Goal: Task Accomplishment & Management: Complete application form

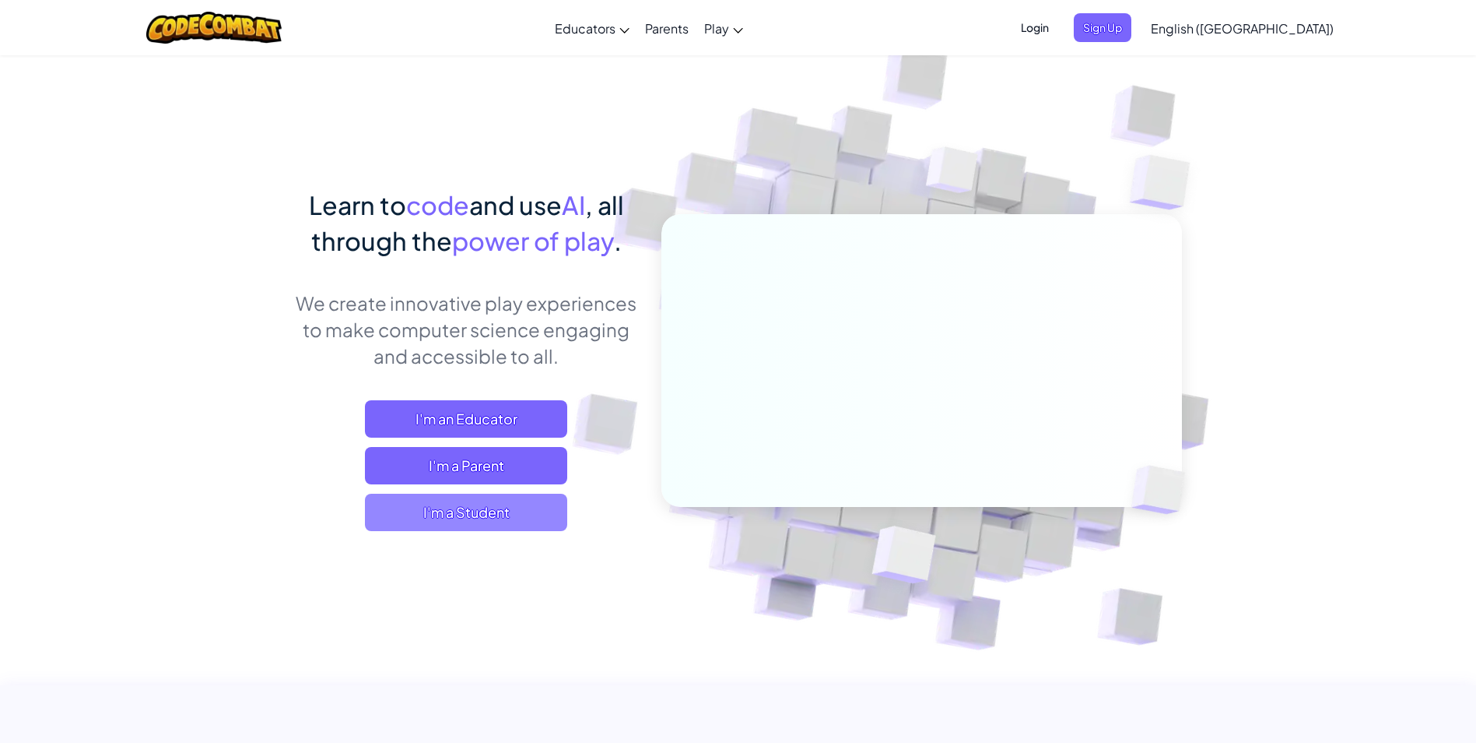
click at [486, 523] on span "I'm a Student" at bounding box center [466, 511] width 202 height 37
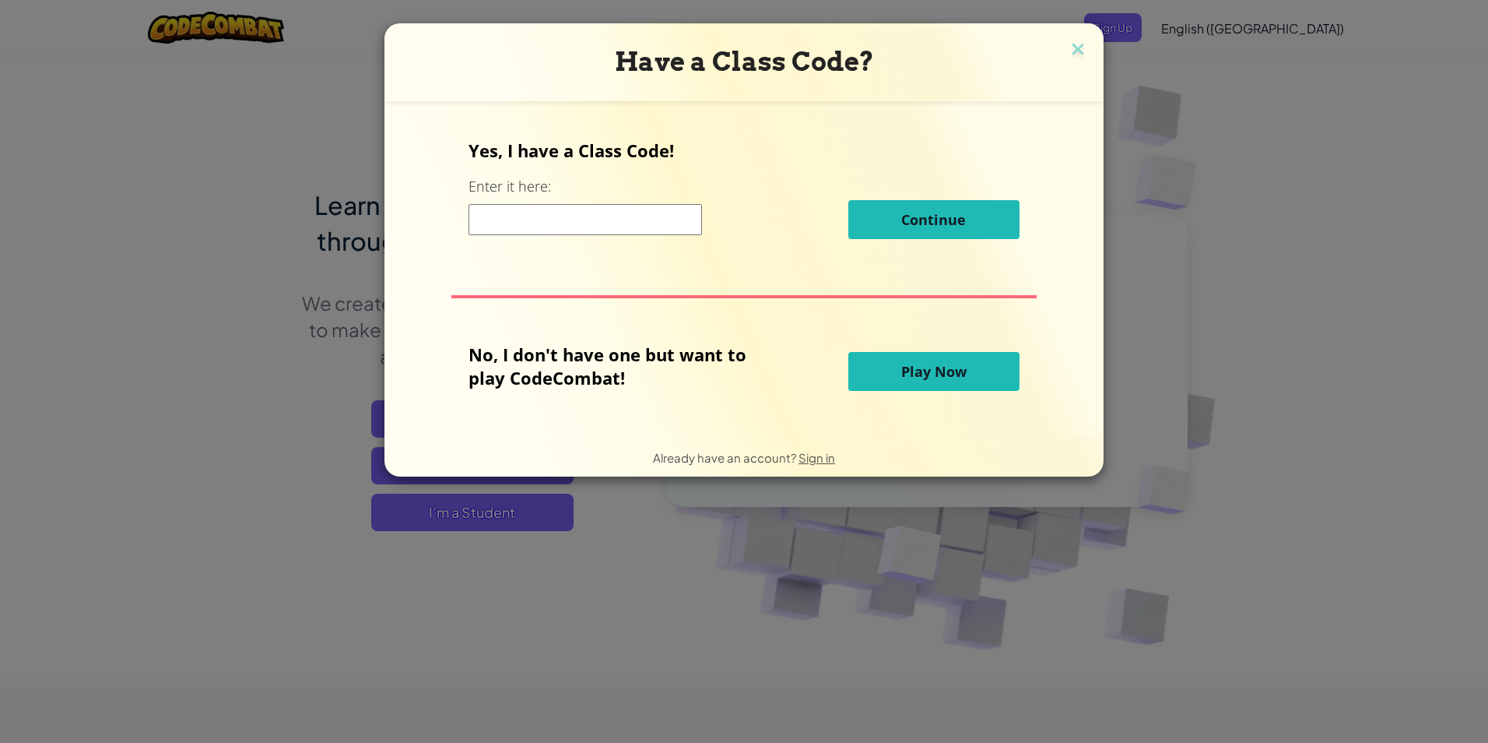
click at [567, 222] on input at bounding box center [585, 219] width 233 height 31
type input "Safe Party Top"
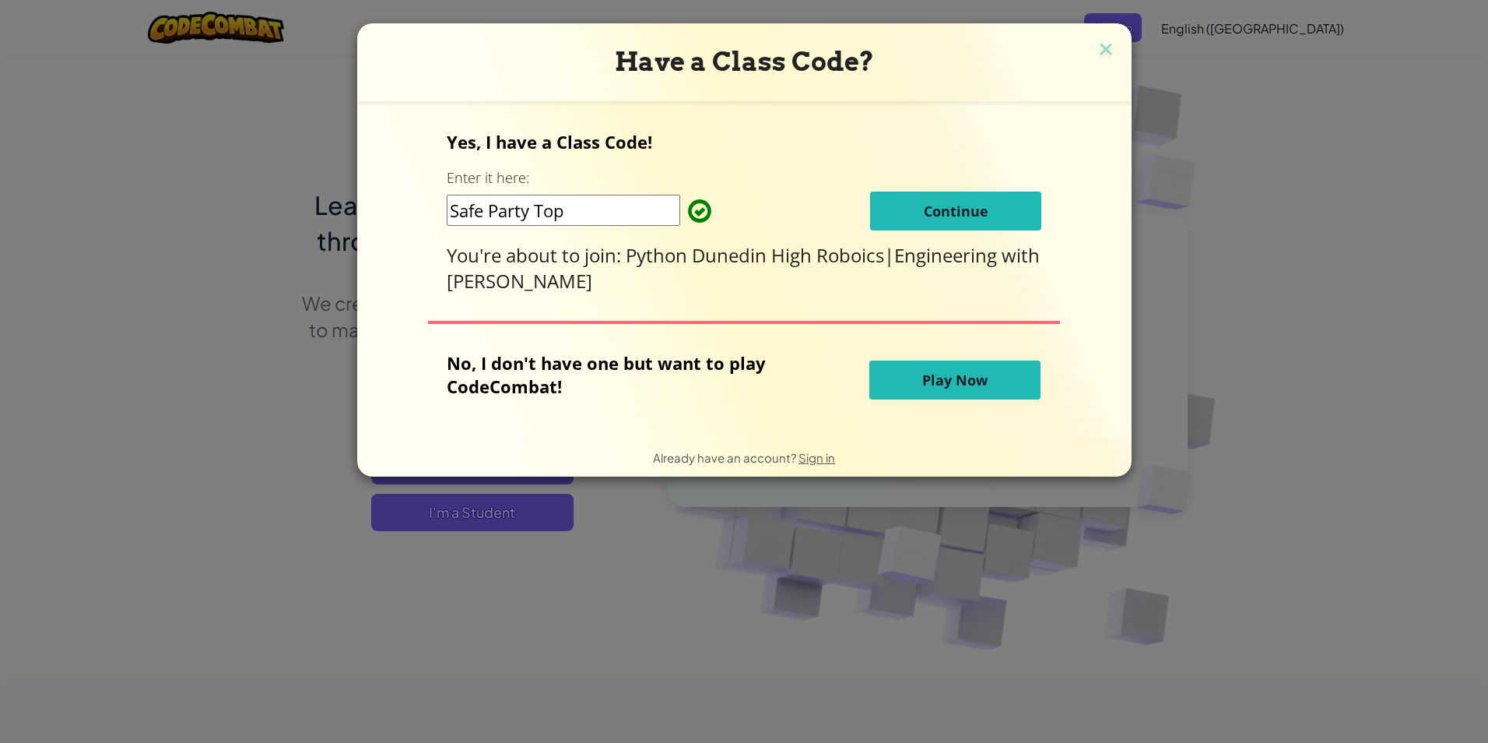
click at [904, 218] on button "Continue" at bounding box center [955, 210] width 171 height 39
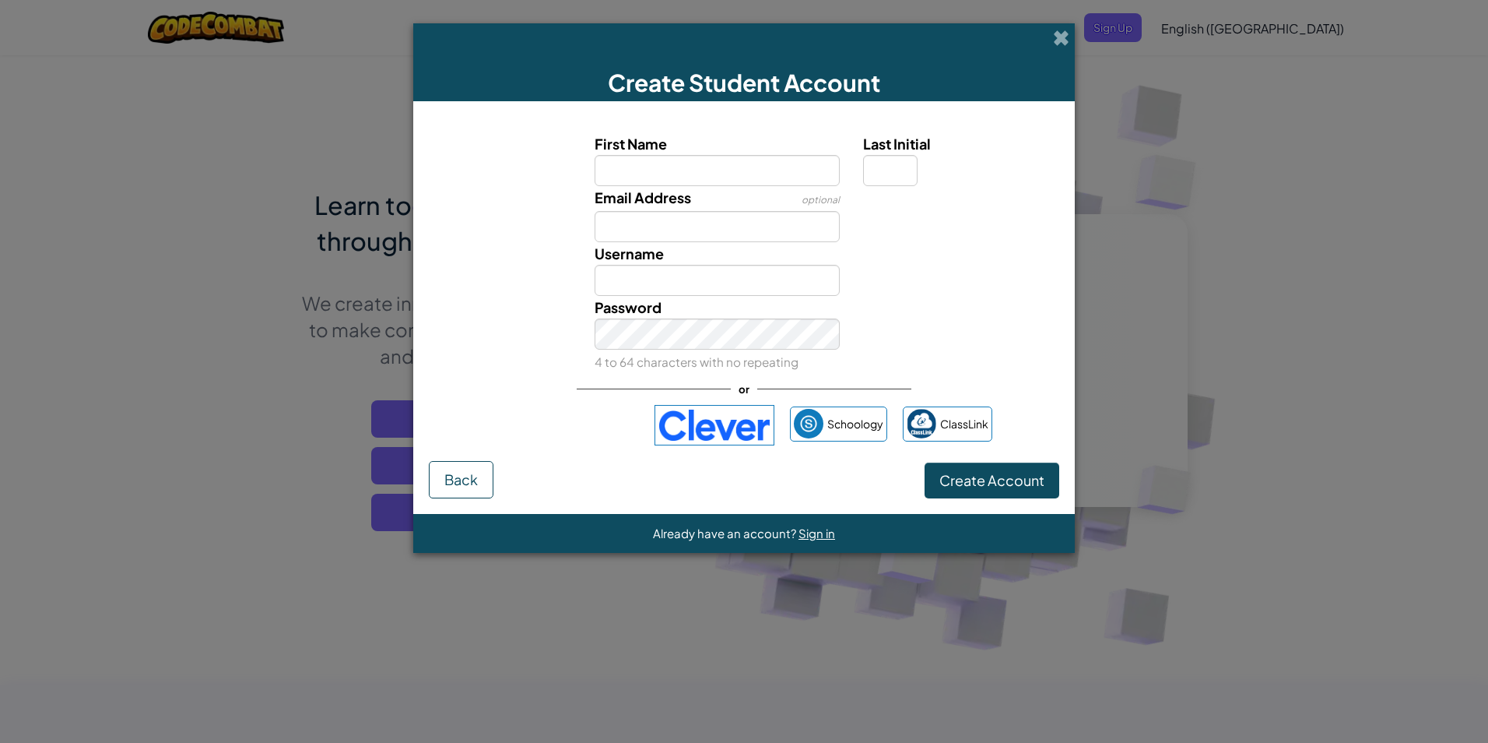
click at [716, 182] on input "First Name" at bounding box center [718, 170] width 246 height 31
type input "Miles"
type input "S"
type input "jz.g8@pcsb.org"
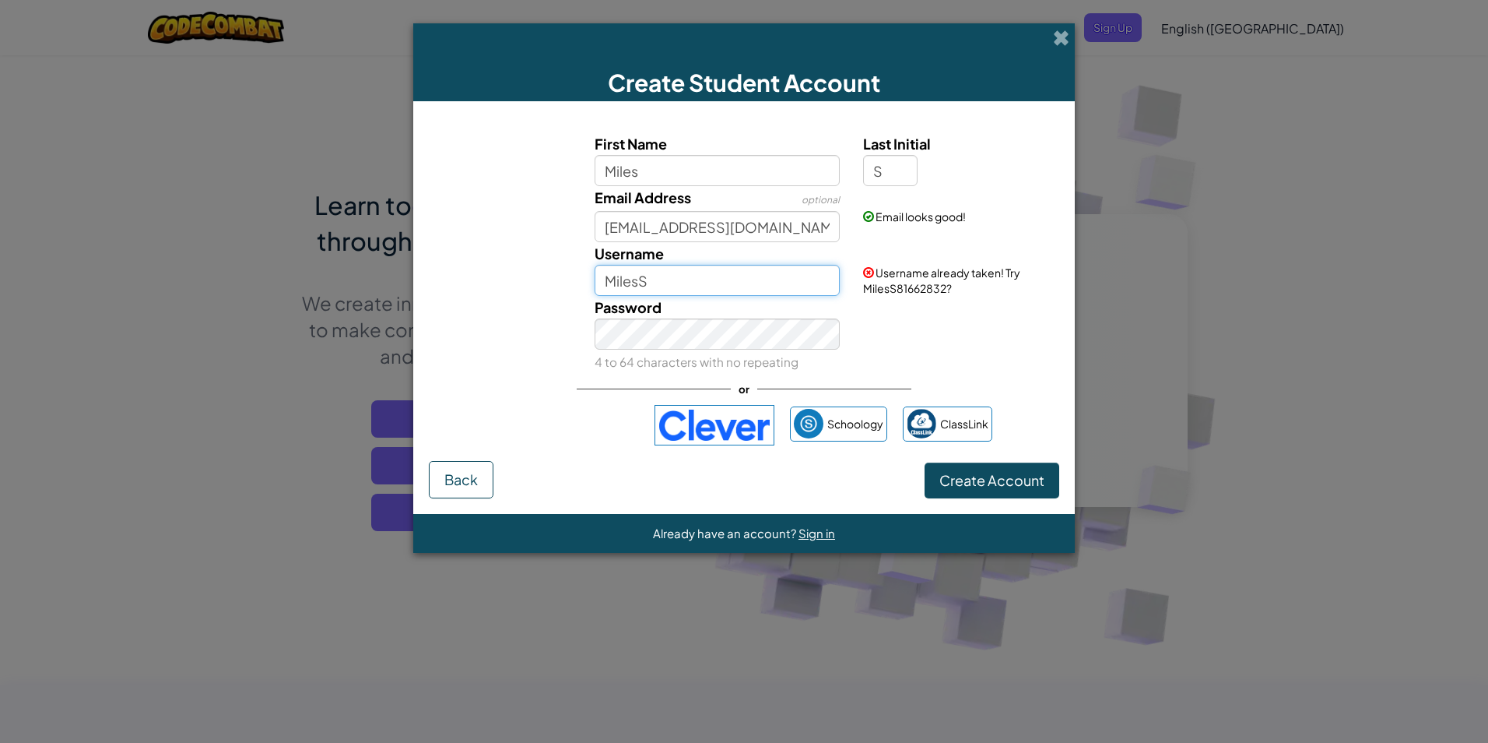
click at [759, 275] on input "MilesS" at bounding box center [718, 280] width 246 height 31
drag, startPoint x: 897, startPoint y: 291, endPoint x: 946, endPoint y: 293, distance: 49.1
click at [946, 293] on span "Username already taken! Try MilesS81662832?" at bounding box center [941, 280] width 157 height 30
click at [780, 288] on input "MilesS" at bounding box center [718, 280] width 246 height 31
type input "MilesS67"
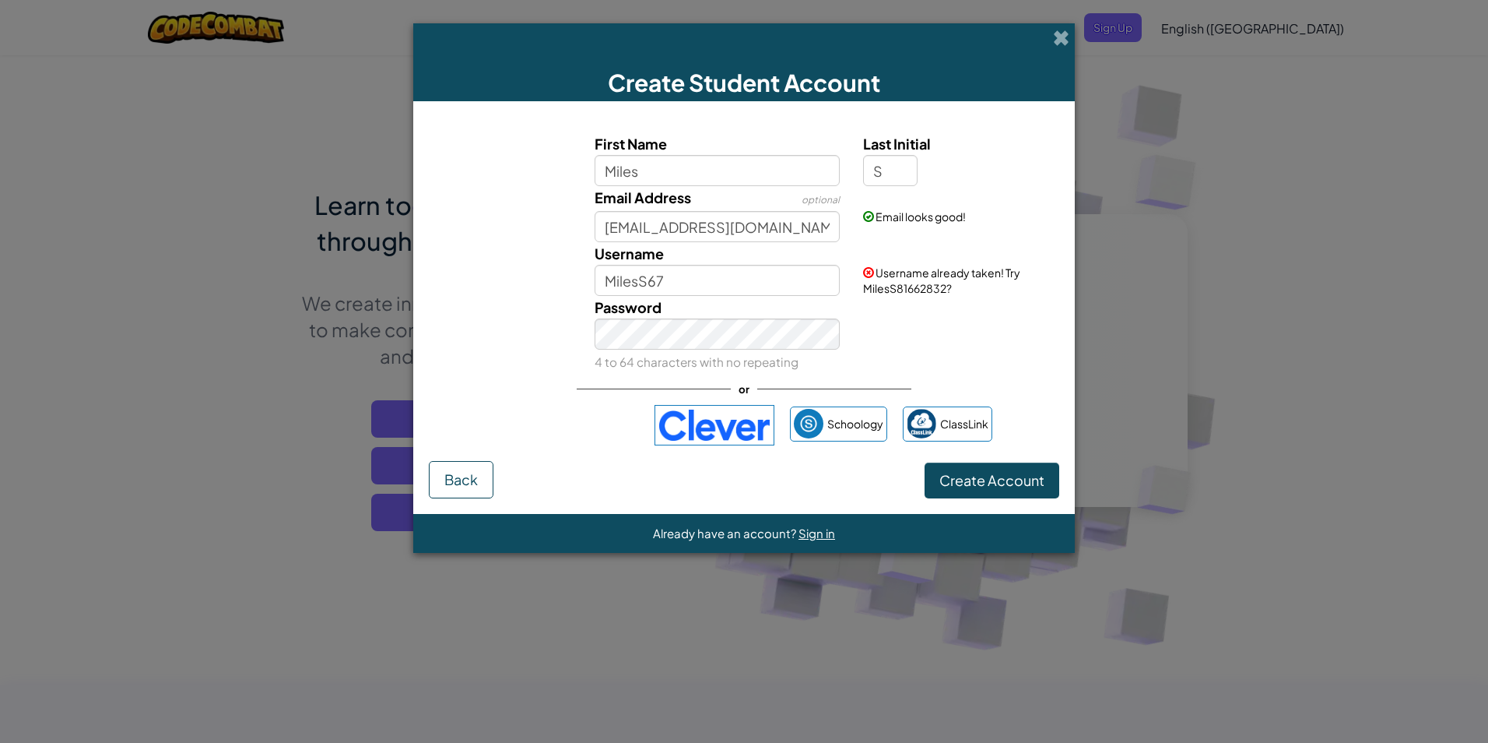
click at [825, 308] on div "Password 4 to 64 characters with no repeating" at bounding box center [717, 334] width 269 height 77
click at [641, 351] on div "Password 4 to 64 characters with no repeating" at bounding box center [717, 334] width 269 height 77
click at [707, 426] on img at bounding box center [715, 425] width 120 height 40
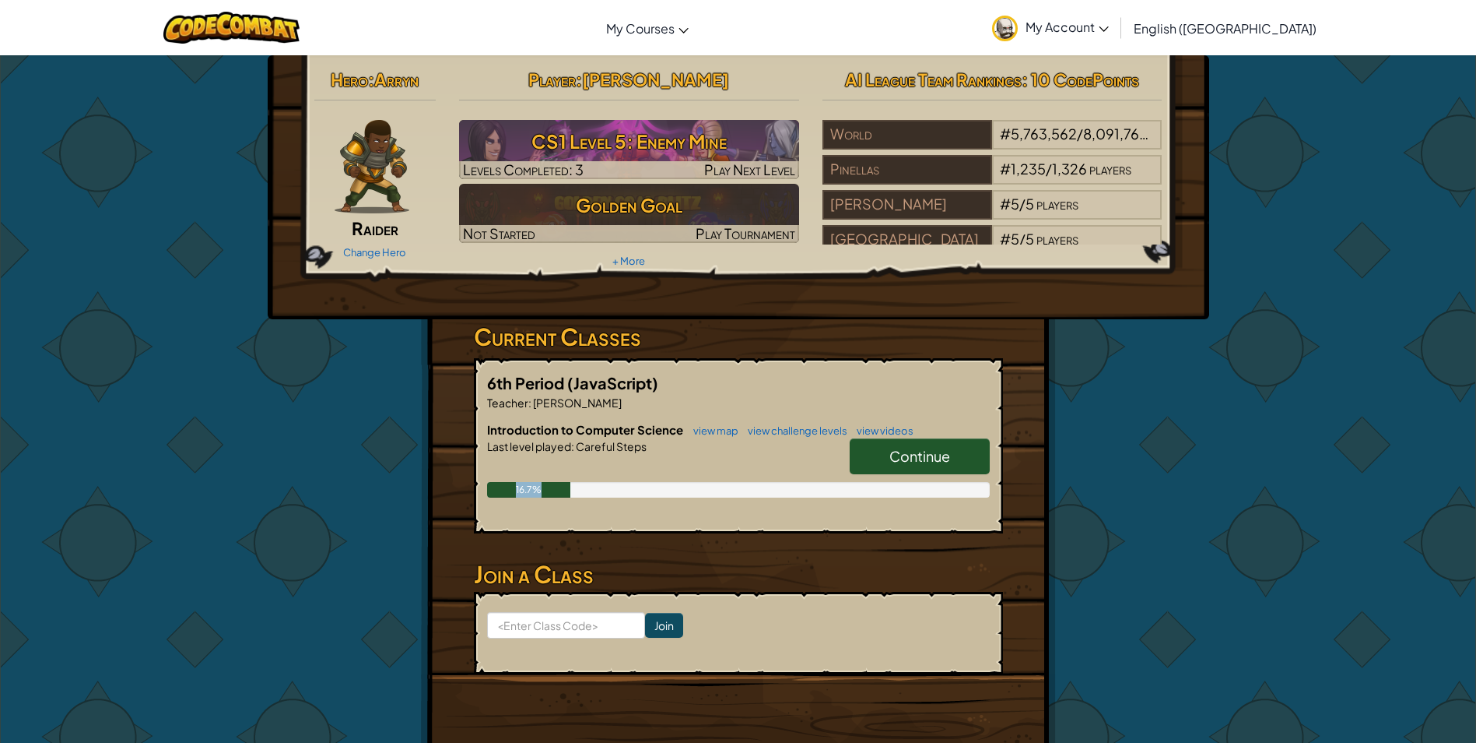
drag, startPoint x: 517, startPoint y: 490, endPoint x: 553, endPoint y: 491, distance: 35.8
click at [553, 491] on div "16.7%" at bounding box center [529, 490] width 84 height 16
click at [526, 493] on div "16.7%" at bounding box center [529, 490] width 84 height 16
drag, startPoint x: 525, startPoint y: 490, endPoint x: 534, endPoint y: 490, distance: 9.3
click at [534, 490] on div "16.7%" at bounding box center [529, 490] width 84 height 16
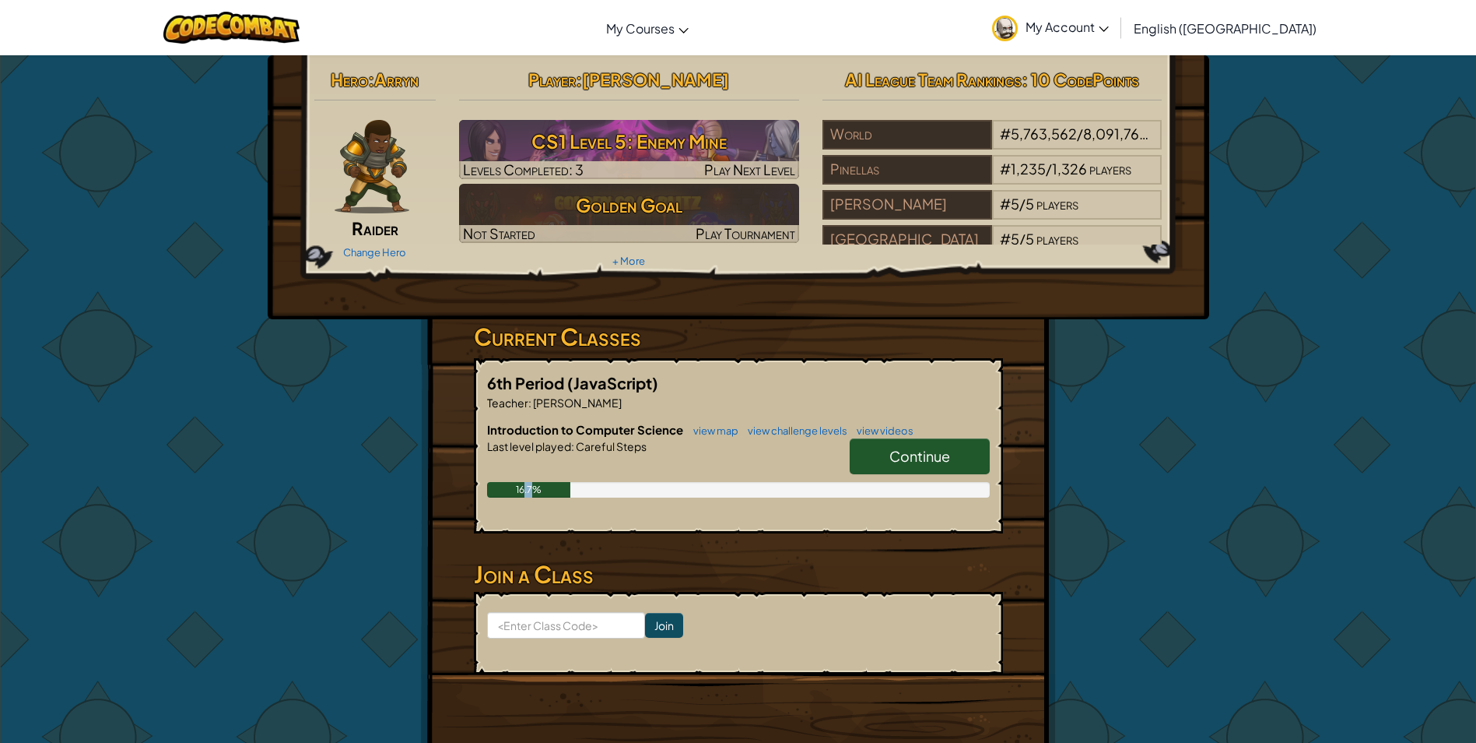
click at [525, 492] on div "16.7%" at bounding box center [529, 490] width 84 height 16
drag, startPoint x: 516, startPoint y: 491, endPoint x: 544, endPoint y: 502, distance: 30.1
click at [544, 502] on div "Introduction to Computer Science view map view challenge levels view videos Con…" at bounding box center [738, 471] width 503 height 100
click at [536, 492] on div "16.7%" at bounding box center [529, 490] width 84 height 16
drag, startPoint x: 527, startPoint y: 488, endPoint x: 518, endPoint y: 484, distance: 10.1
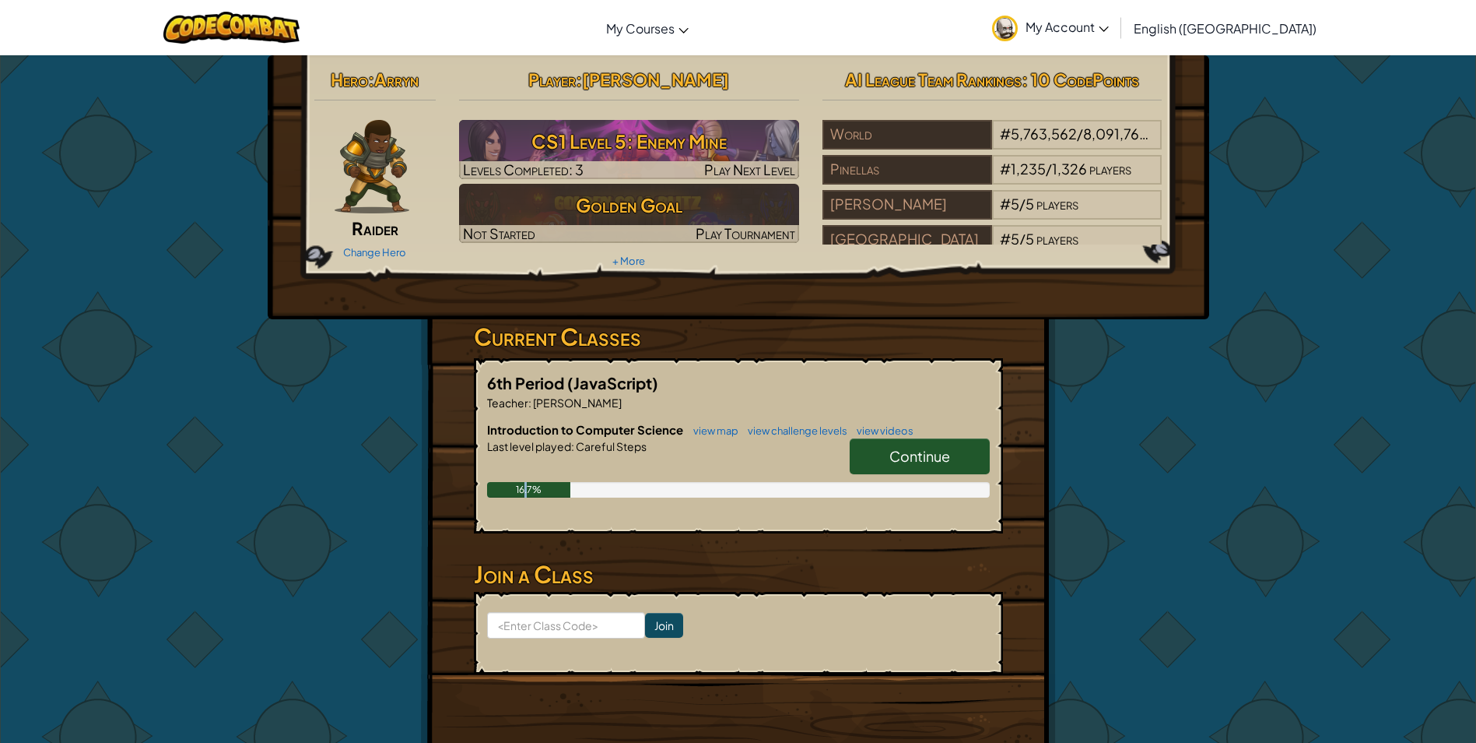
click at [522, 486] on div "16.7%" at bounding box center [529, 490] width 84 height 16
drag, startPoint x: 516, startPoint y: 484, endPoint x: 540, endPoint y: 494, distance: 26.2
click at [540, 494] on div "16.7%" at bounding box center [529, 490] width 84 height 16
click at [540, 503] on div "Introduction to Computer Science view map view challenge levels view videos Con…" at bounding box center [738, 471] width 503 height 100
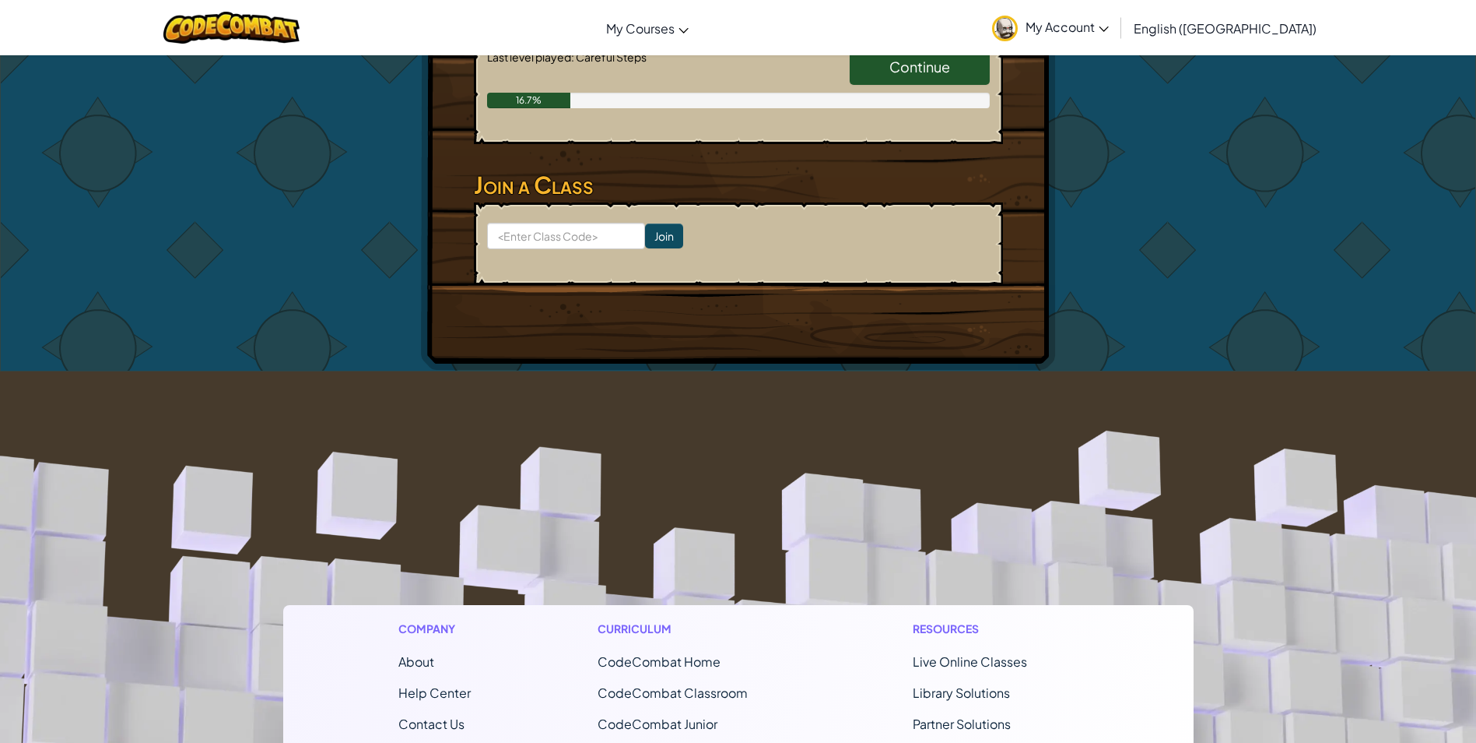
scroll to position [861, 0]
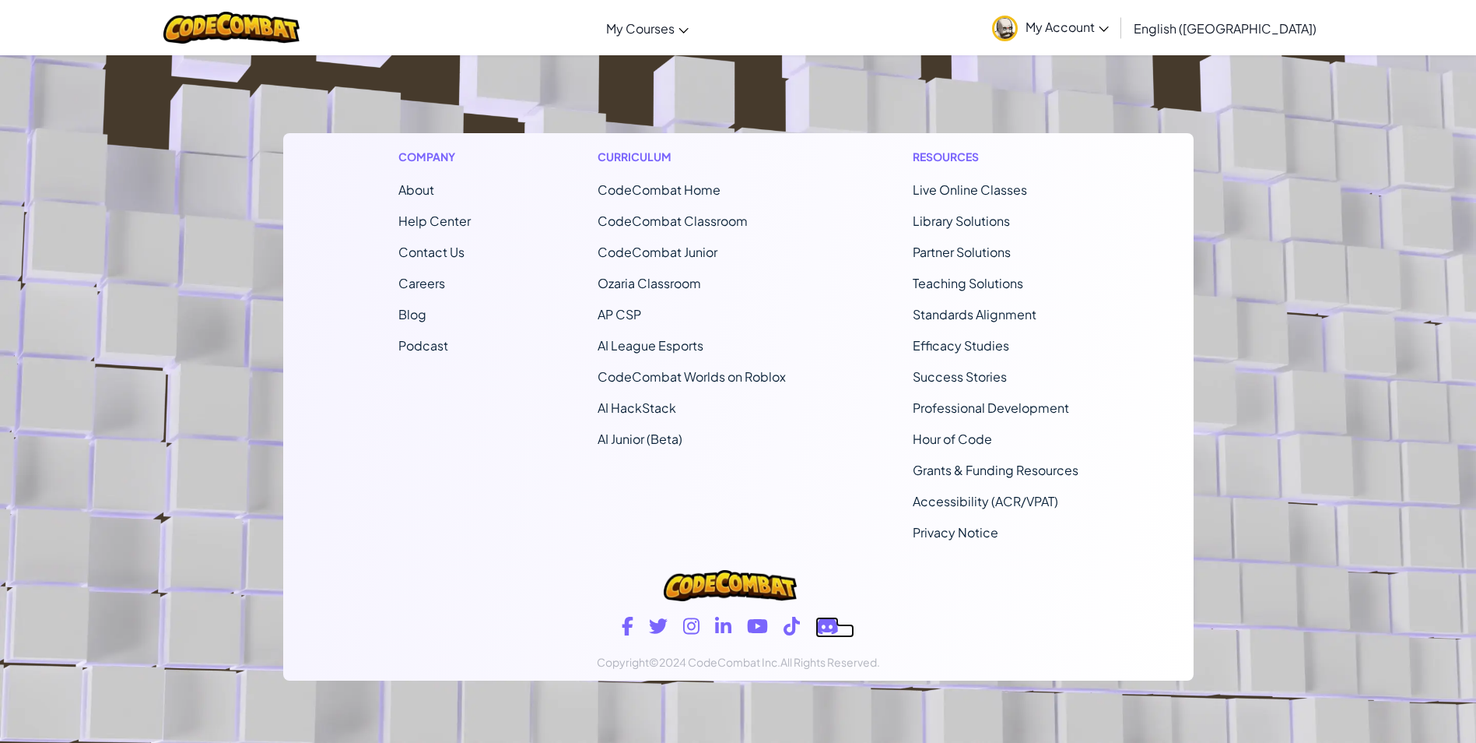
click at [841, 634] on link at bounding box center [835, 630] width 39 height 14
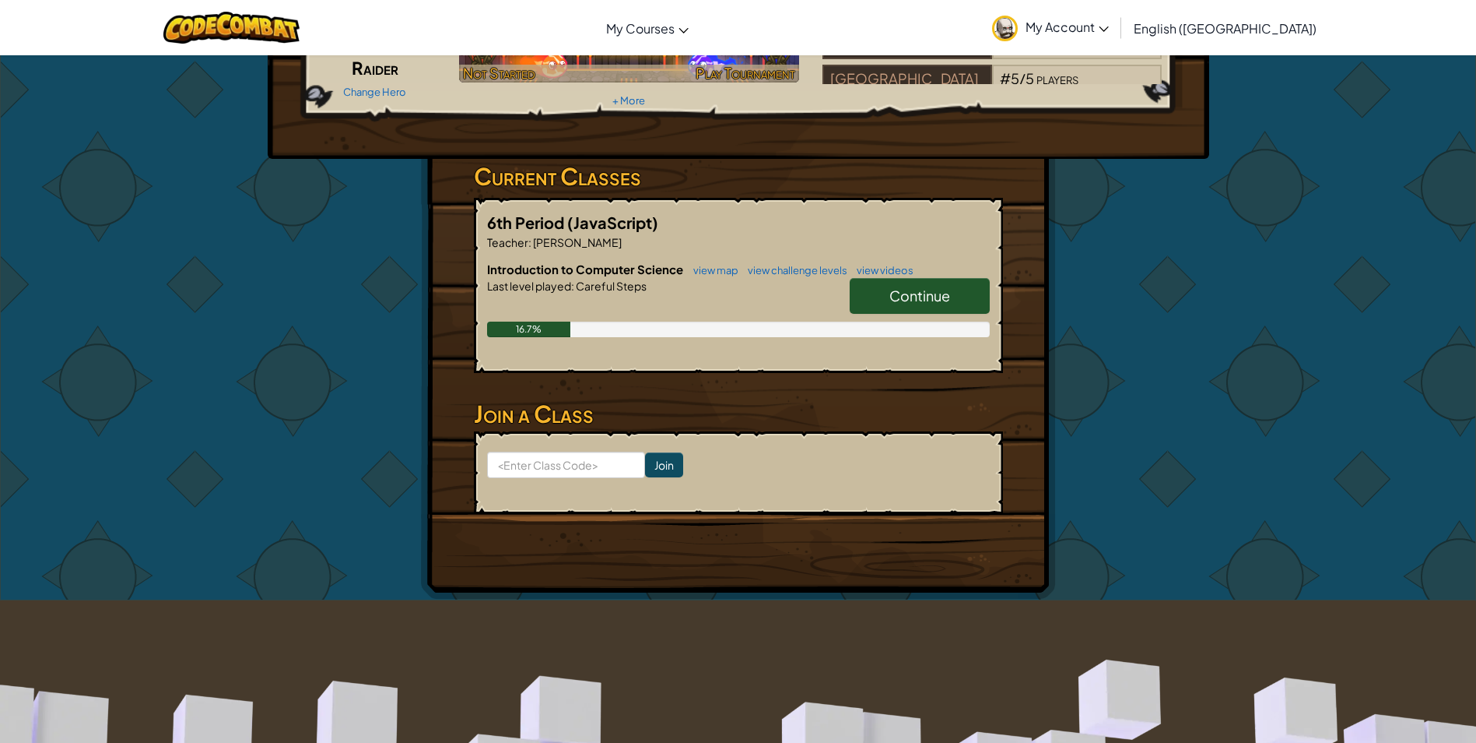
scroll to position [0, 0]
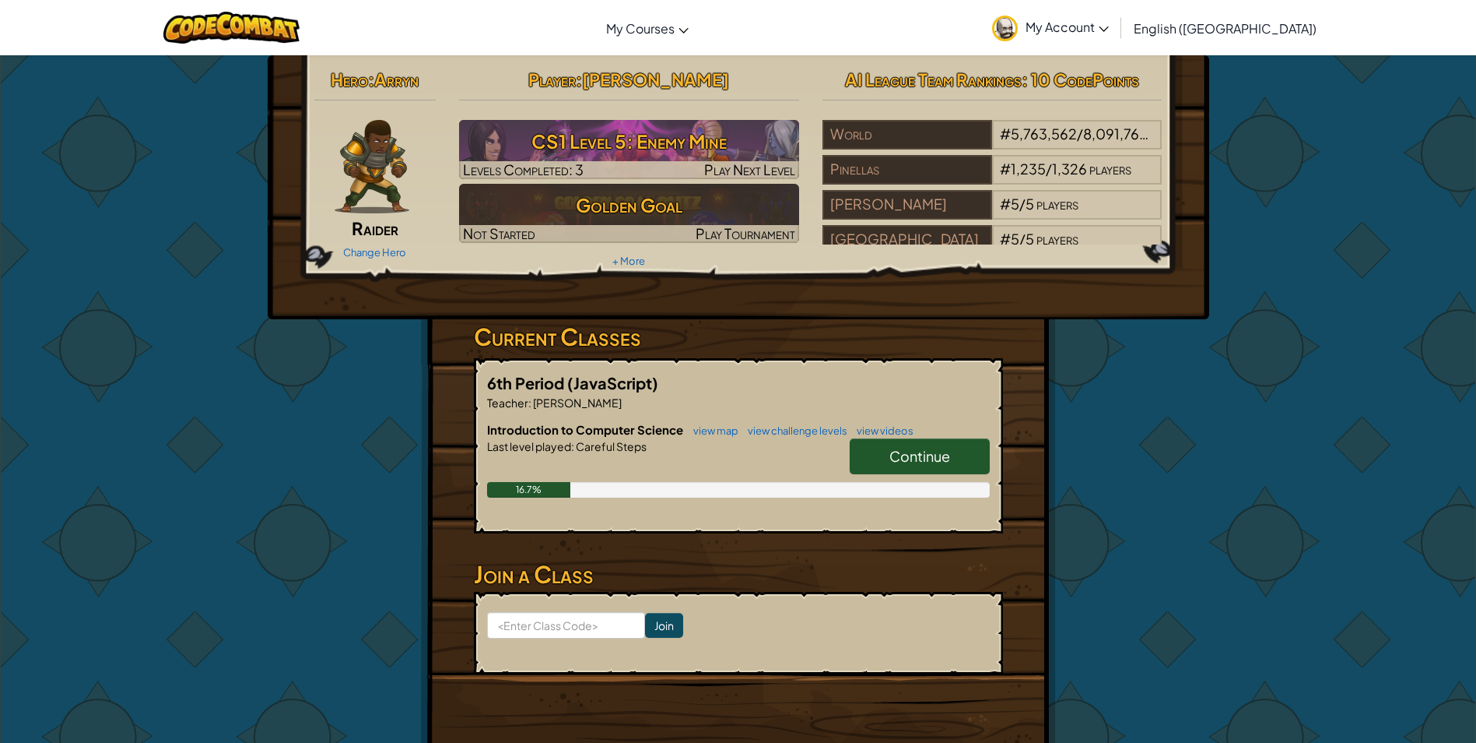
click at [1109, 20] on span "My Account" at bounding box center [1067, 27] width 83 height 16
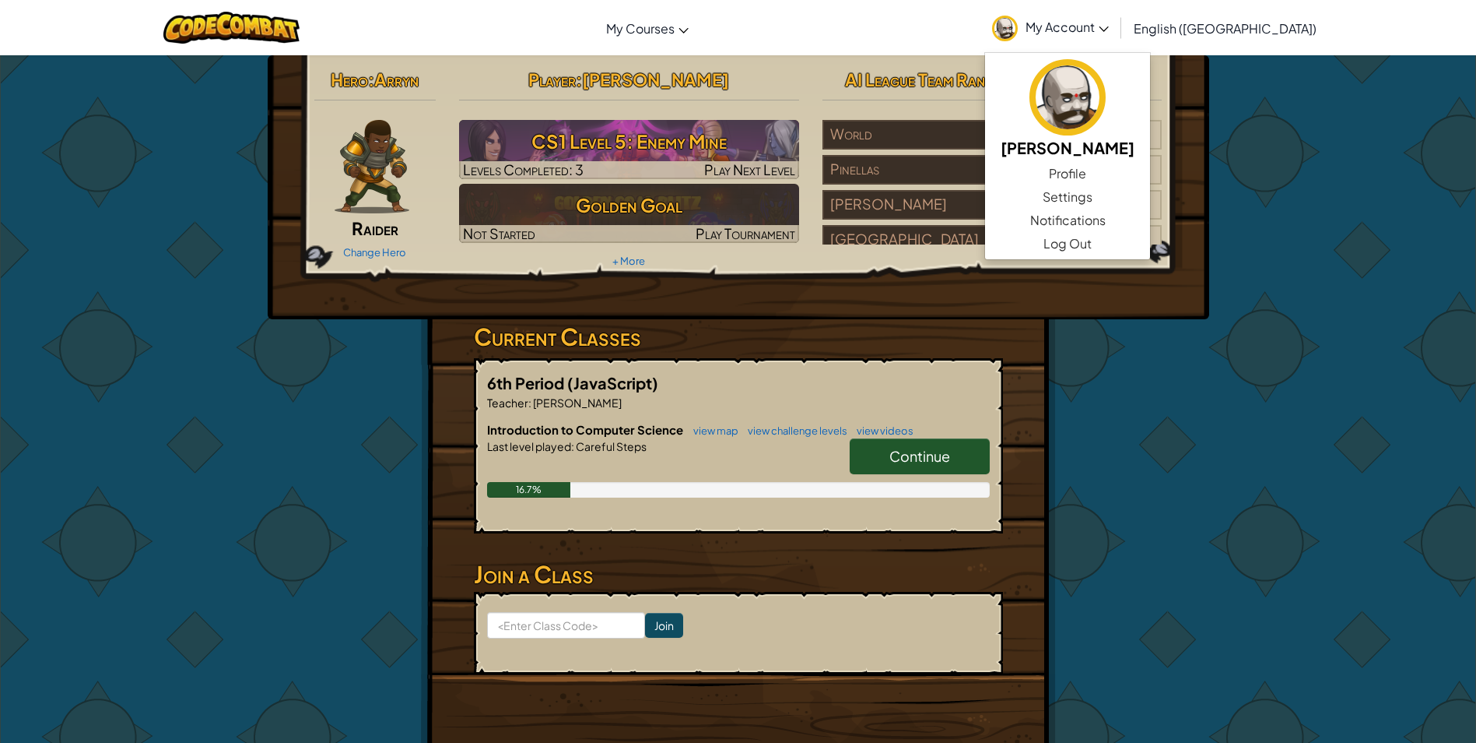
click at [393, 233] on span "Raider" at bounding box center [375, 228] width 47 height 22
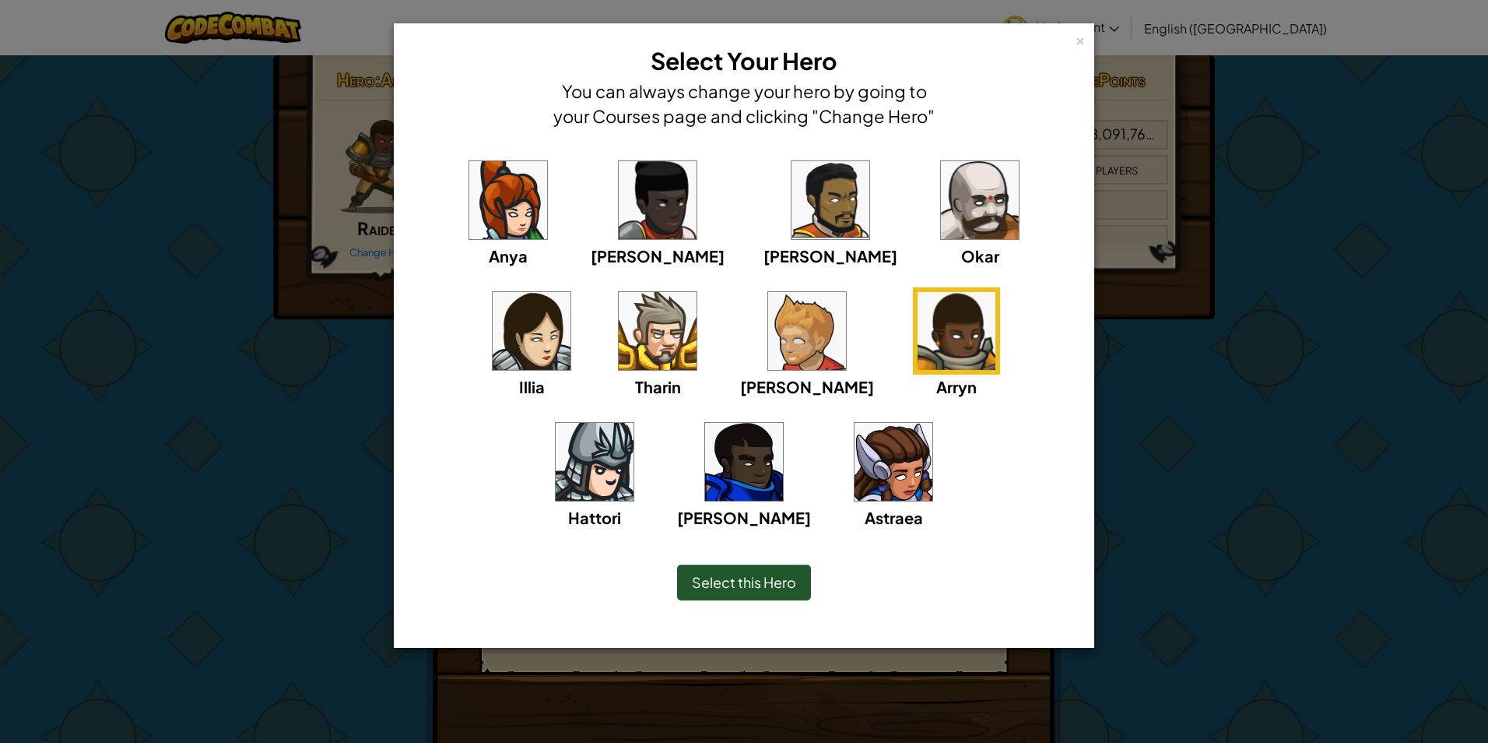
click at [783, 423] on img at bounding box center [744, 462] width 78 height 78
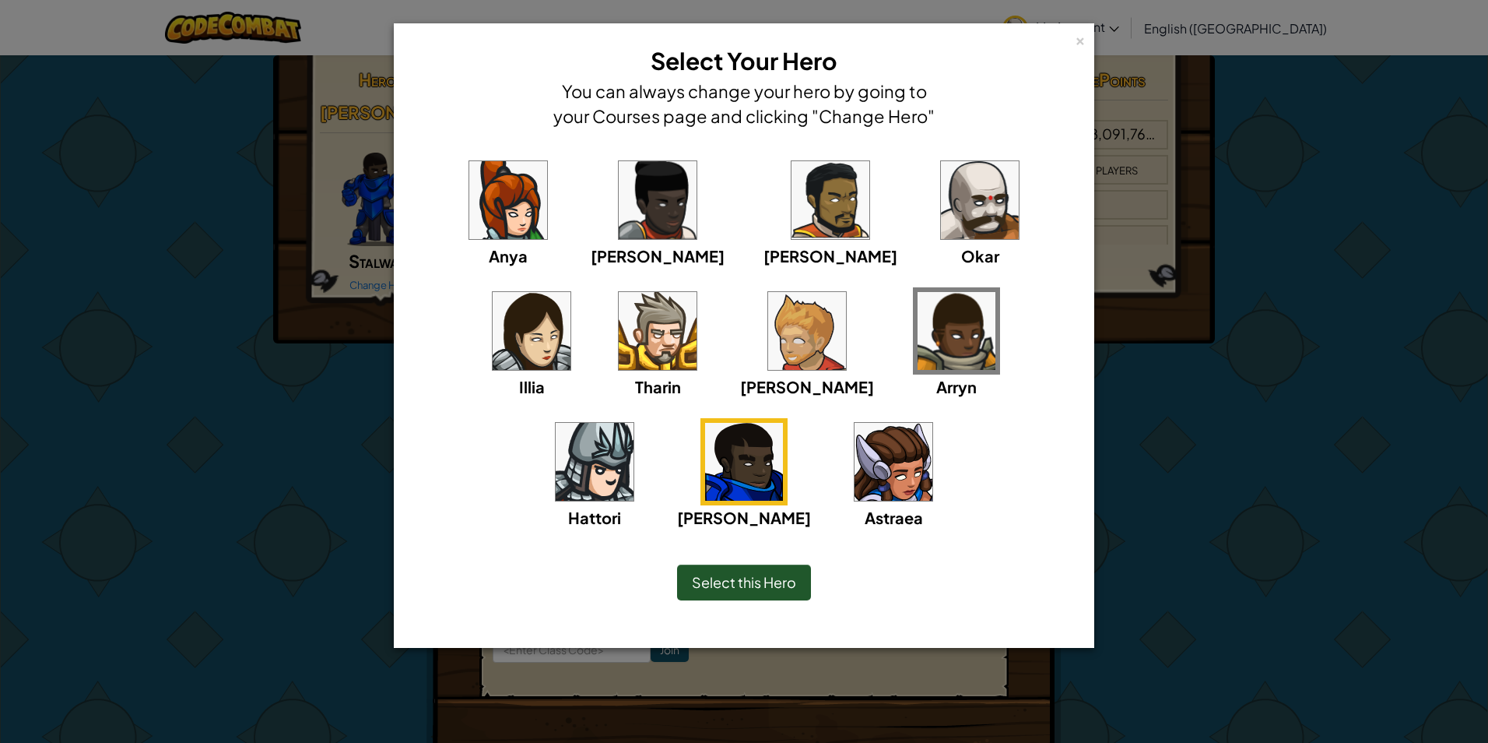
click at [726, 588] on span "Select this Hero" at bounding box center [744, 582] width 104 height 18
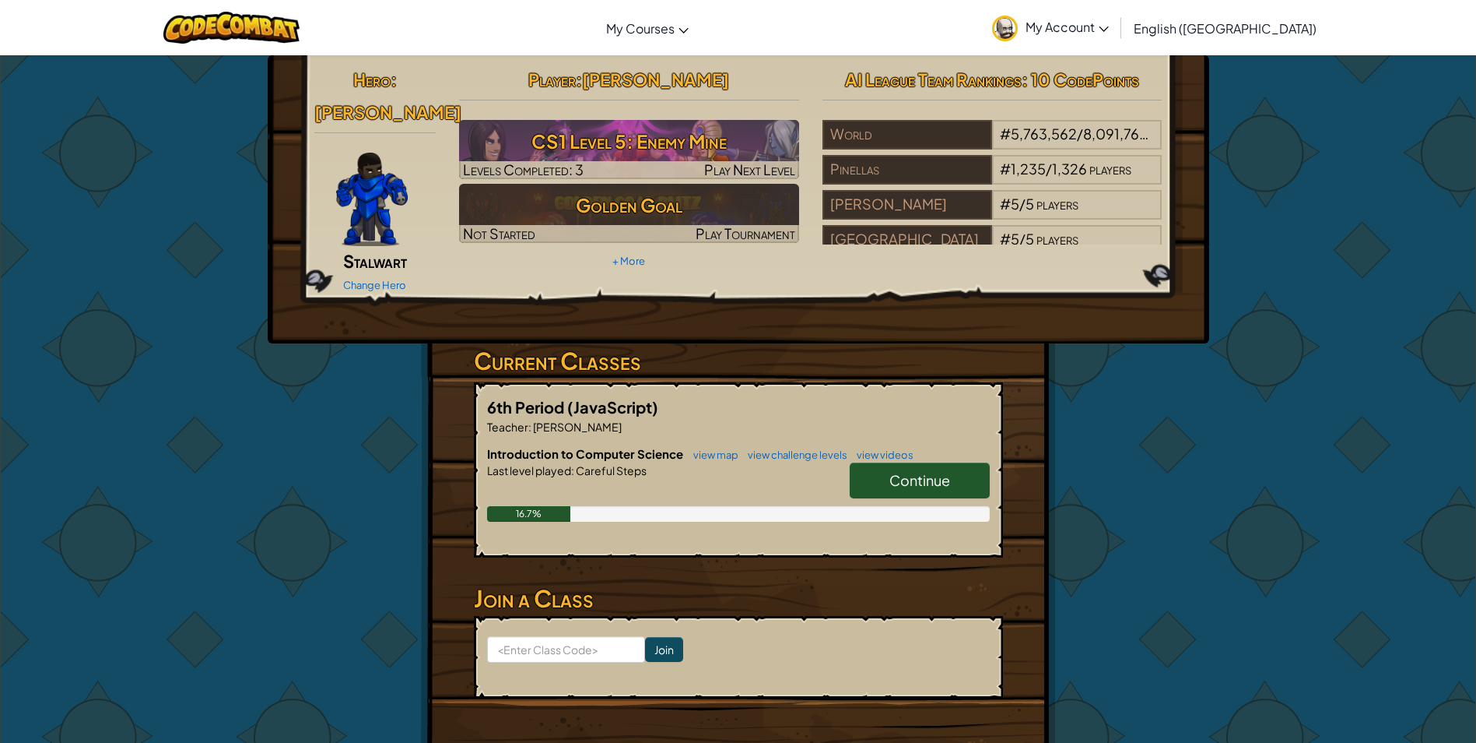
click at [373, 161] on img at bounding box center [372, 199] width 72 height 93
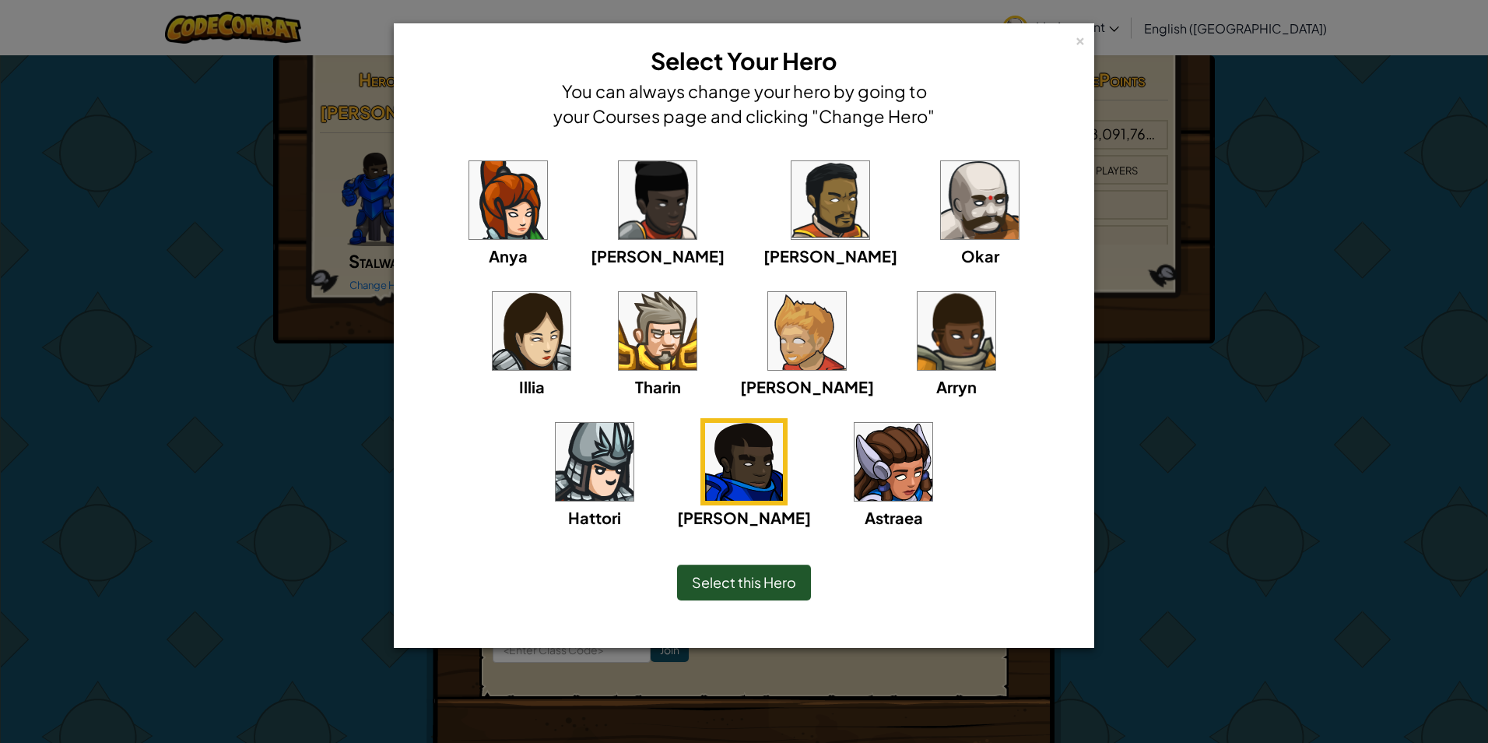
click at [603, 431] on div "Anya [PERSON_NAME] [PERSON_NAME] [PERSON_NAME] Arryn [PERSON_NAME]" at bounding box center [744, 352] width 652 height 392
click at [941, 189] on img at bounding box center [980, 200] width 78 height 78
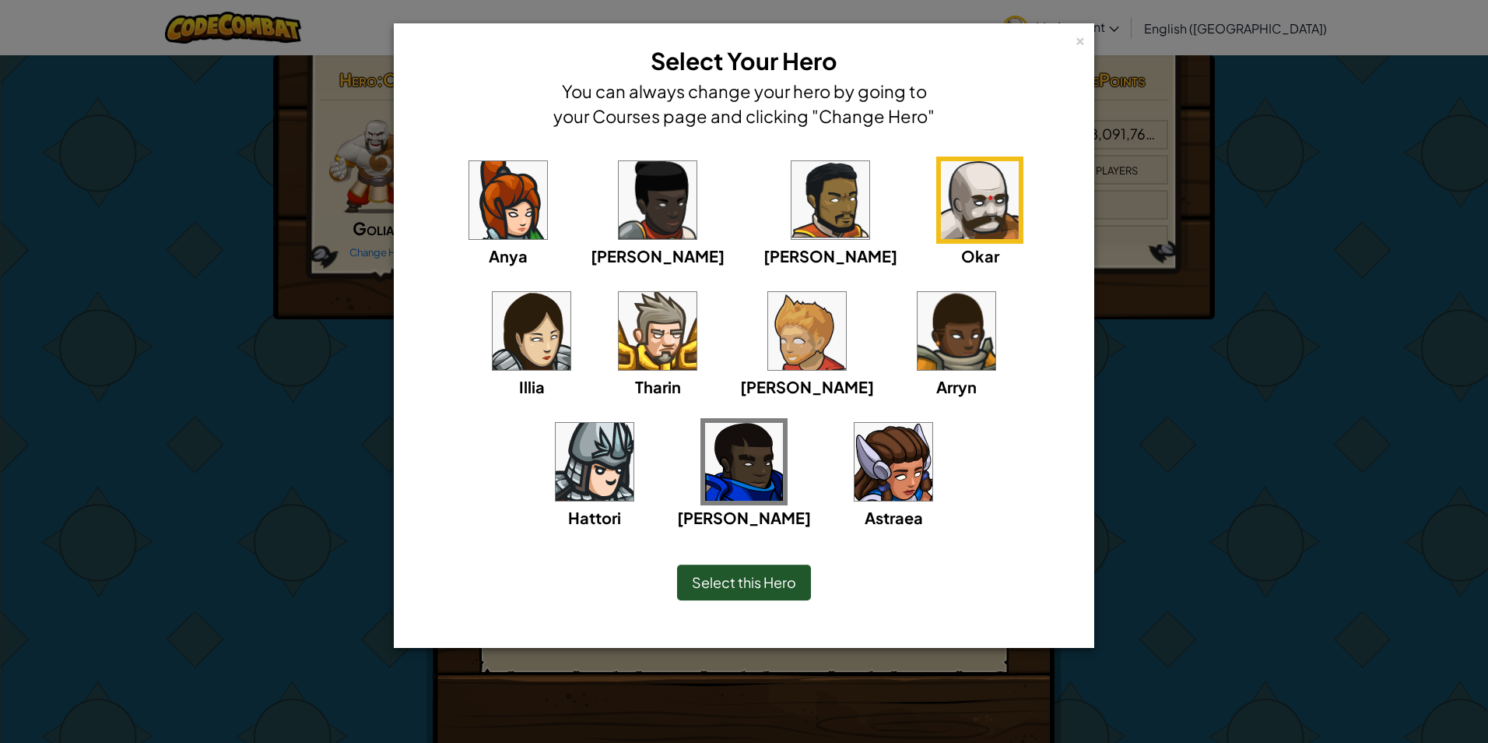
click at [745, 582] on span "Select this Hero" at bounding box center [744, 582] width 104 height 18
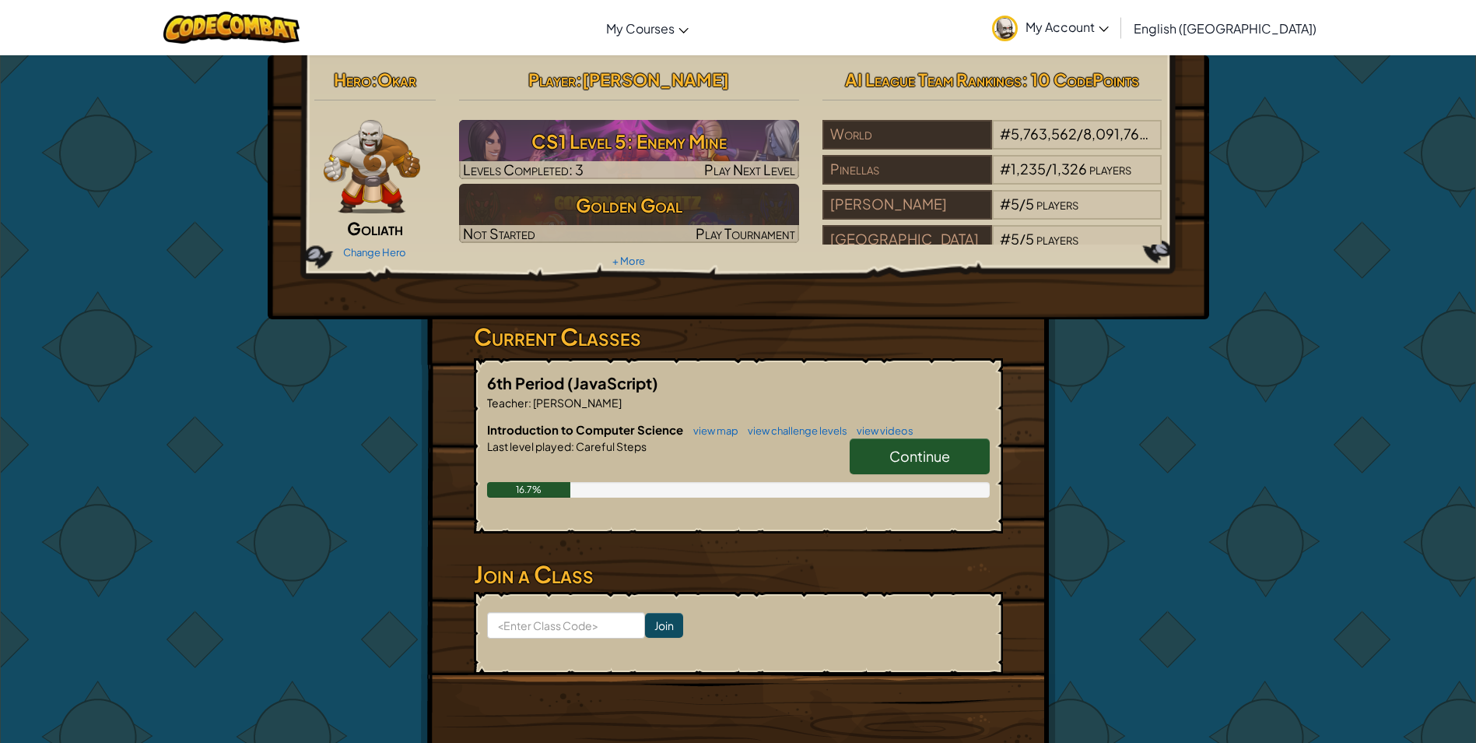
click at [373, 198] on img at bounding box center [372, 166] width 97 height 93
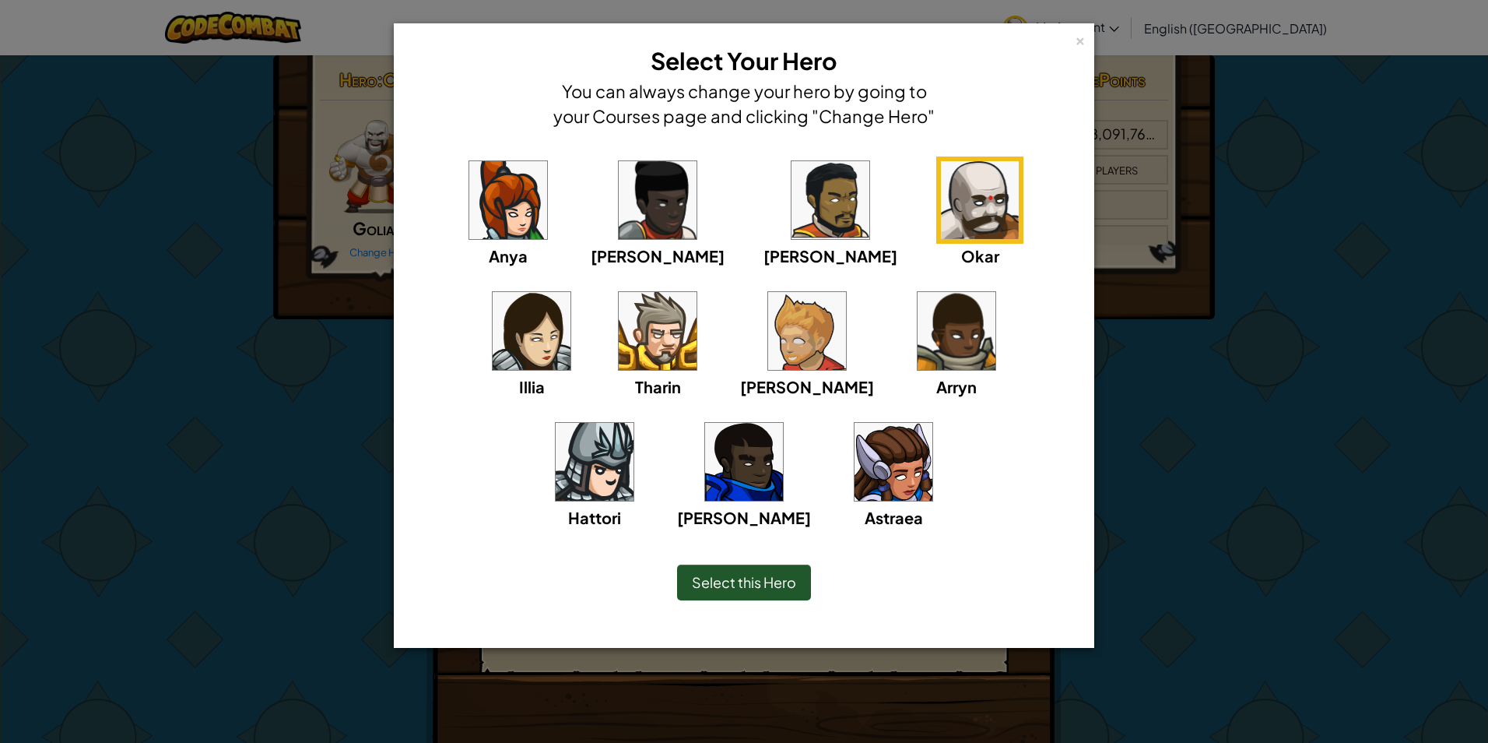
click at [783, 423] on img at bounding box center [744, 462] width 78 height 78
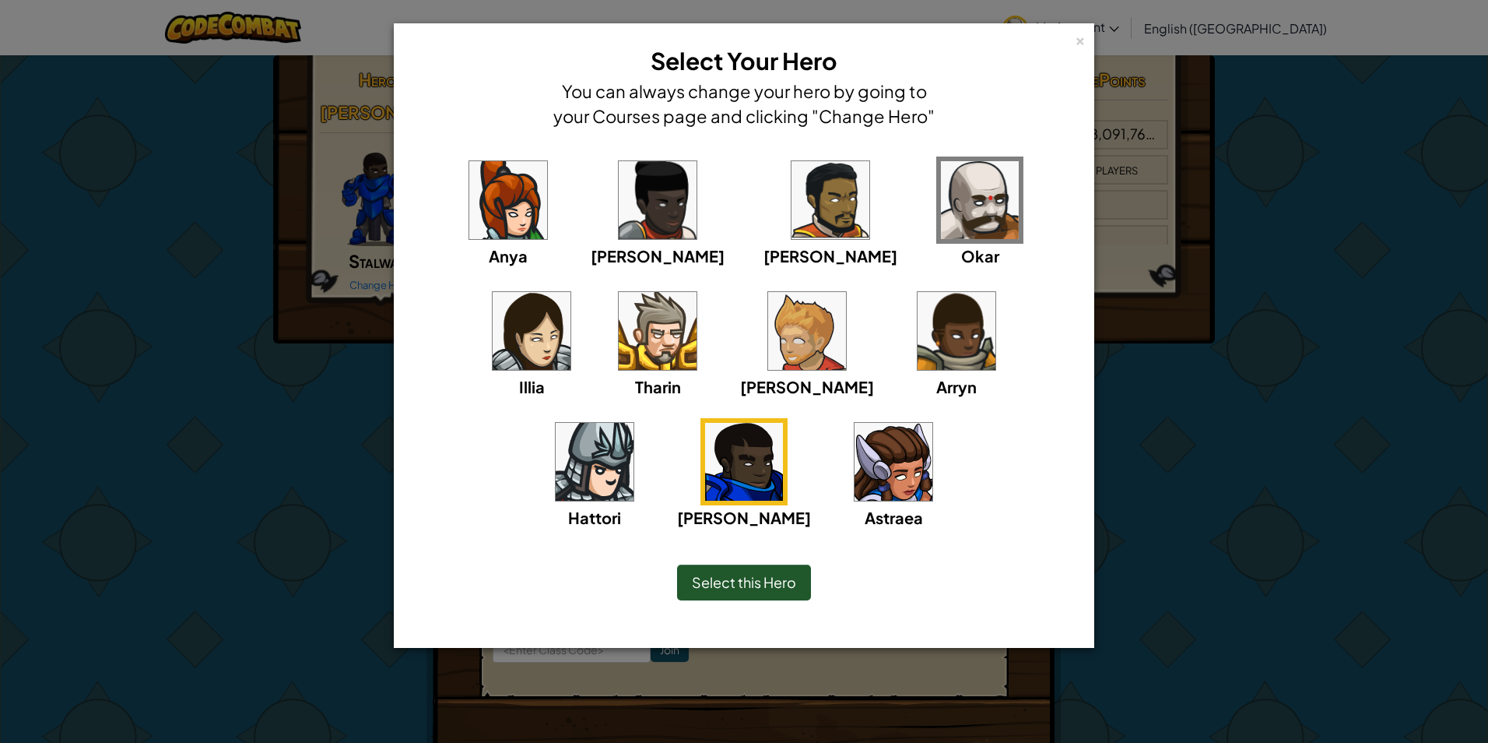
click at [702, 576] on span "Select this Hero" at bounding box center [744, 582] width 104 height 18
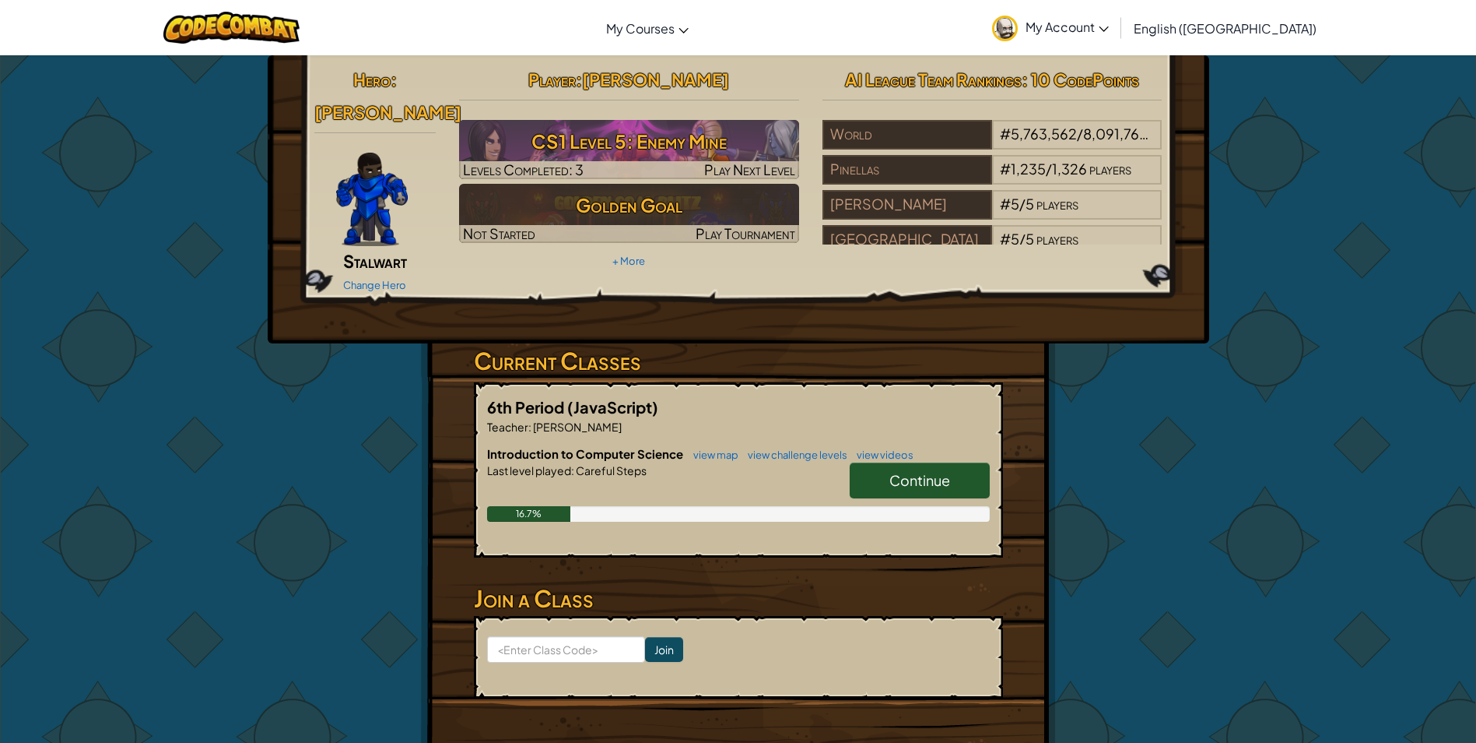
click at [372, 193] on img at bounding box center [372, 199] width 72 height 93
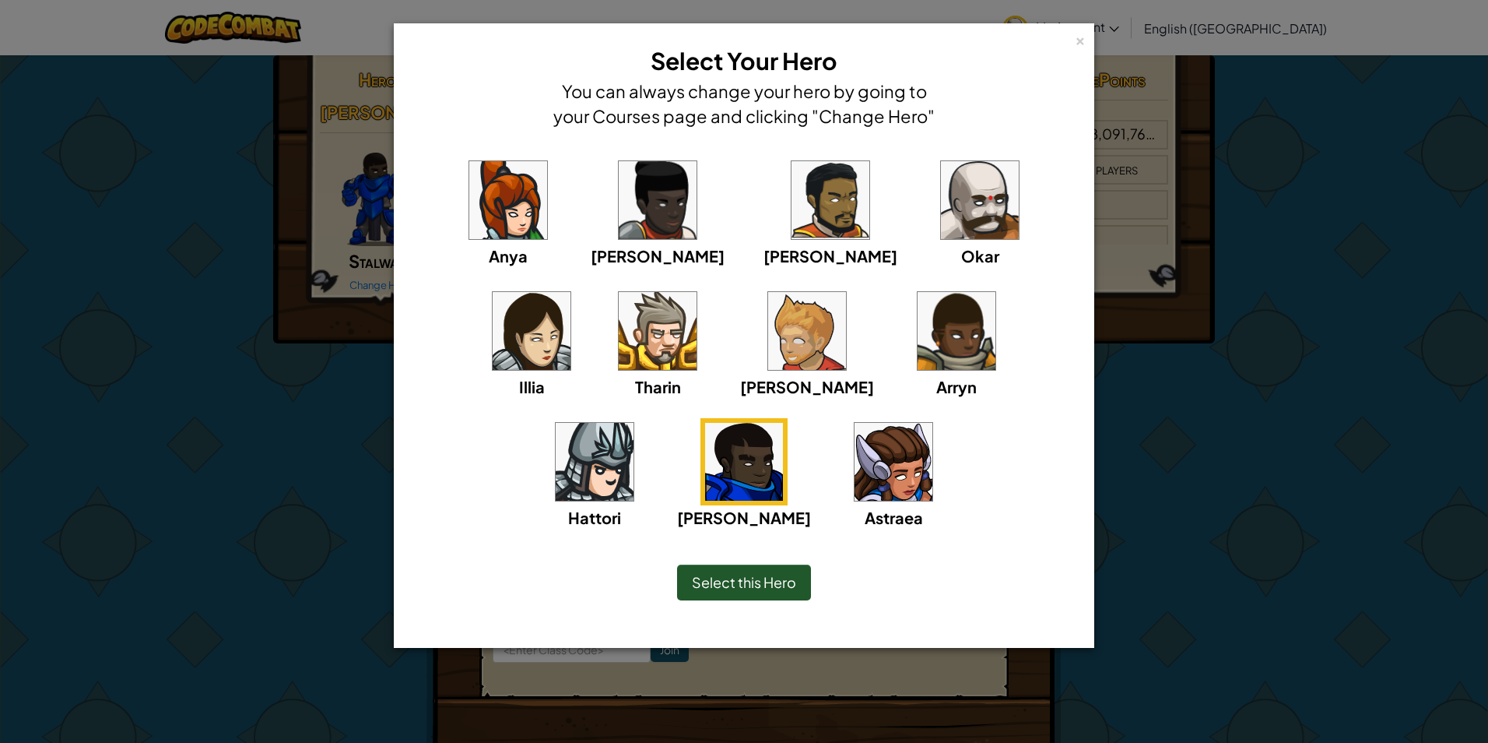
click at [941, 185] on img at bounding box center [980, 200] width 78 height 78
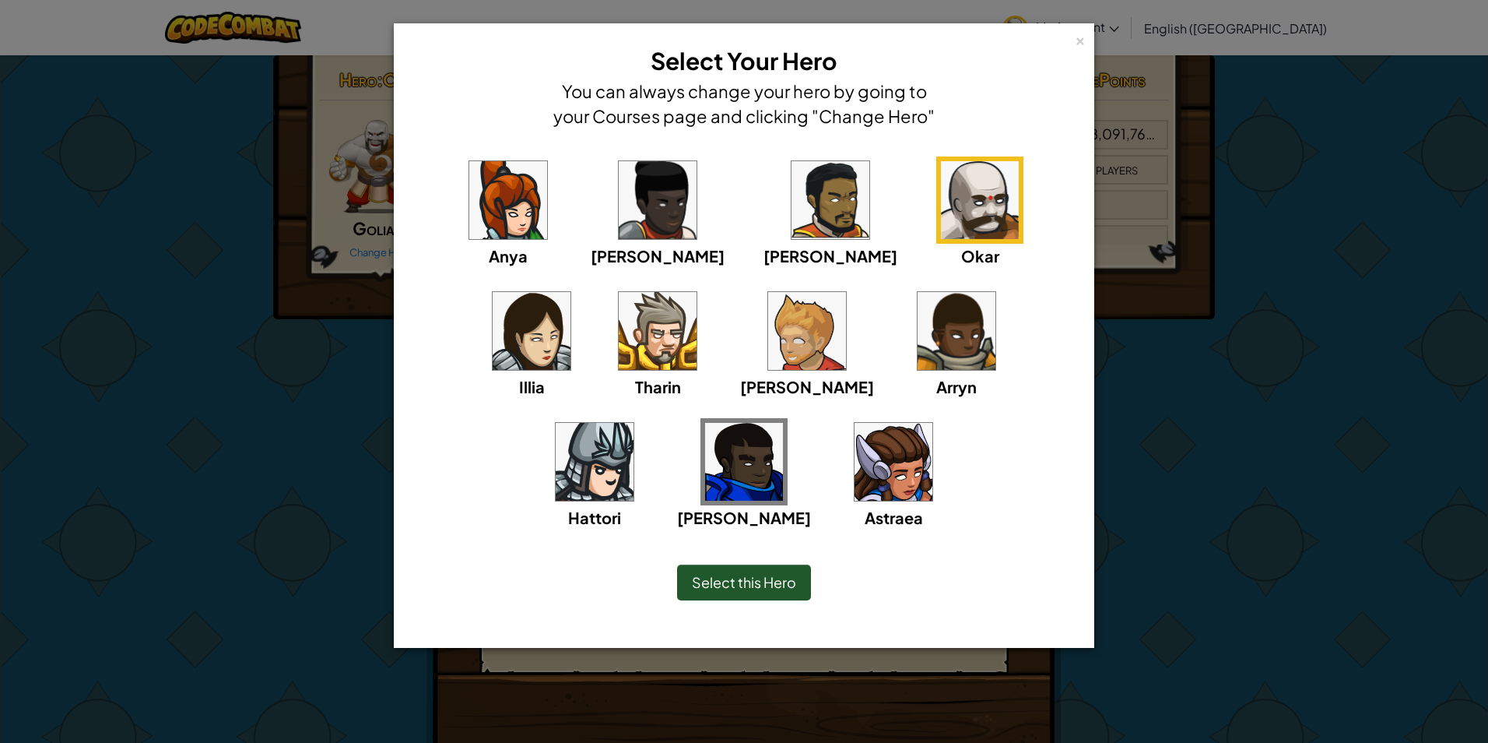
click at [764, 583] on span "Select this Hero" at bounding box center [744, 582] width 104 height 18
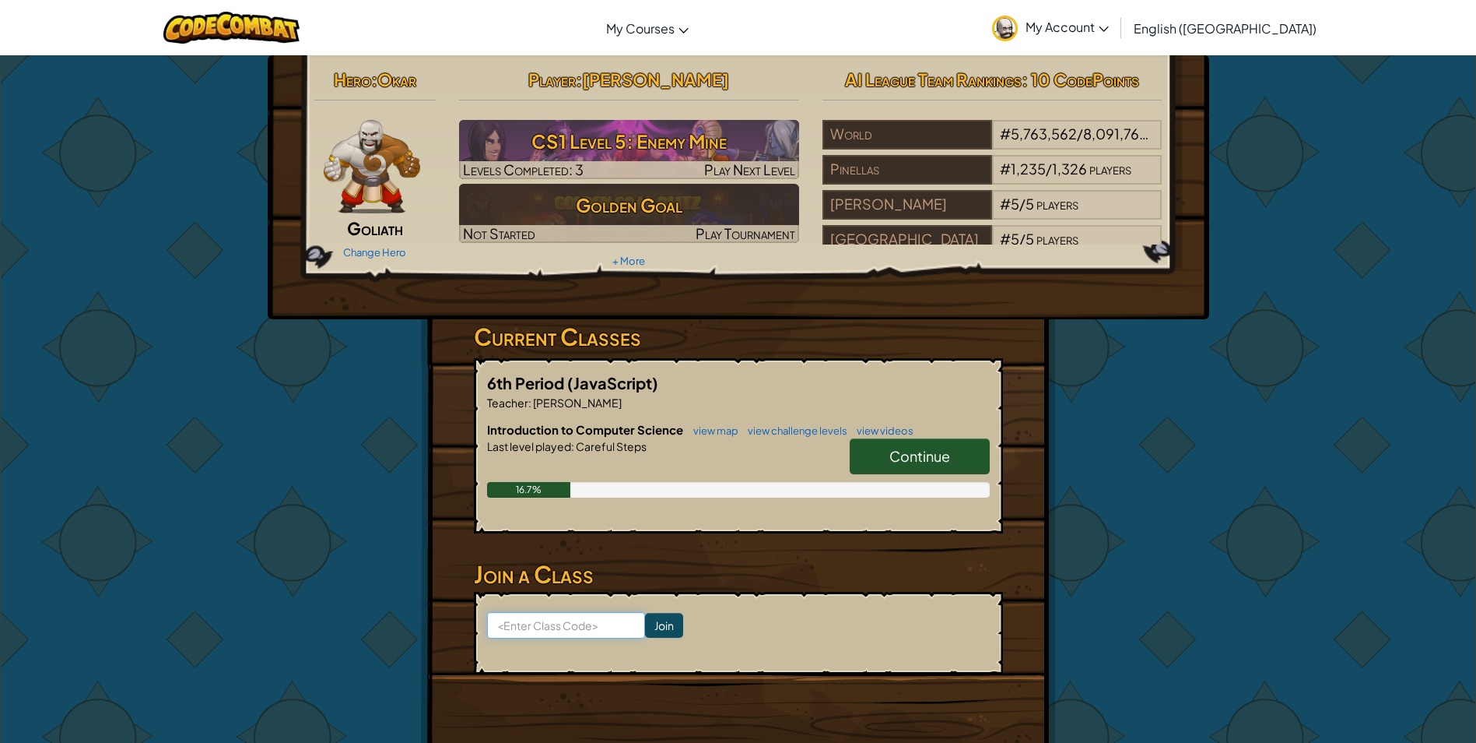
click at [602, 623] on input at bounding box center [566, 625] width 158 height 26
type input "Safe Party top"
click at [632, 517] on div "Introduction to Computer Science view map view challenge levels view videos Con…" at bounding box center [738, 471] width 503 height 100
click at [645, 623] on input "Join" at bounding box center [664, 625] width 38 height 25
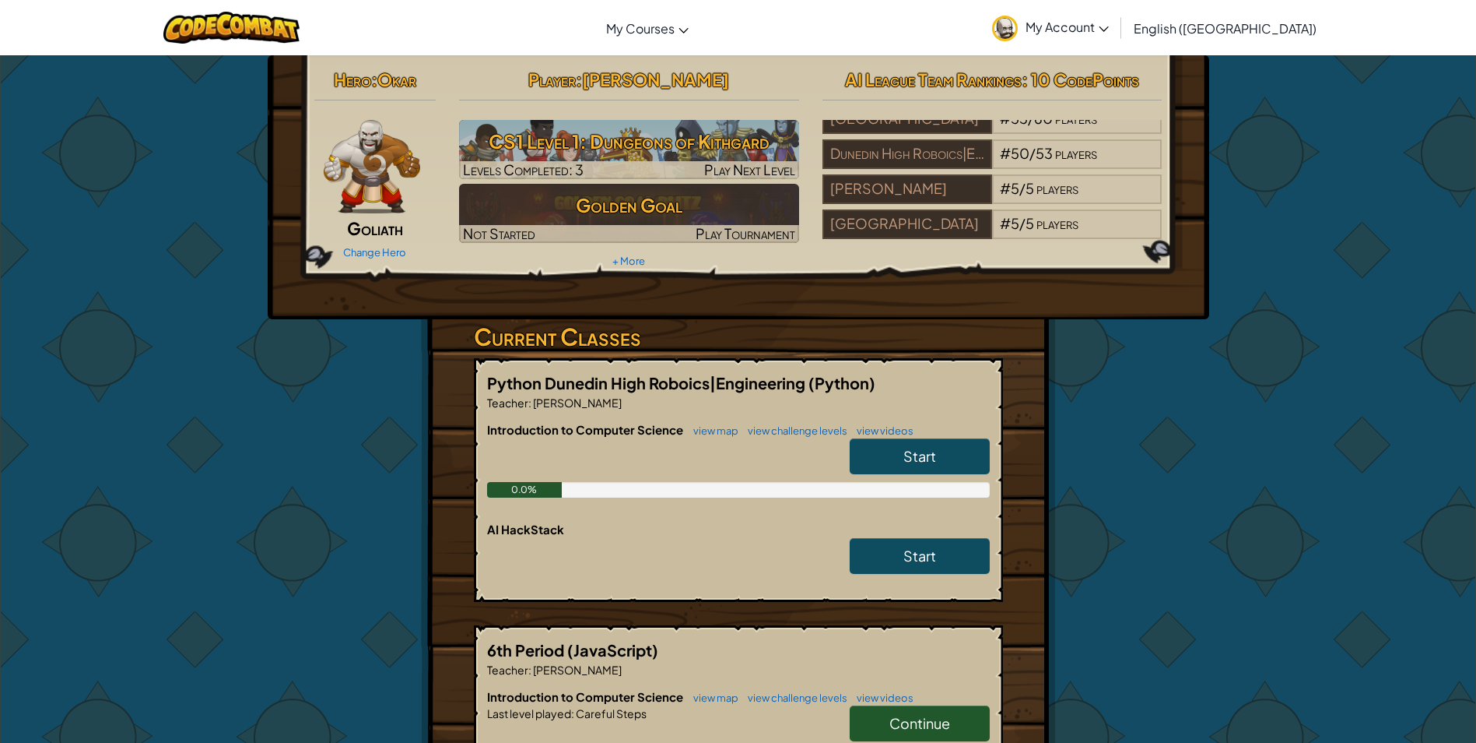
scroll to position [156, 0]
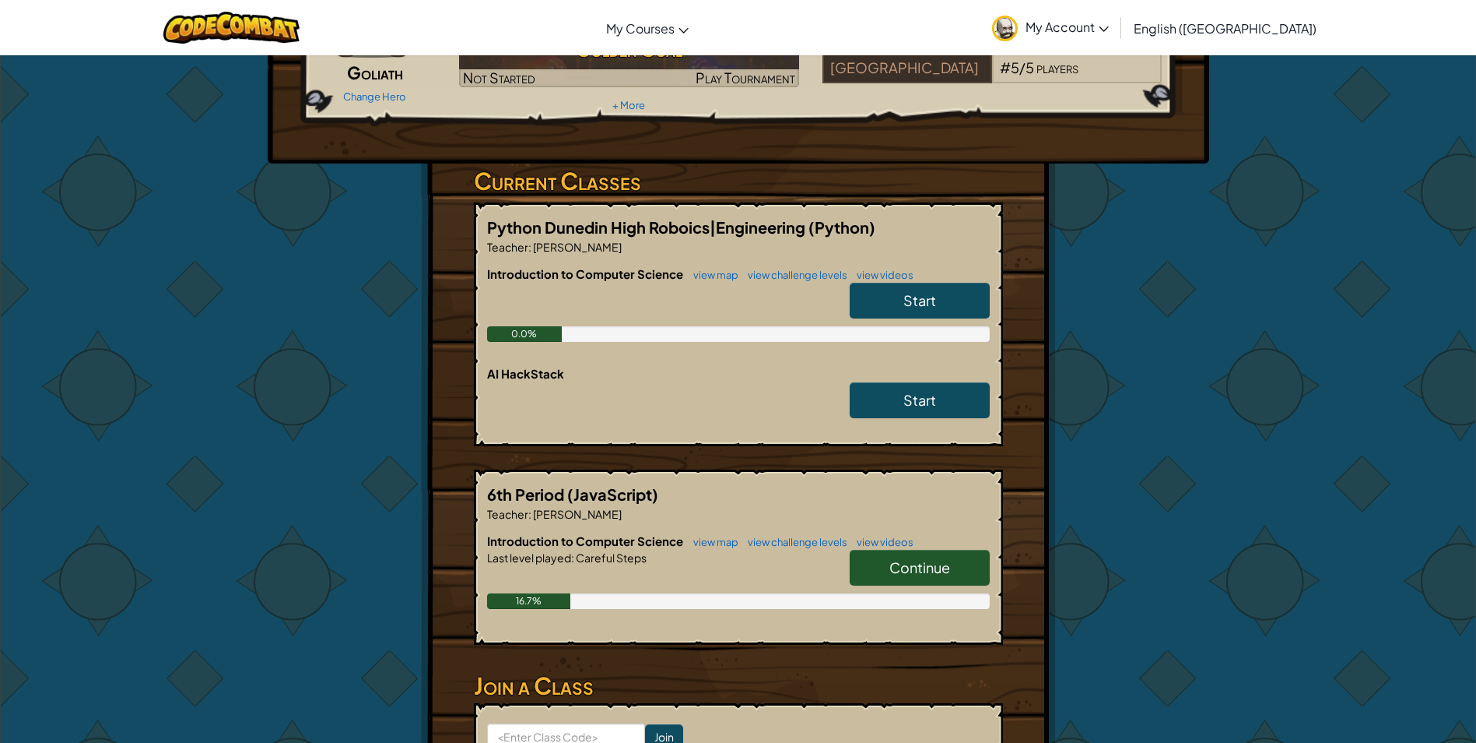
click at [902, 567] on span "Continue" at bounding box center [920, 567] width 61 height 18
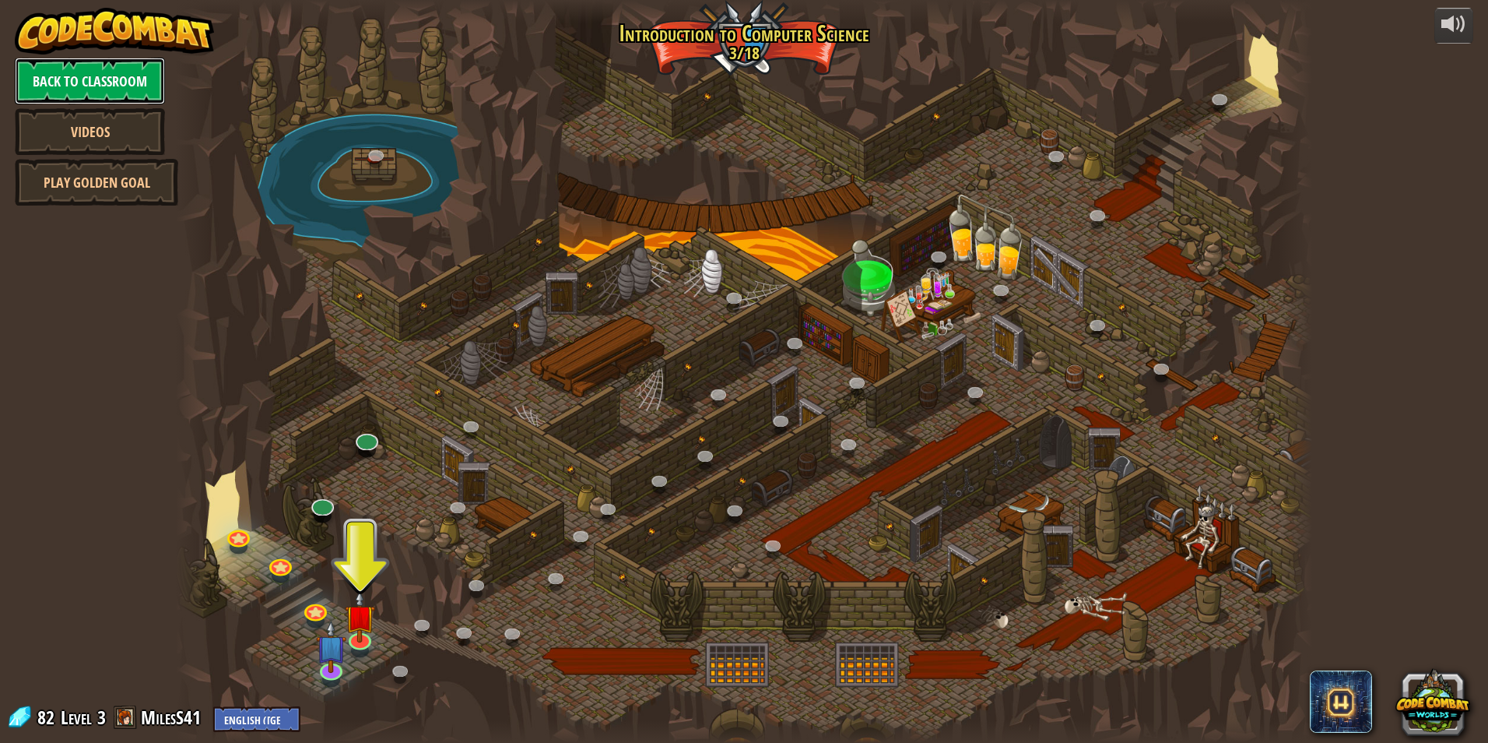
click at [90, 86] on link "Back to Classroom" at bounding box center [90, 81] width 150 height 47
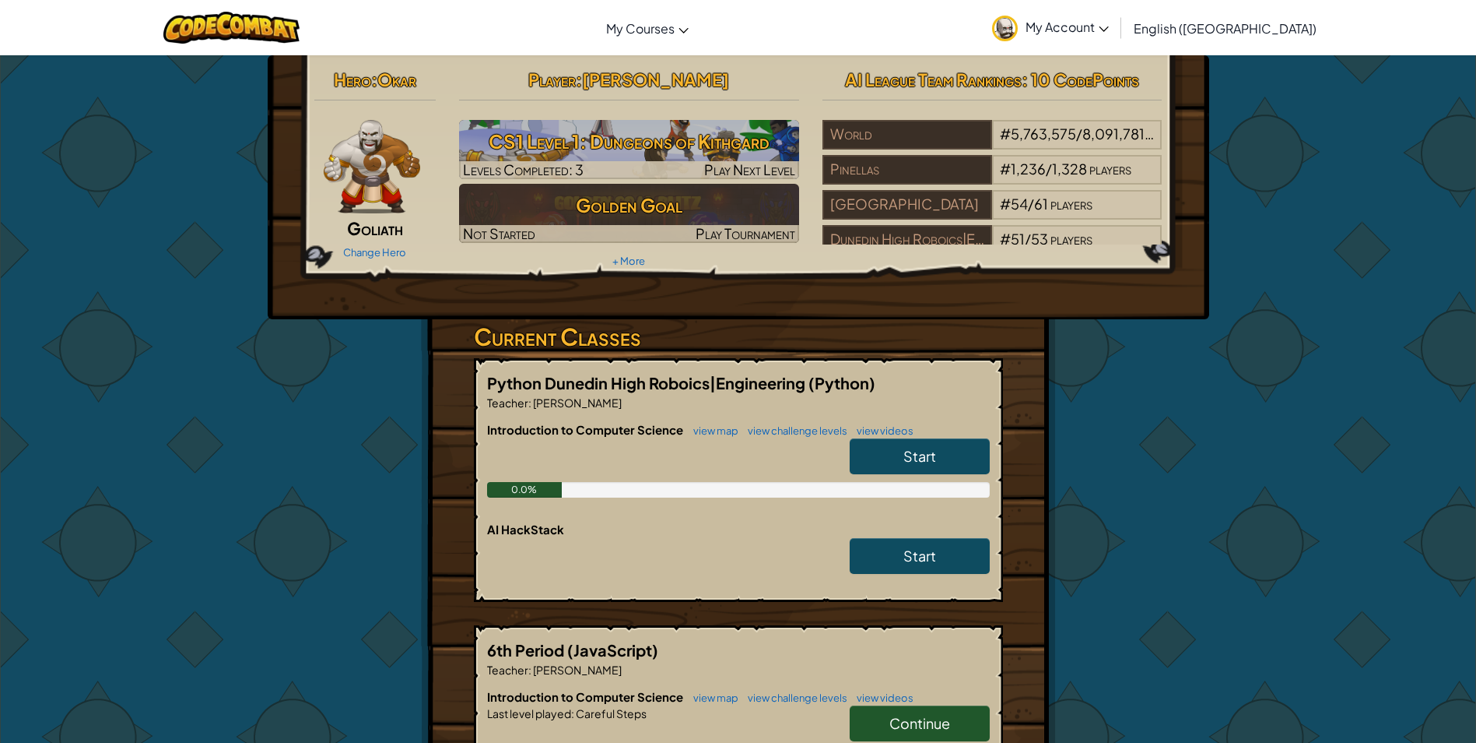
click at [908, 458] on span "Start" at bounding box center [920, 456] width 33 height 18
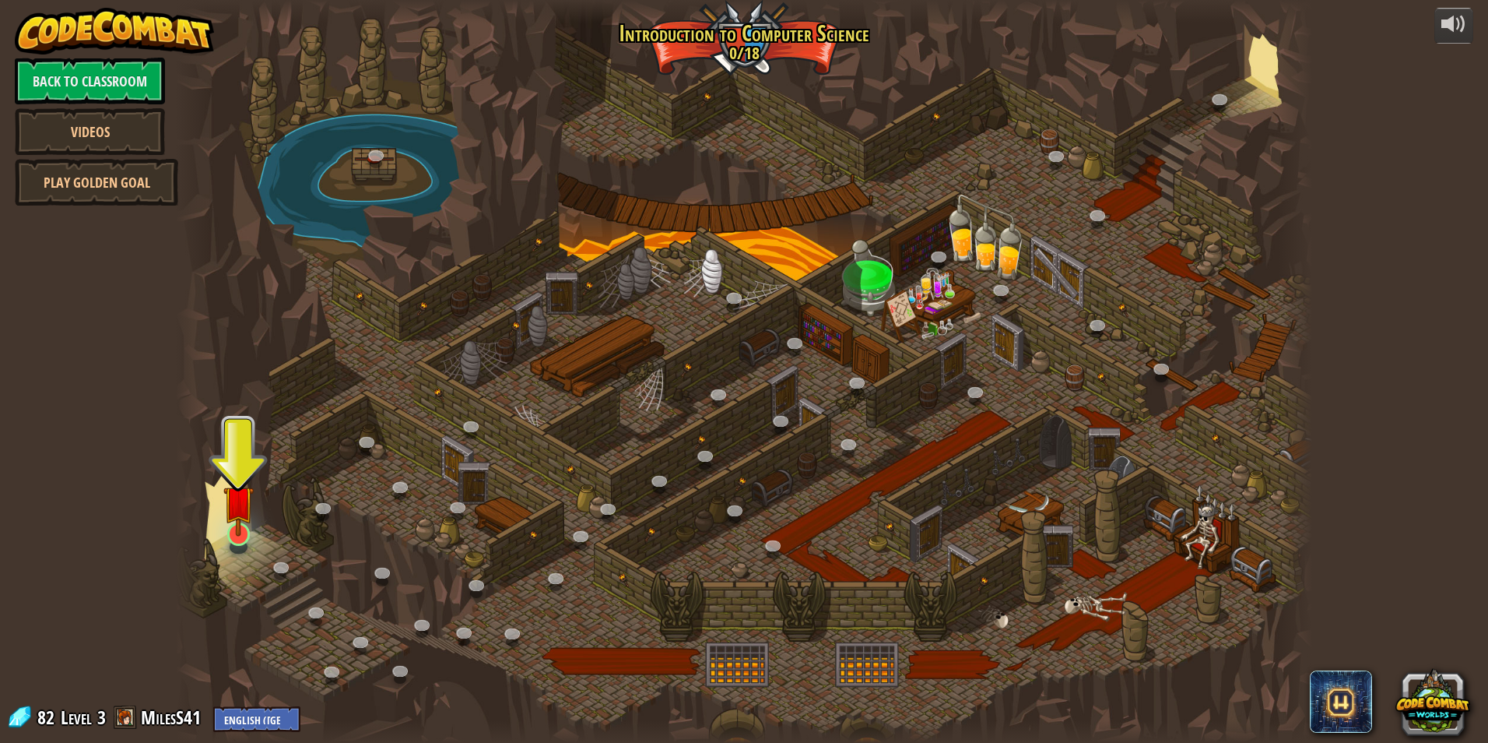
click at [235, 531] on img at bounding box center [238, 500] width 30 height 70
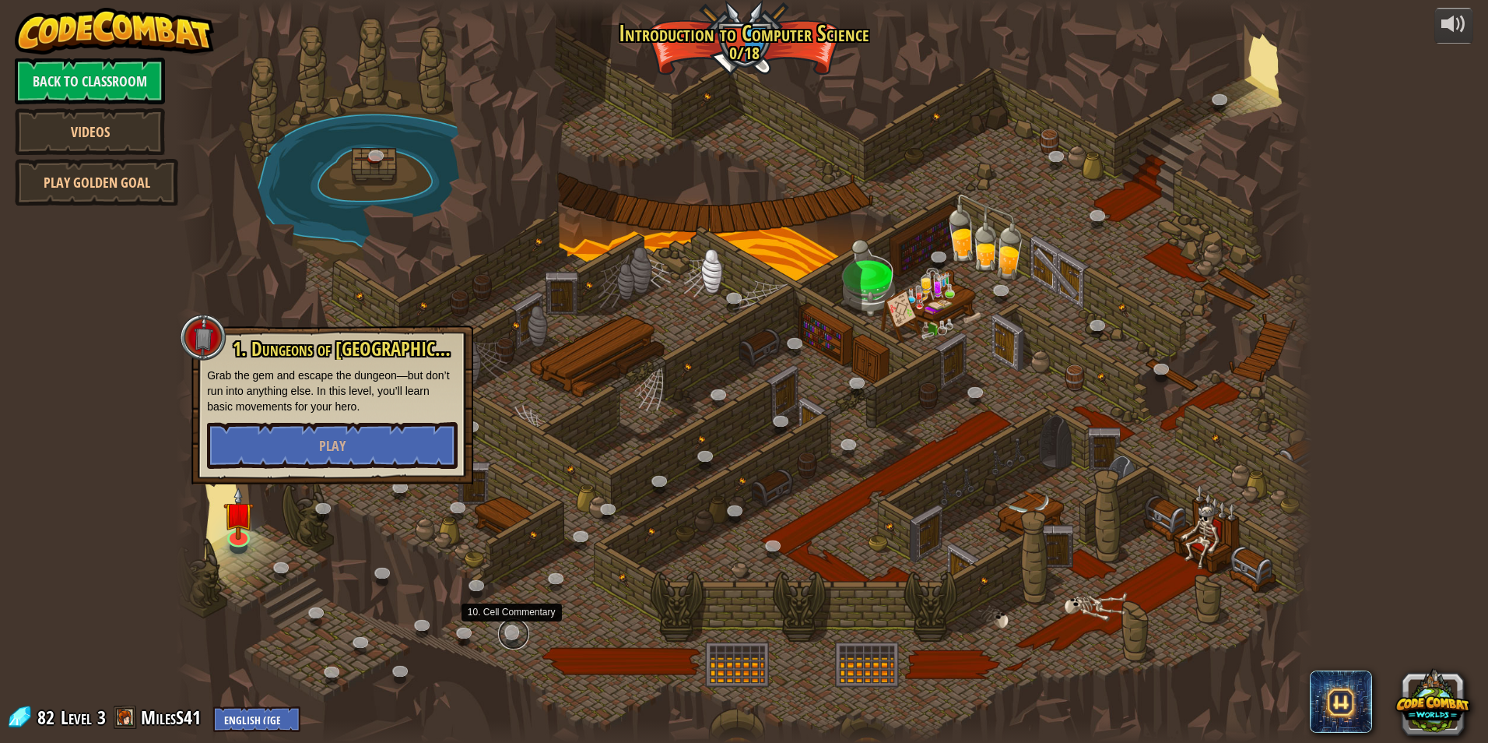
click at [509, 638] on link at bounding box center [513, 633] width 31 height 31
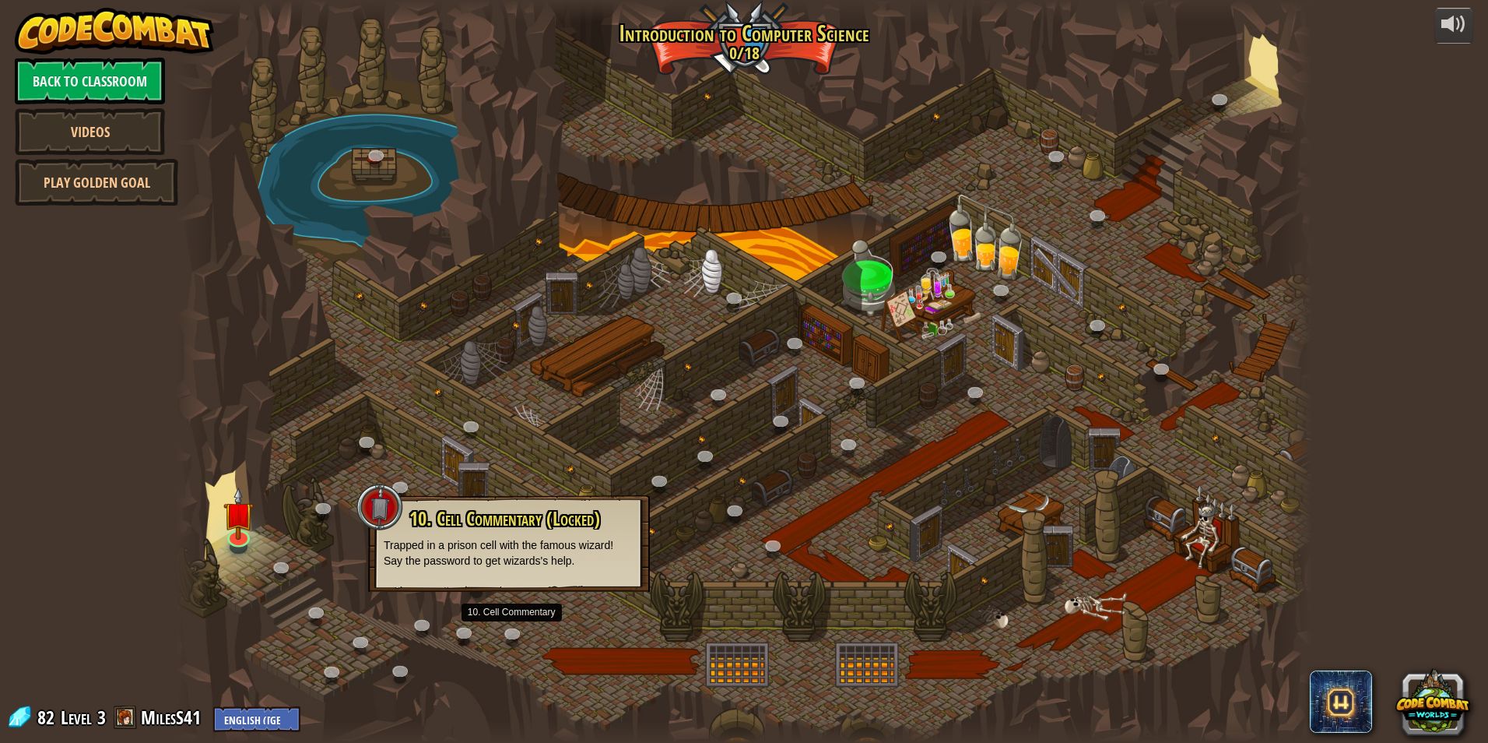
click at [383, 514] on div at bounding box center [379, 506] width 47 height 47
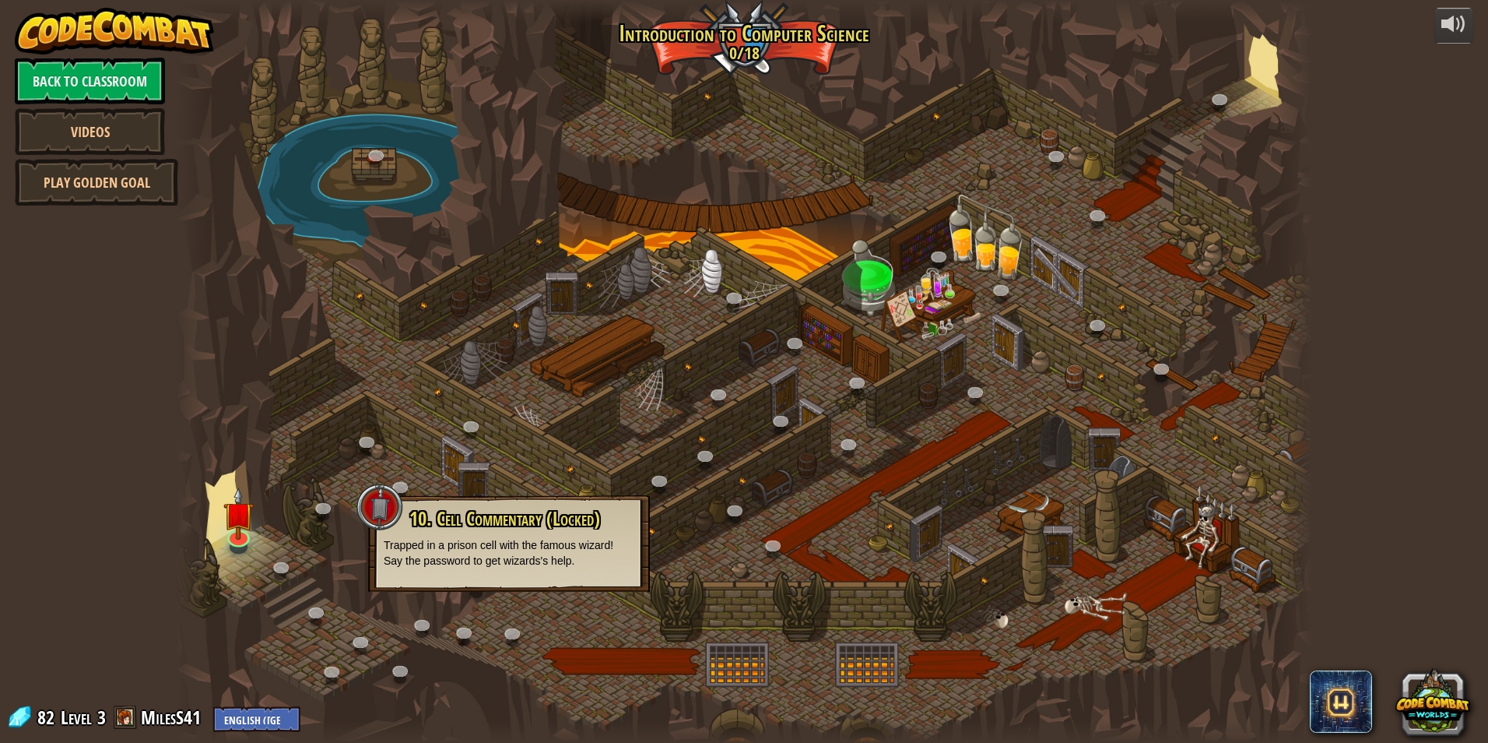
drag, startPoint x: 383, startPoint y: 514, endPoint x: 525, endPoint y: 532, distance: 142.7
click at [427, 532] on div "10. Cell Commentary (Locked) Trapped in a prison cell with the famous wizard! S…" at bounding box center [509, 538] width 251 height 60
click at [527, 532] on div "10. Cell Commentary (Locked) Trapped in a prison cell with the famous wizard! S…" at bounding box center [509, 538] width 251 height 60
click at [497, 540] on p "Trapped in a prison cell with the famous wizard! Say the password to get wizard…" at bounding box center [509, 552] width 251 height 31
click at [241, 539] on link at bounding box center [237, 532] width 31 height 31
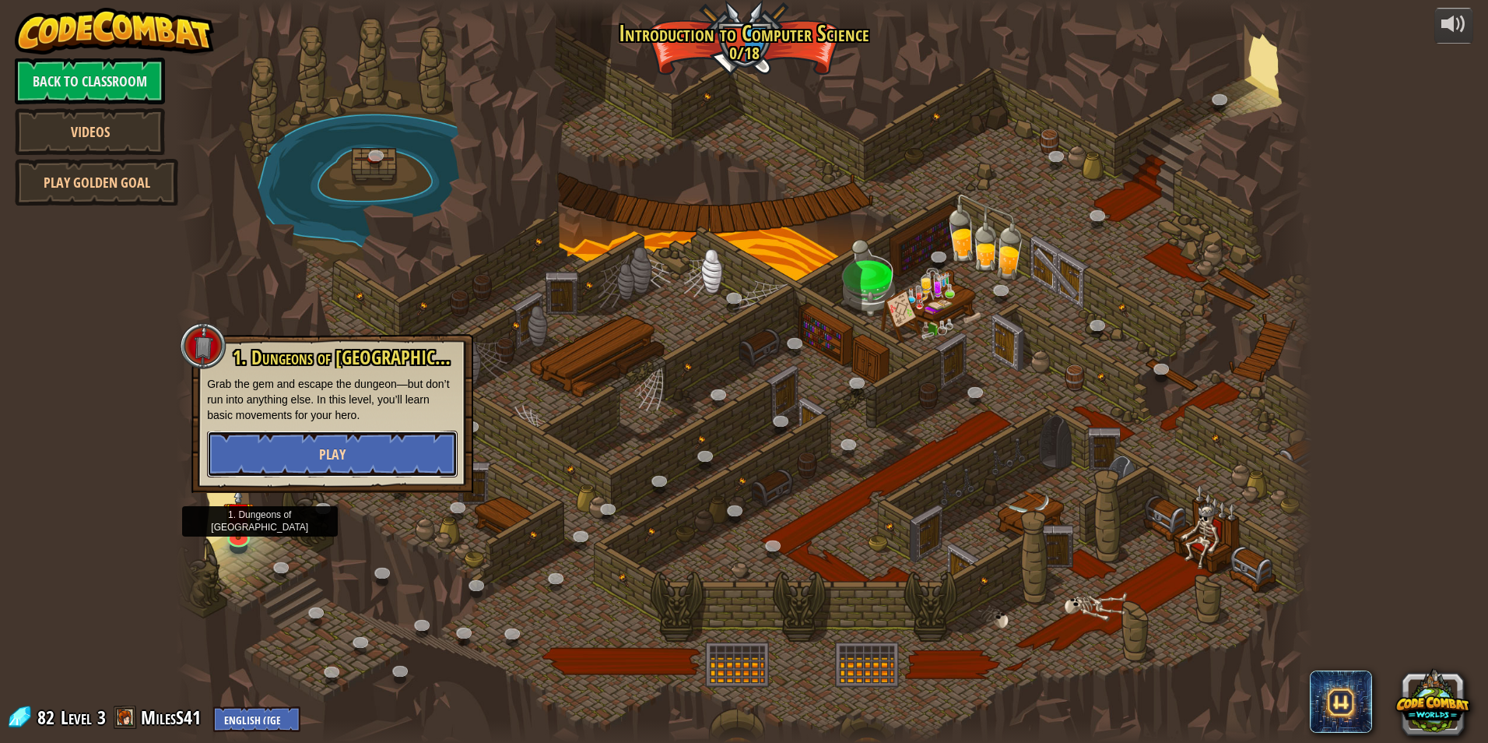
click at [332, 454] on span "Play" at bounding box center [332, 453] width 26 height 19
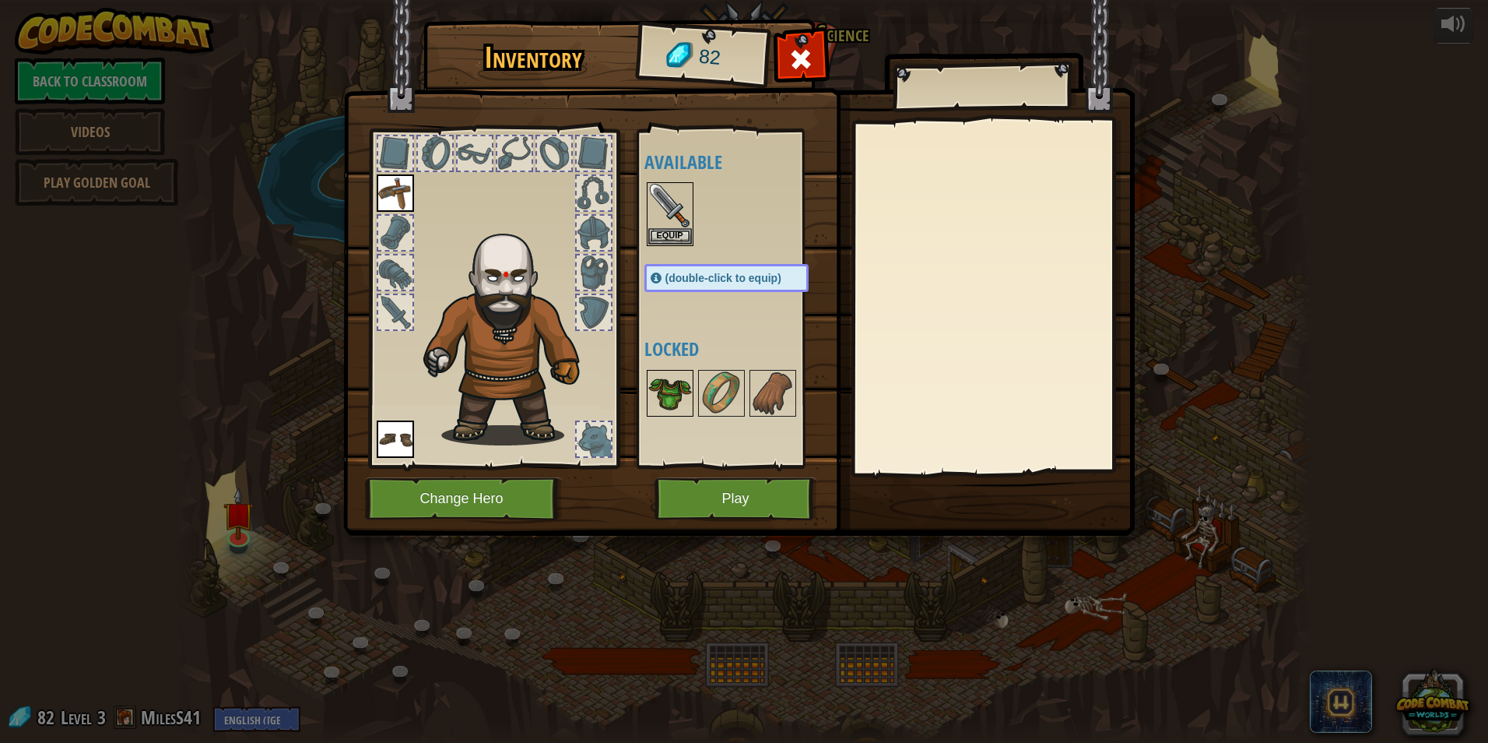
click at [676, 382] on img at bounding box center [670, 393] width 44 height 44
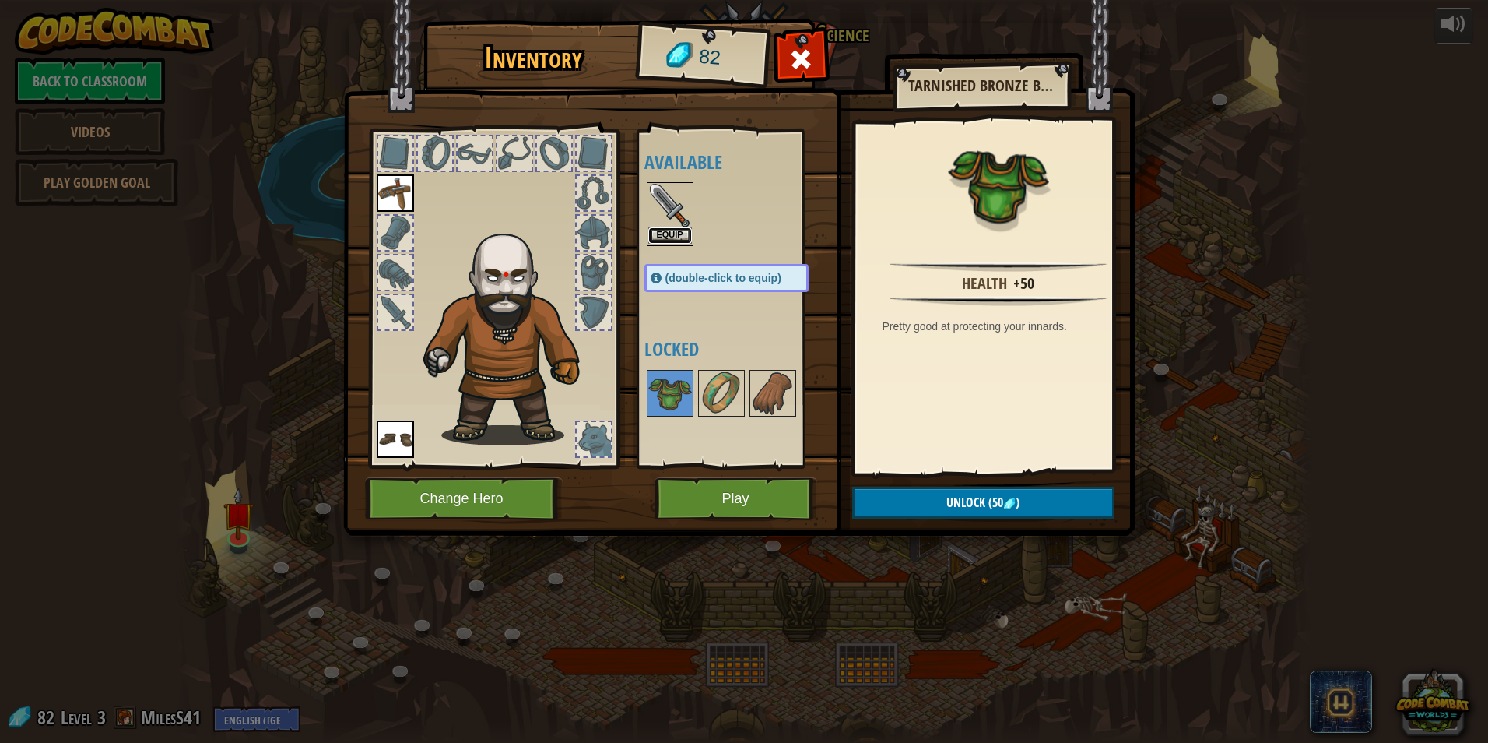
click at [676, 237] on button "Equip" at bounding box center [670, 235] width 44 height 16
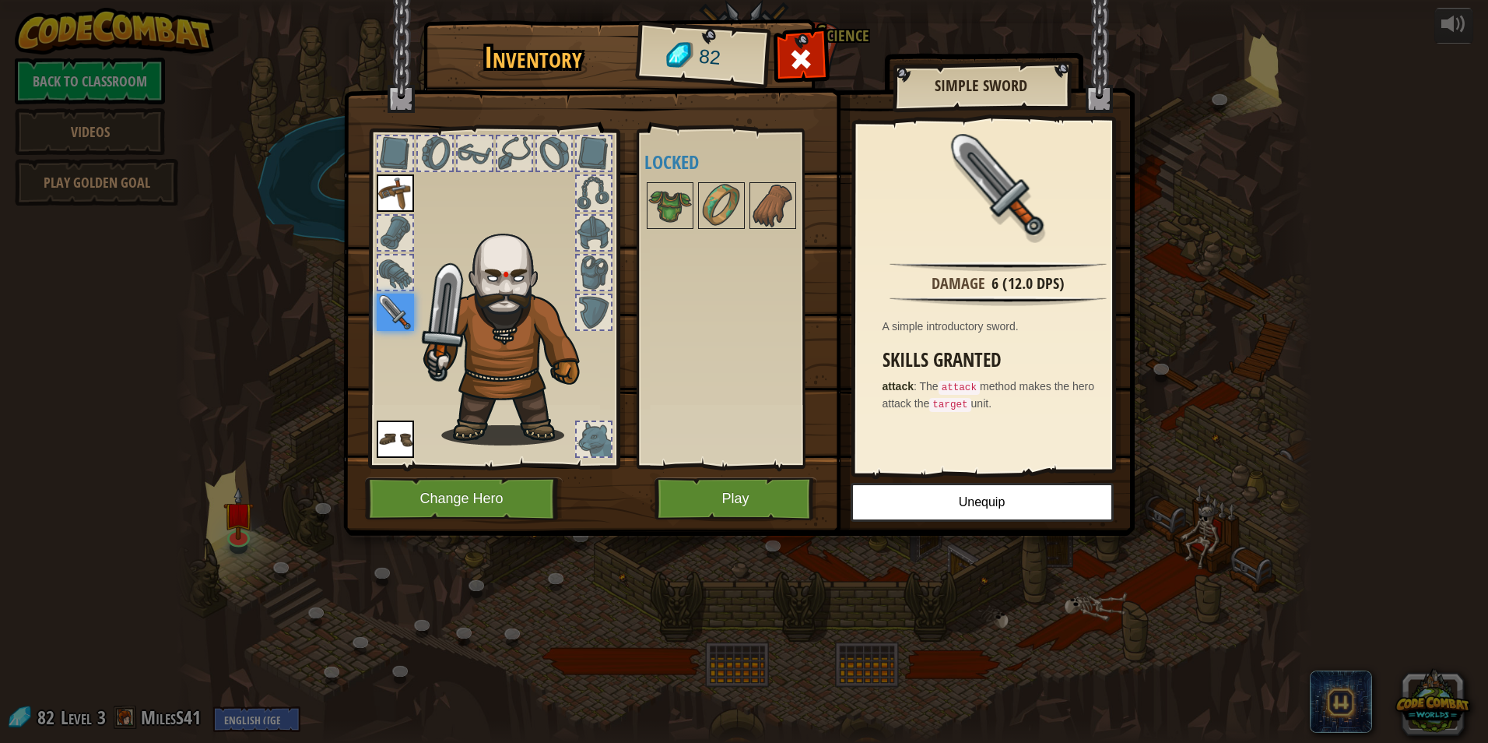
click at [675, 294] on div "Available Equip Equip Equip (double-click to equip) Locked" at bounding box center [741, 298] width 195 height 325
click at [473, 485] on button "Change Hero" at bounding box center [464, 498] width 198 height 43
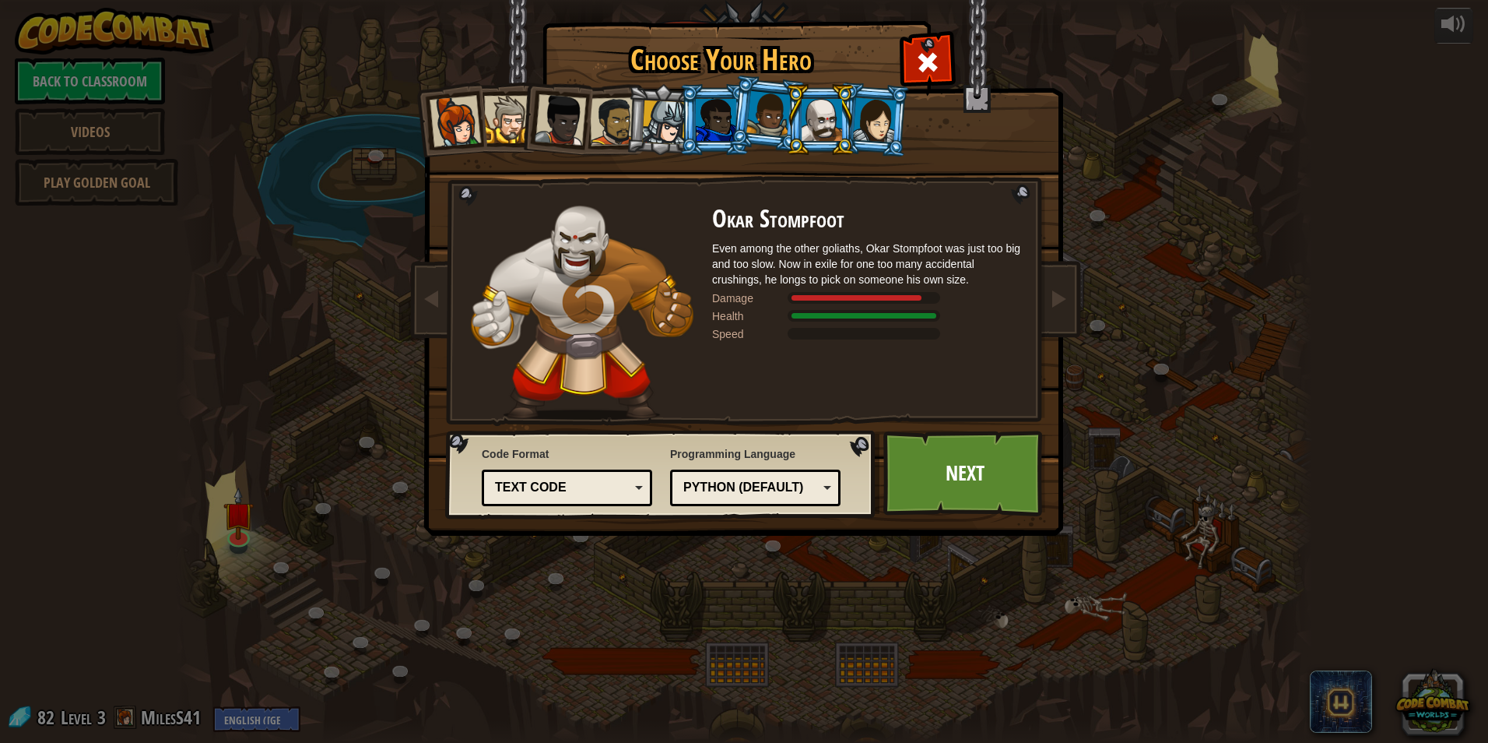
drag, startPoint x: 736, startPoint y: 132, endPoint x: 728, endPoint y: 128, distance: 8.4
click at [733, 131] on li at bounding box center [767, 114] width 77 height 78
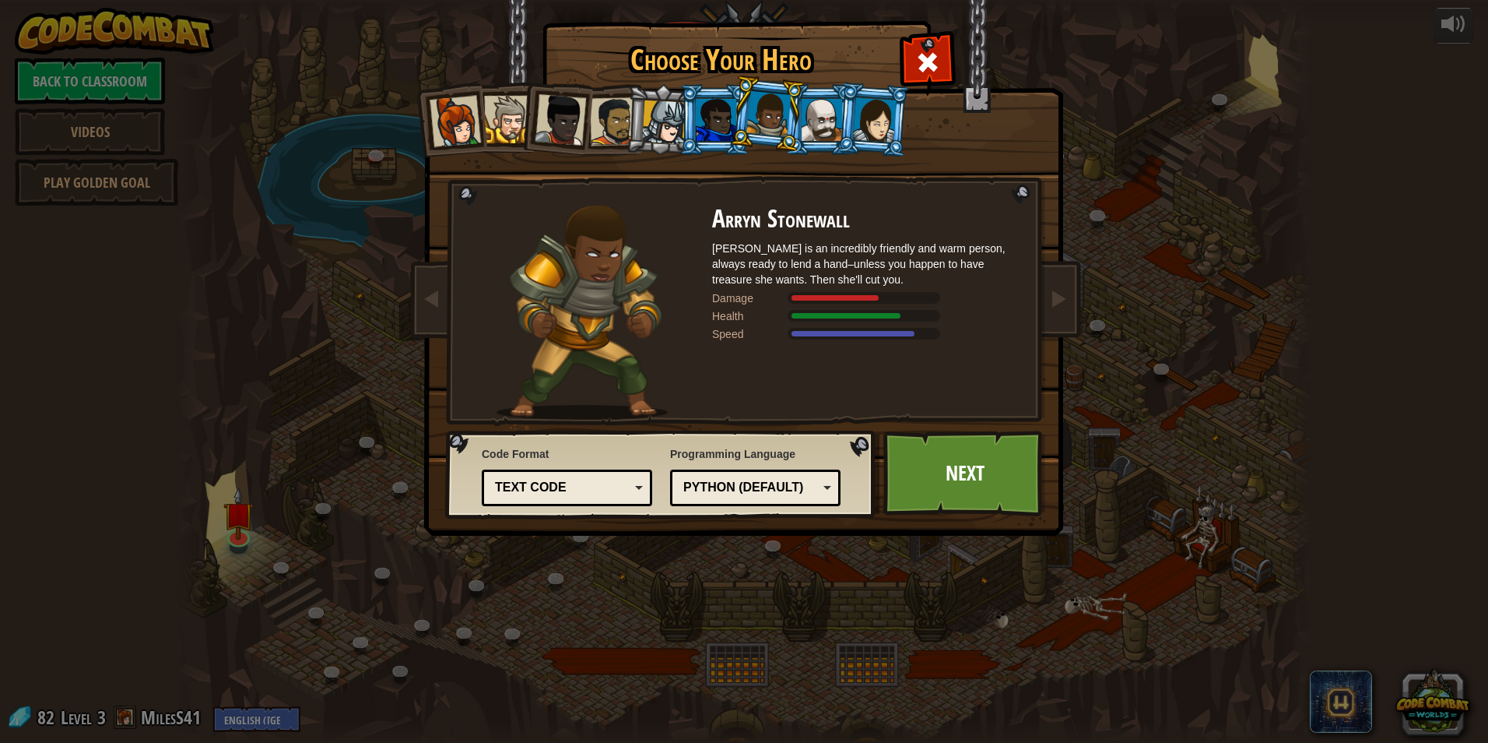
click at [729, 144] on li at bounding box center [714, 119] width 70 height 71
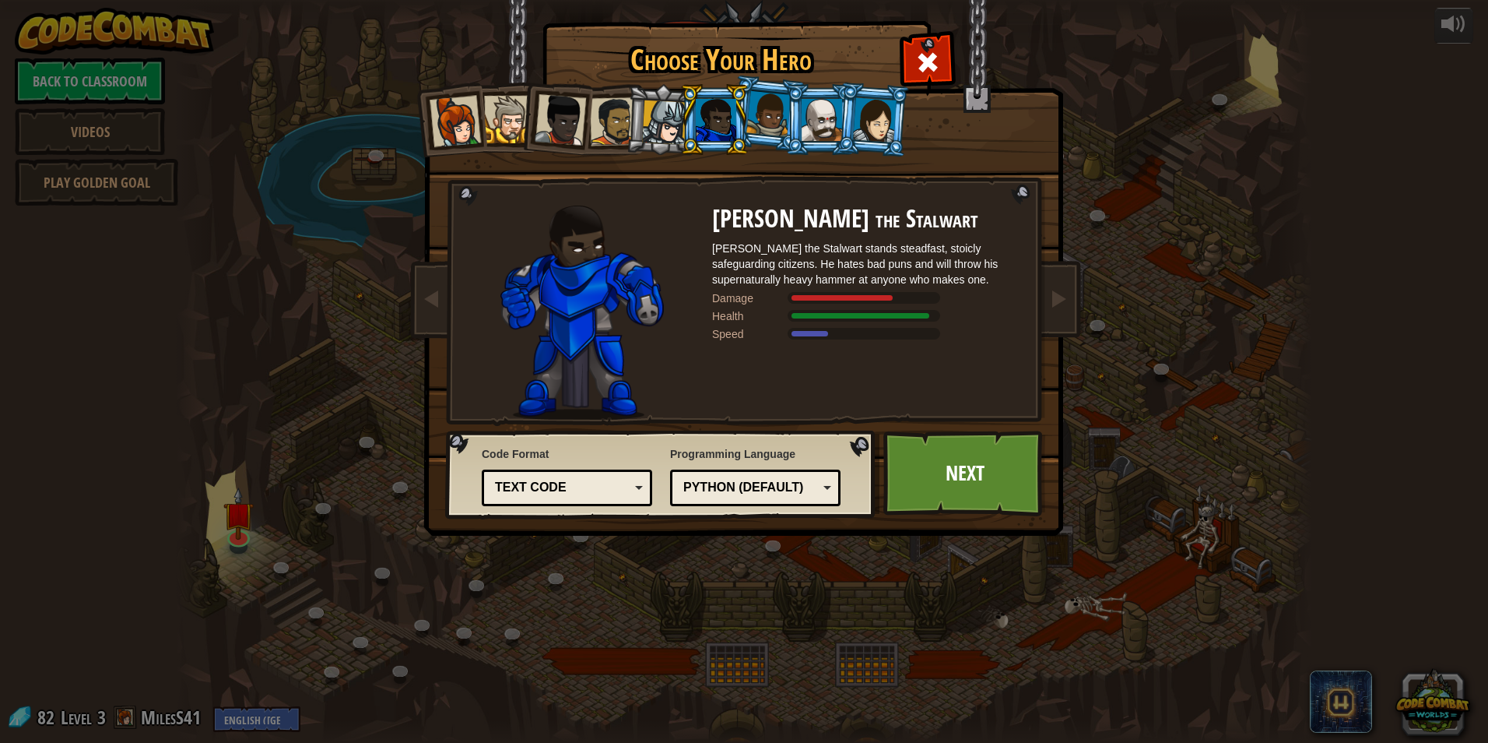
click at [826, 135] on div at bounding box center [822, 120] width 40 height 42
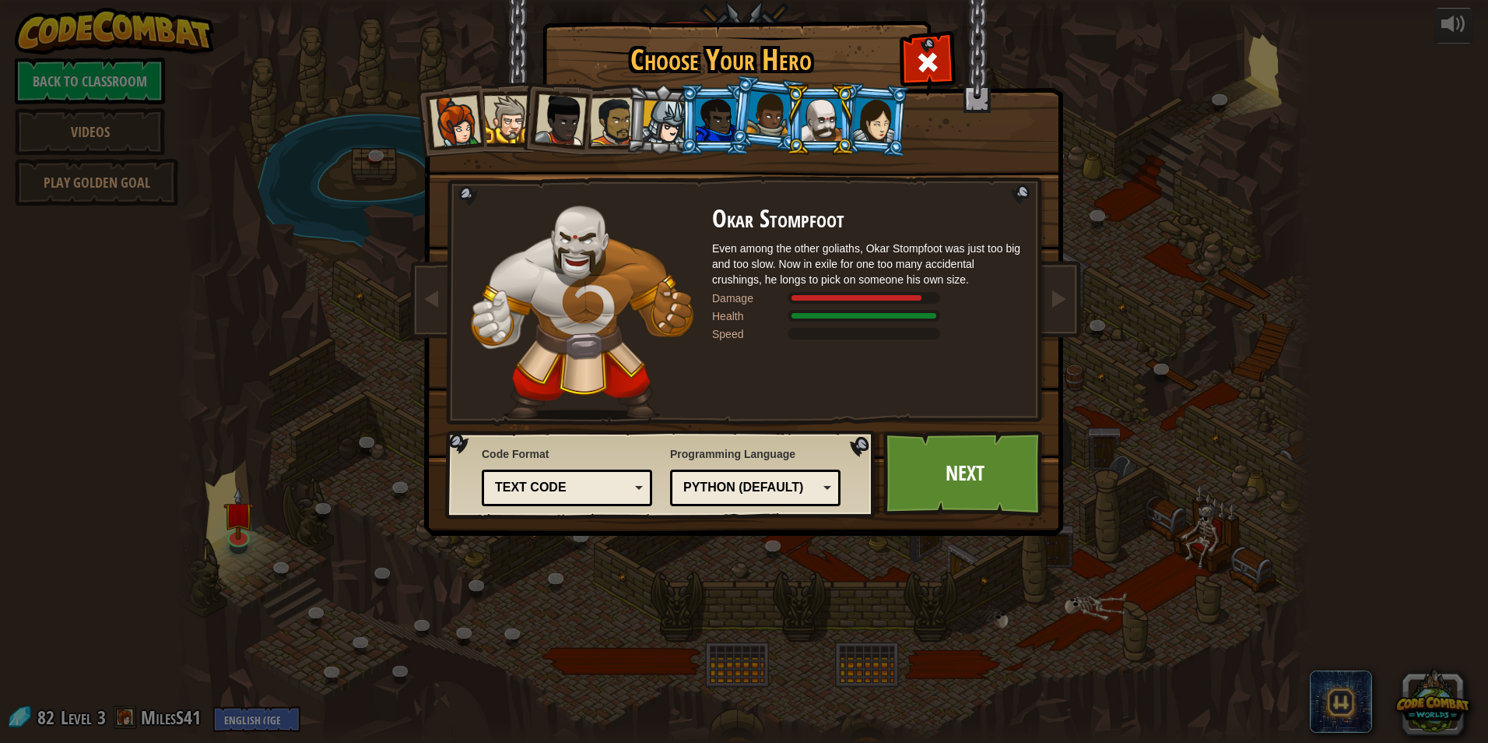
click at [866, 120] on div at bounding box center [875, 119] width 44 height 44
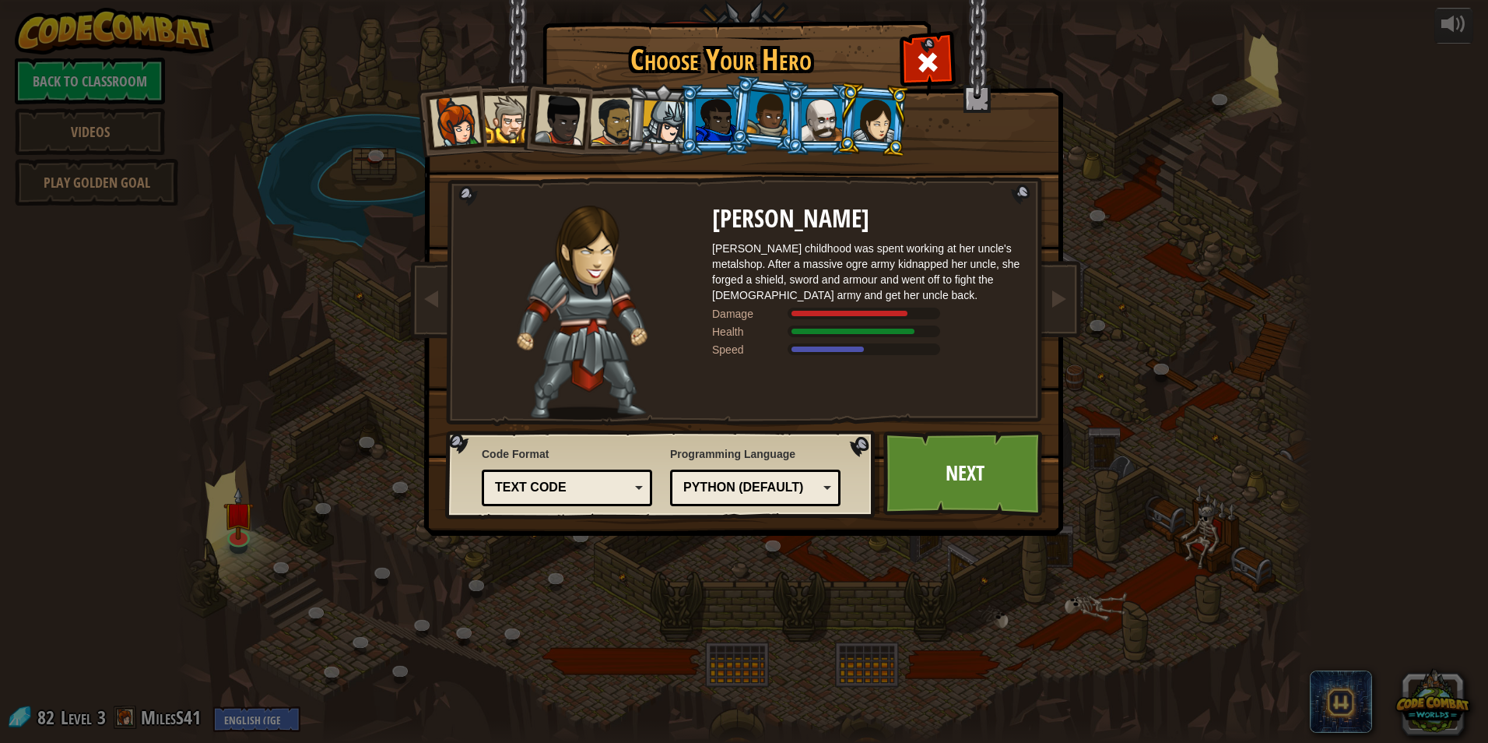
click at [704, 130] on div at bounding box center [716, 120] width 40 height 42
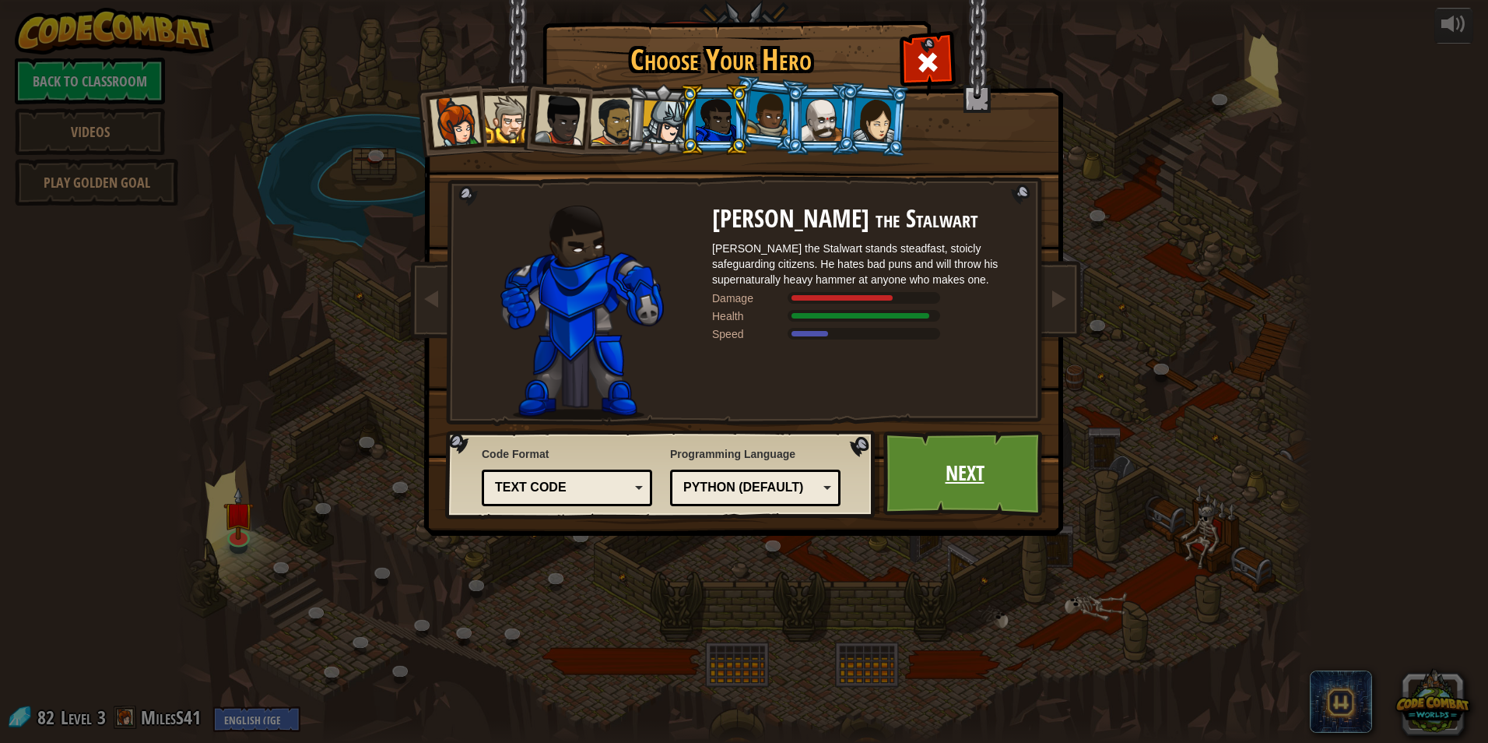
click at [953, 475] on link "Next" at bounding box center [964, 473] width 163 height 86
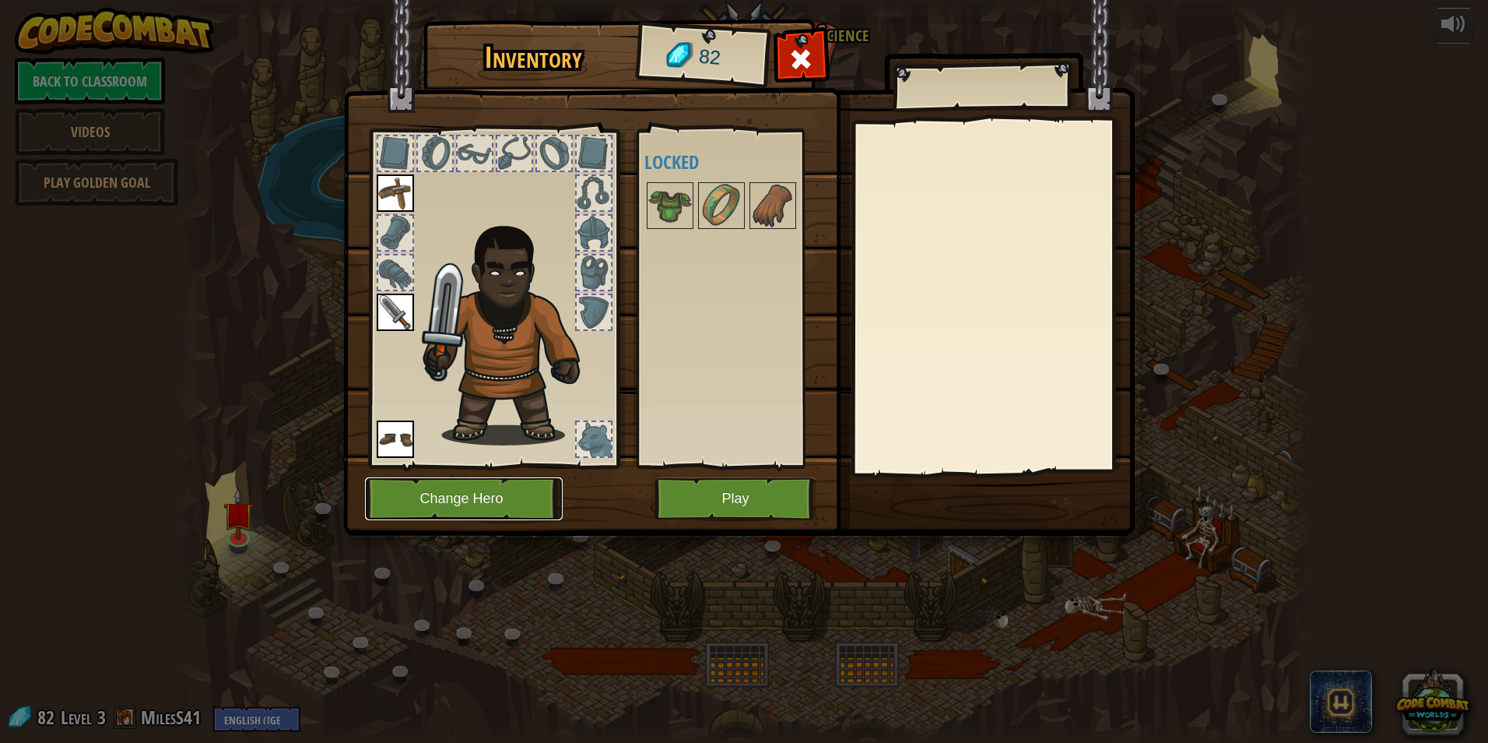
click at [506, 495] on button "Change Hero" at bounding box center [464, 498] width 198 height 43
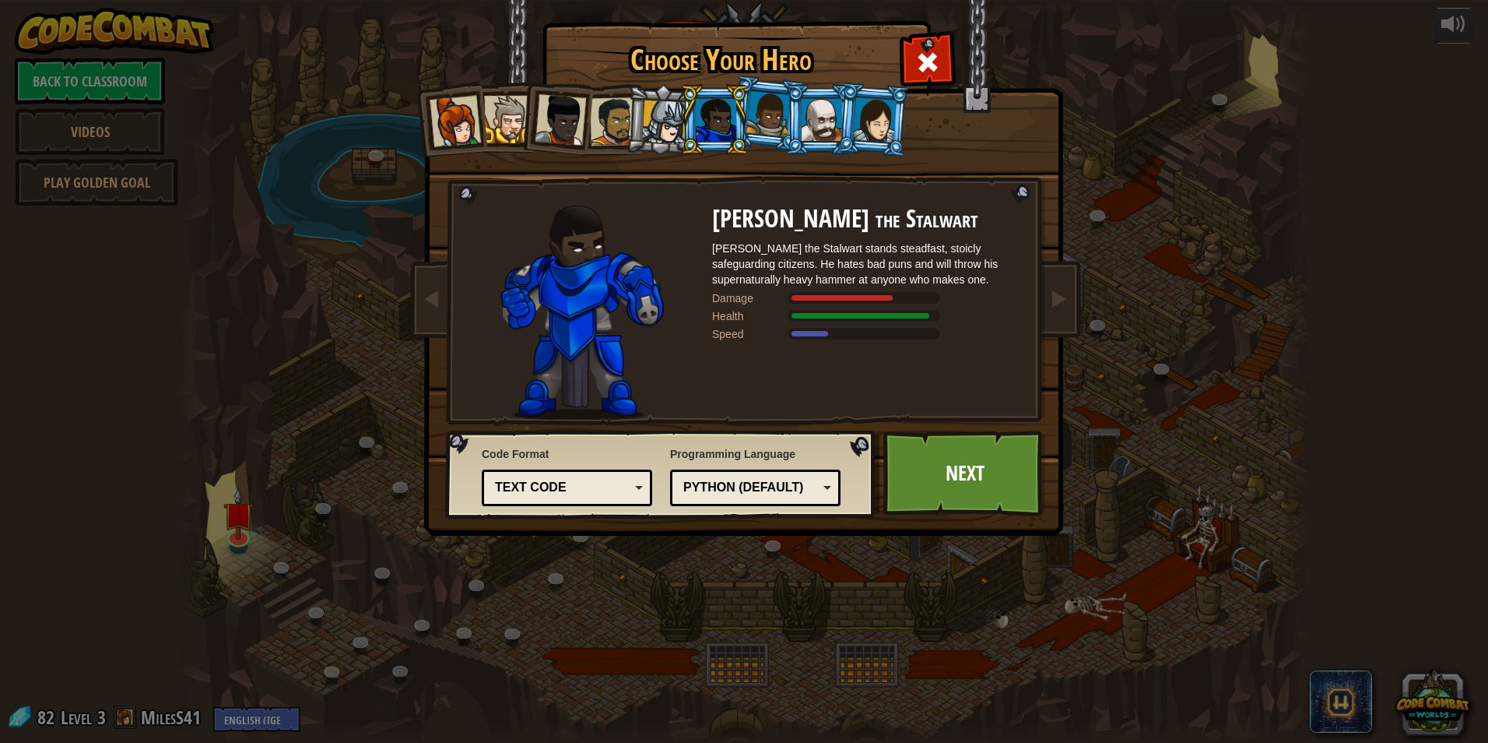
click at [651, 112] on div at bounding box center [664, 122] width 44 height 44
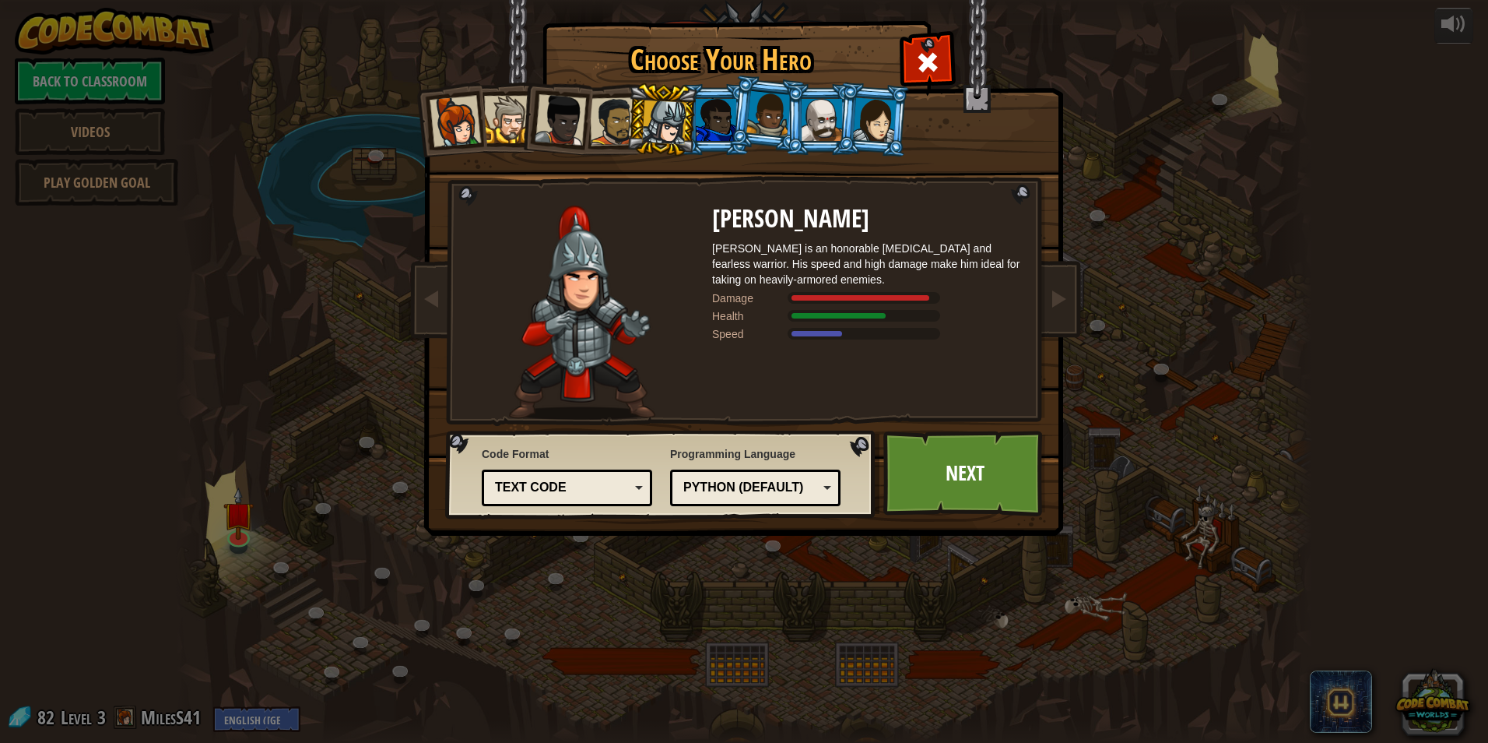
click at [662, 228] on div at bounding box center [582, 312] width 260 height 214
click at [663, 230] on div at bounding box center [582, 312] width 260 height 214
click at [605, 128] on div at bounding box center [614, 121] width 48 height 48
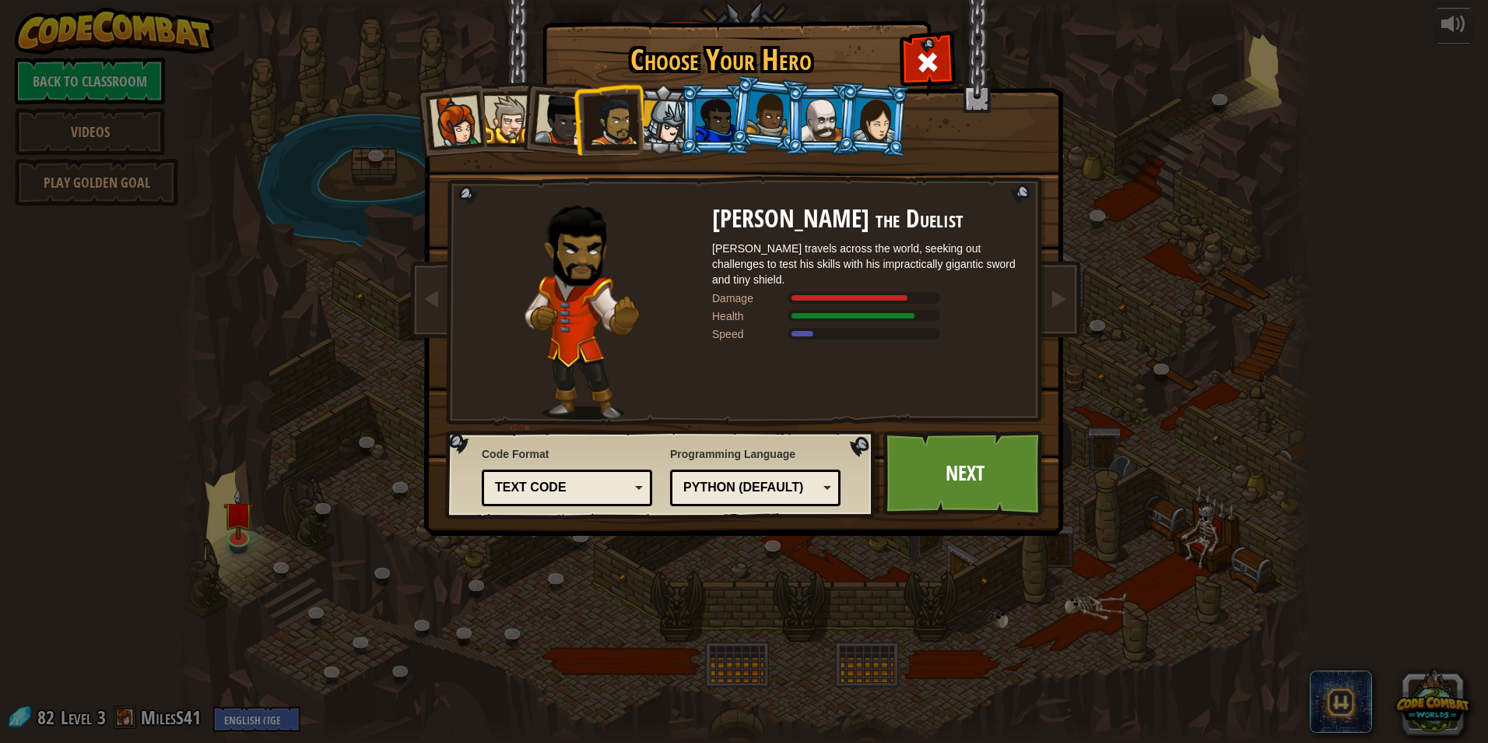
click at [539, 132] on div at bounding box center [560, 119] width 51 height 51
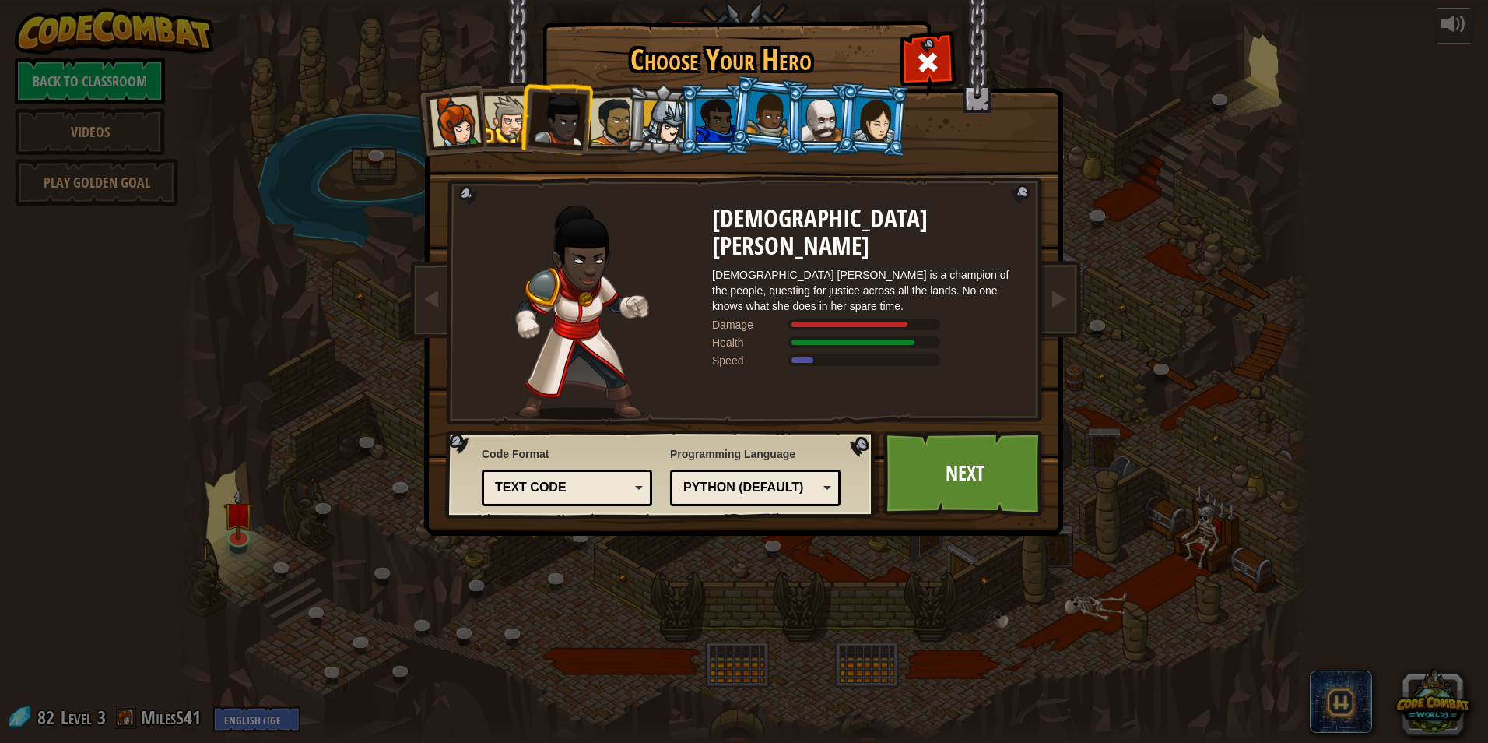
click at [501, 130] on div at bounding box center [507, 119] width 47 height 47
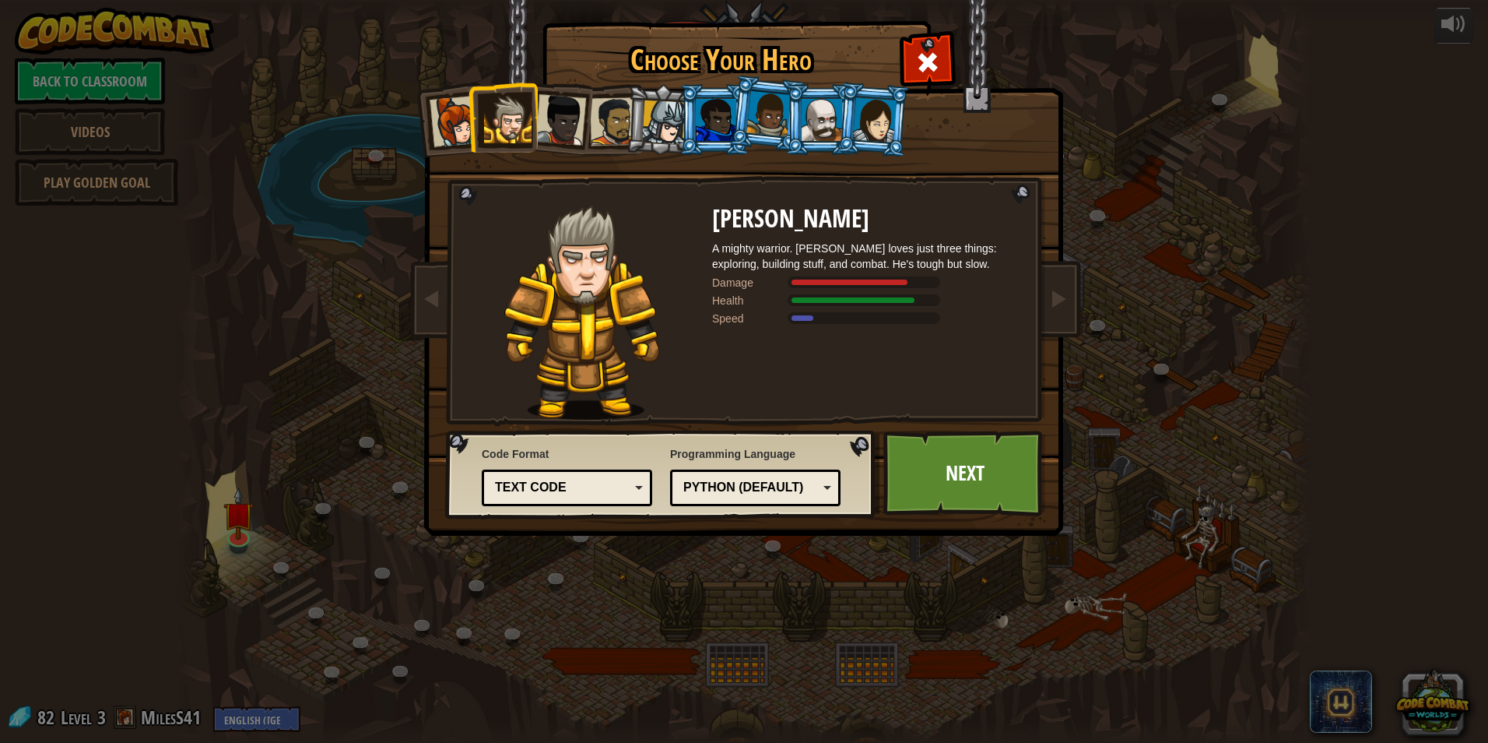
click at [447, 130] on div at bounding box center [455, 121] width 51 height 51
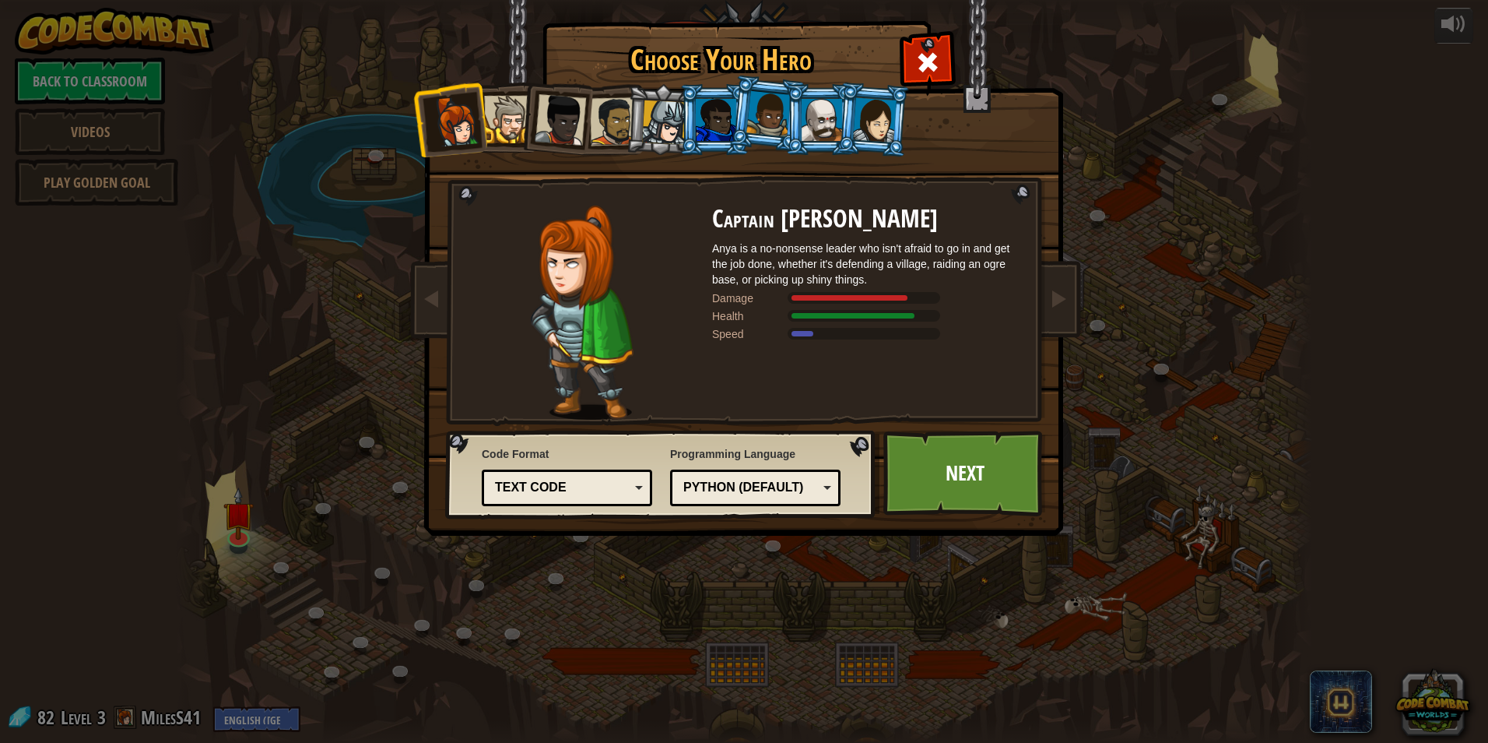
click at [717, 126] on div at bounding box center [716, 120] width 40 height 42
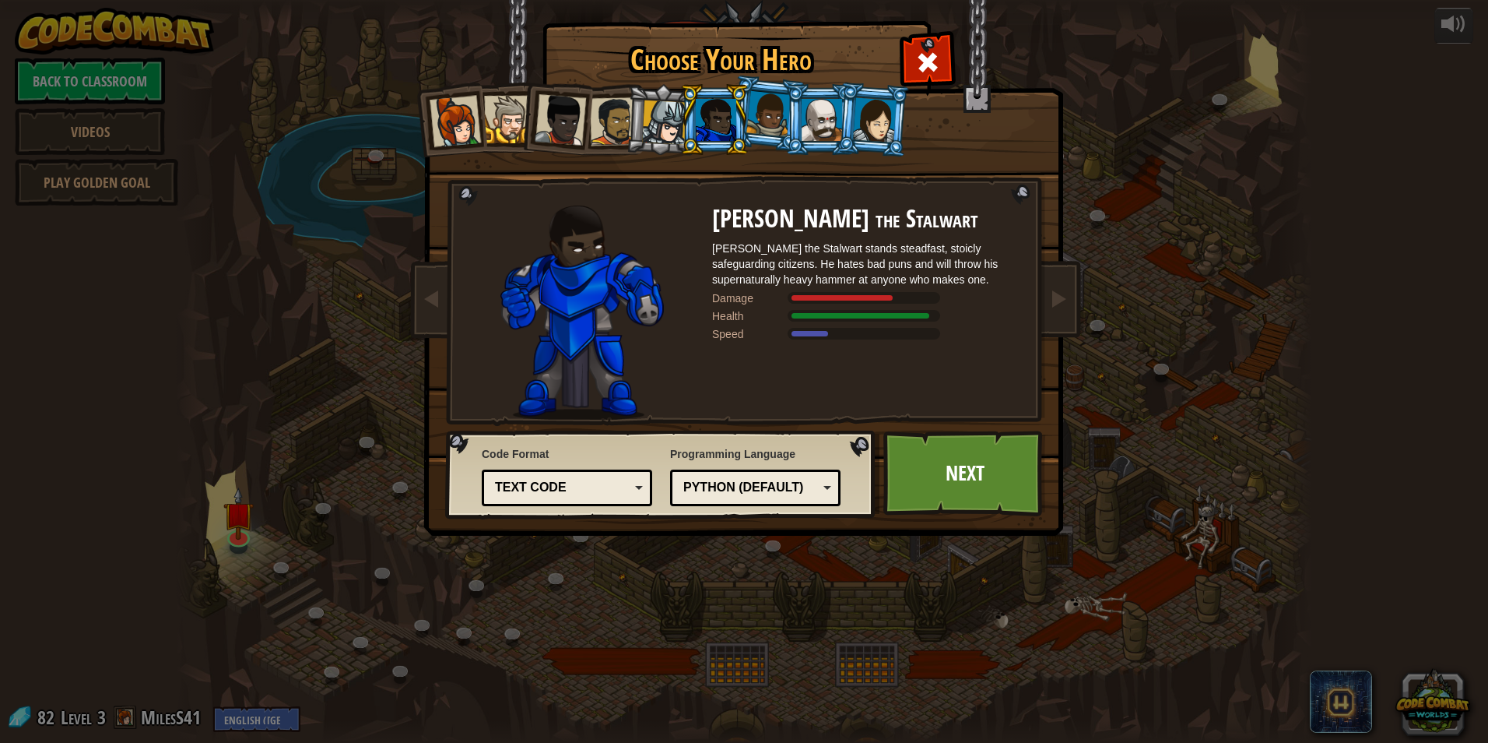
click at [767, 130] on div at bounding box center [768, 114] width 44 height 46
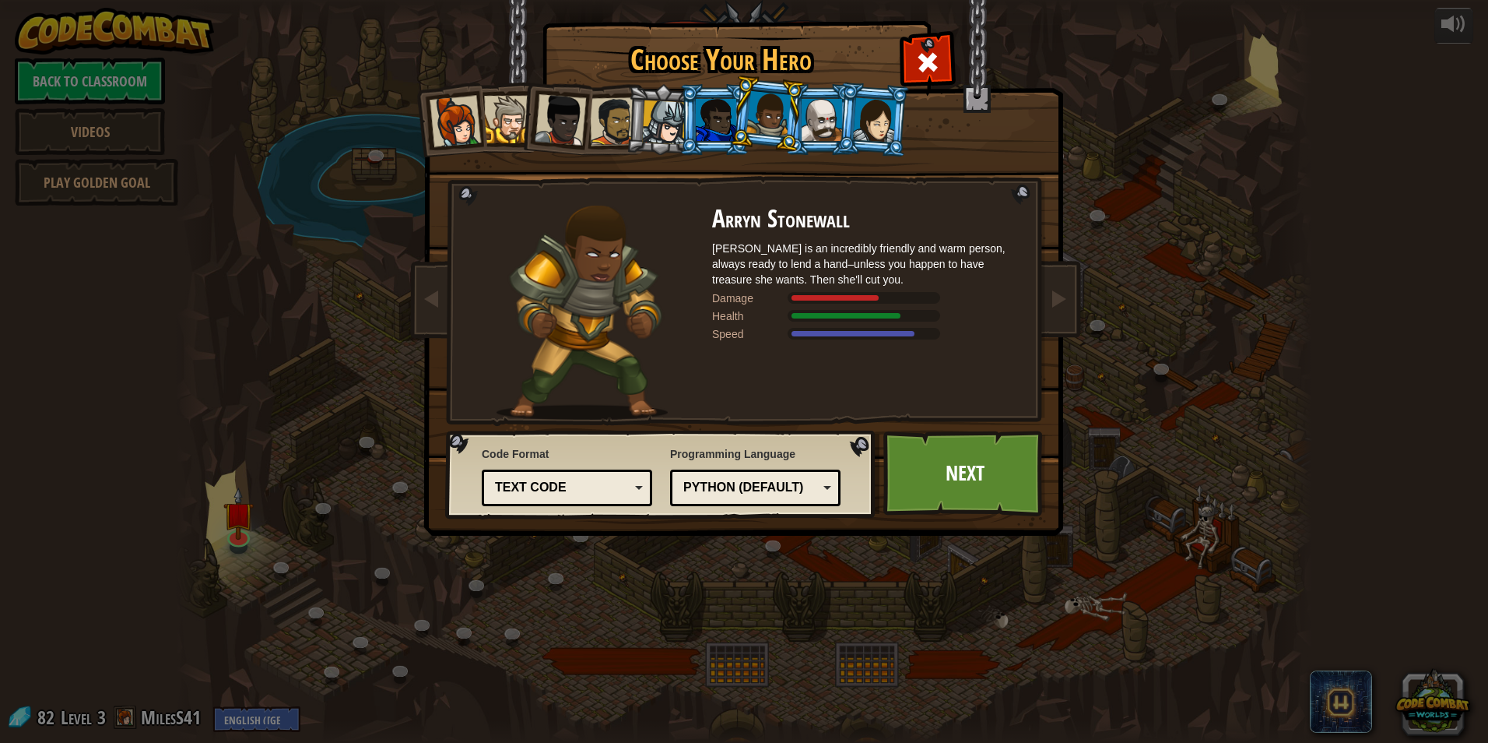
click at [803, 126] on div at bounding box center [822, 120] width 40 height 42
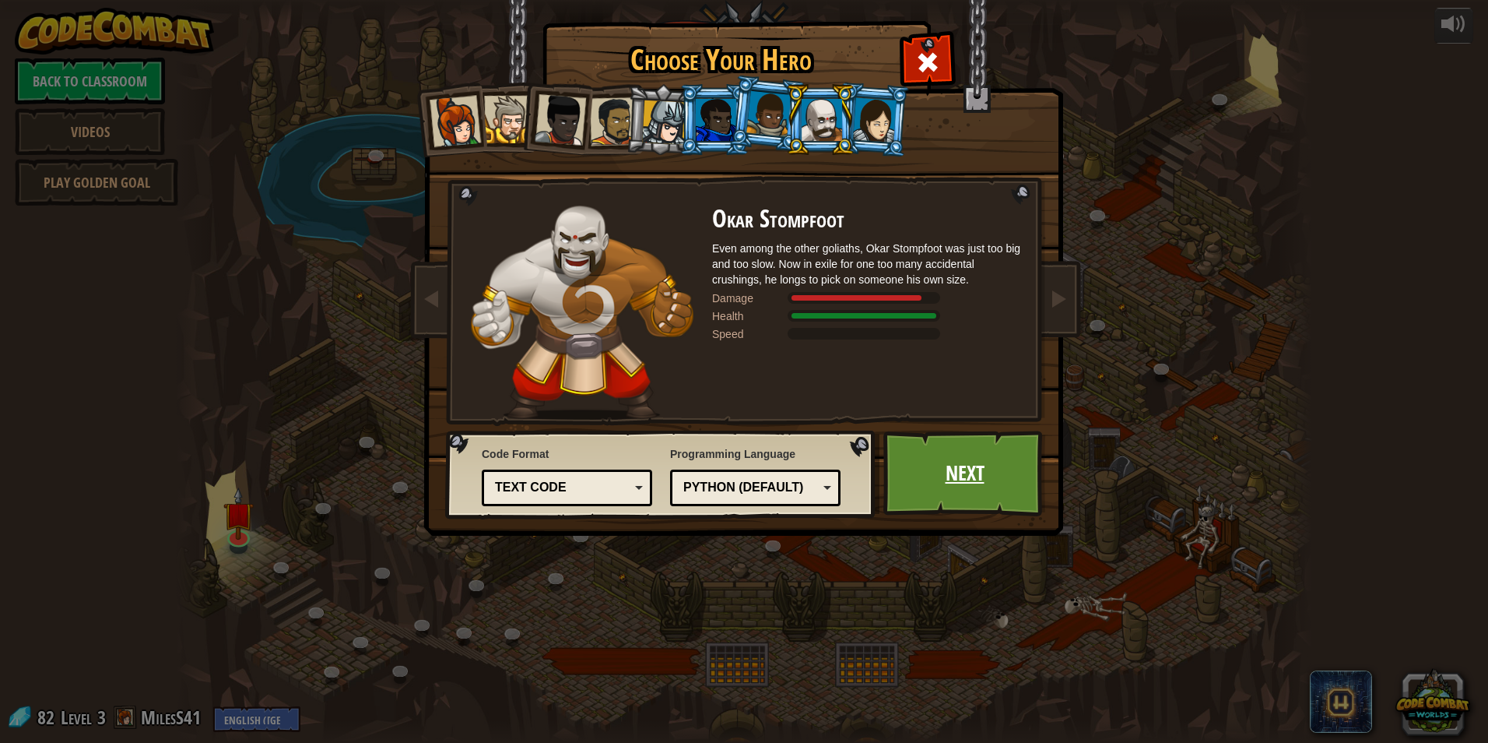
click at [913, 453] on link "Next" at bounding box center [964, 473] width 163 height 86
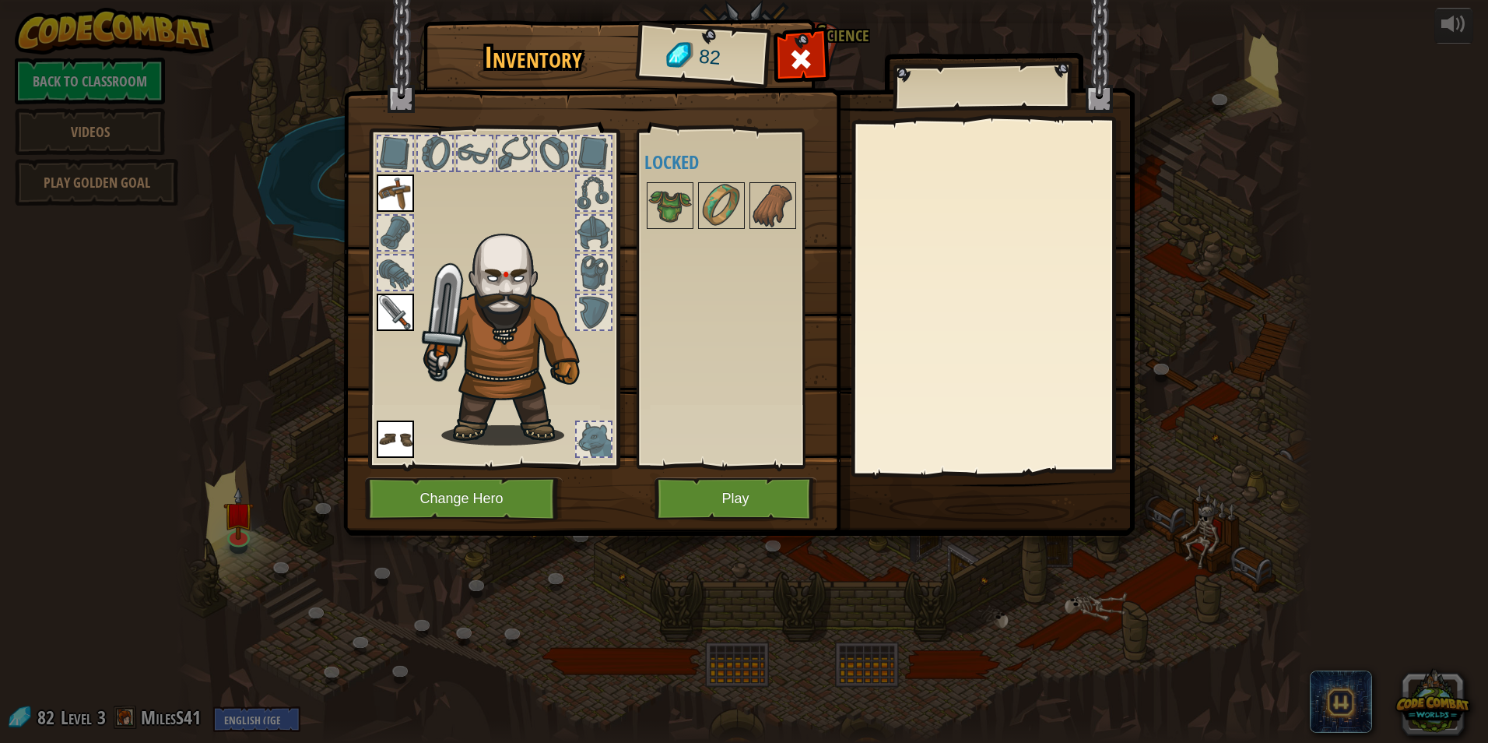
click at [535, 356] on img at bounding box center [511, 332] width 191 height 226
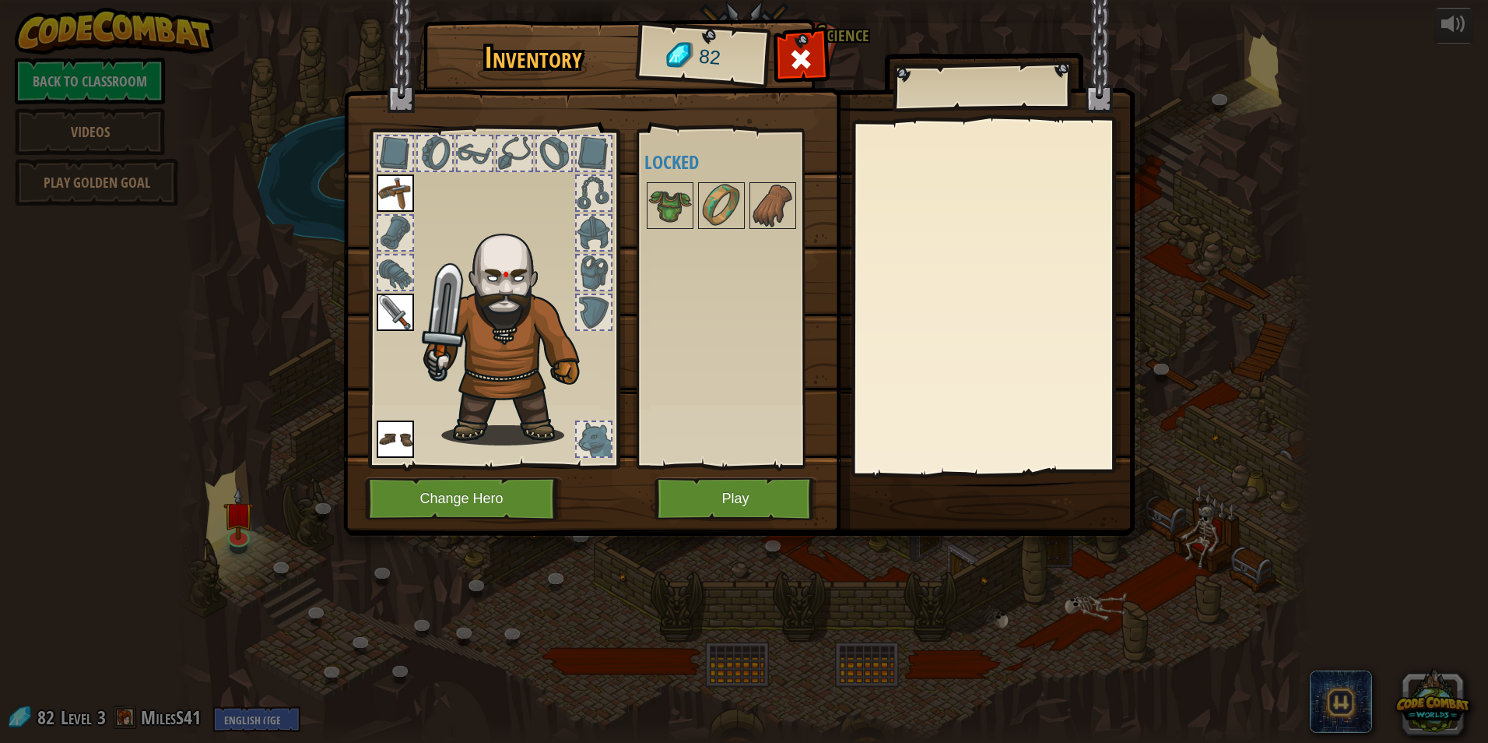
click at [388, 230] on div at bounding box center [395, 233] width 34 height 34
click at [407, 285] on div at bounding box center [395, 272] width 34 height 34
click at [650, 204] on img at bounding box center [670, 206] width 44 height 44
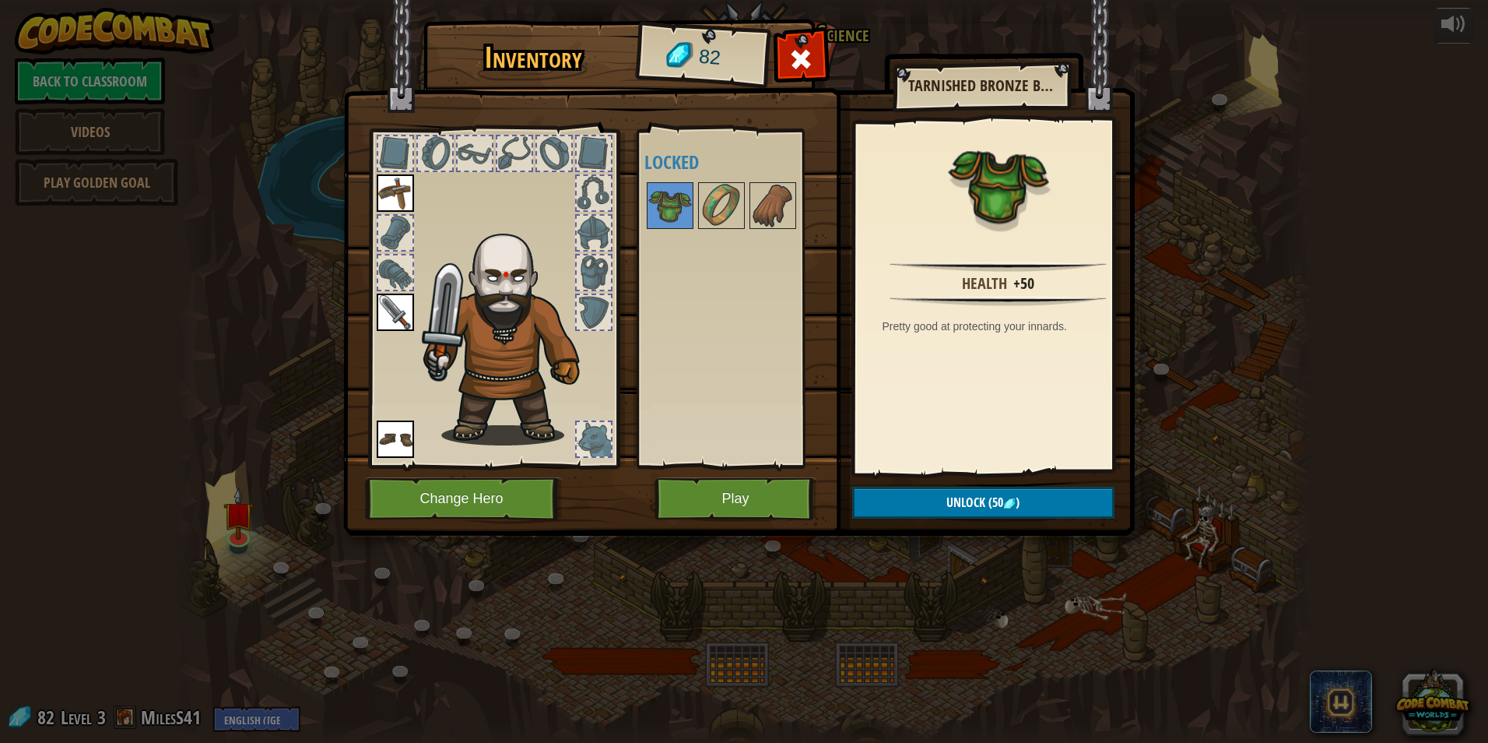
click at [746, 214] on div at bounding box center [741, 205] width 195 height 51
click at [746, 217] on div at bounding box center [741, 205] width 195 height 51
click at [739, 217] on img at bounding box center [722, 206] width 44 height 44
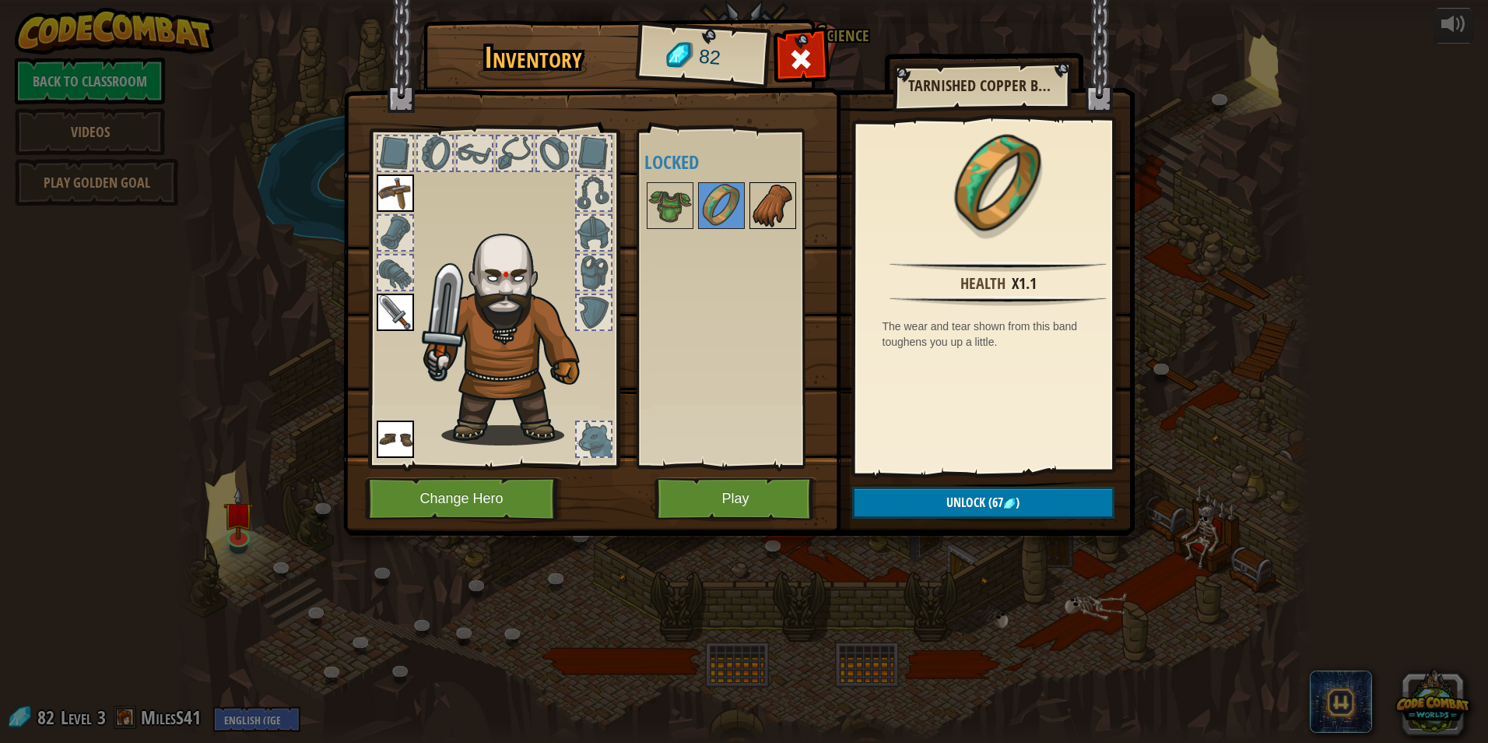
click at [774, 216] on img at bounding box center [773, 206] width 44 height 44
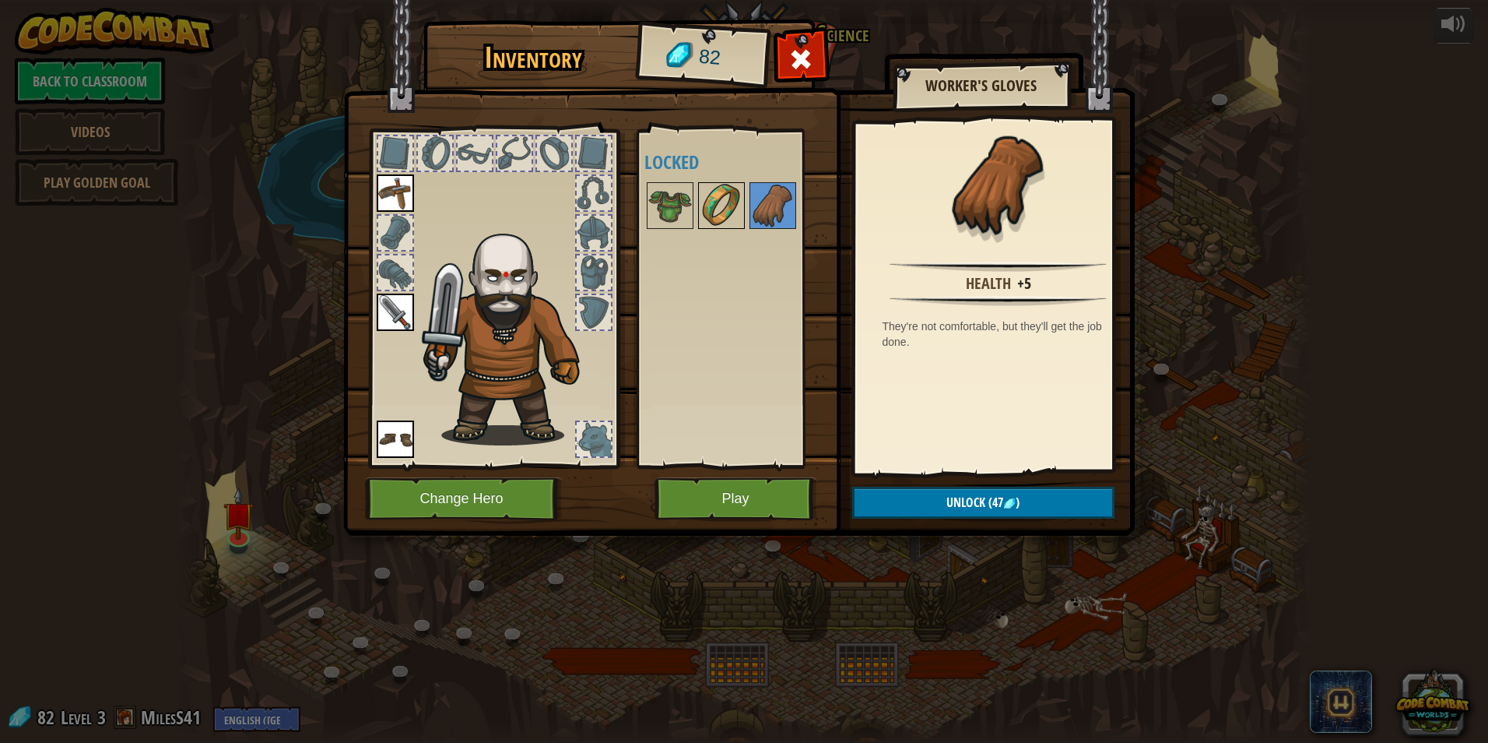
click at [710, 209] on img at bounding box center [722, 206] width 44 height 44
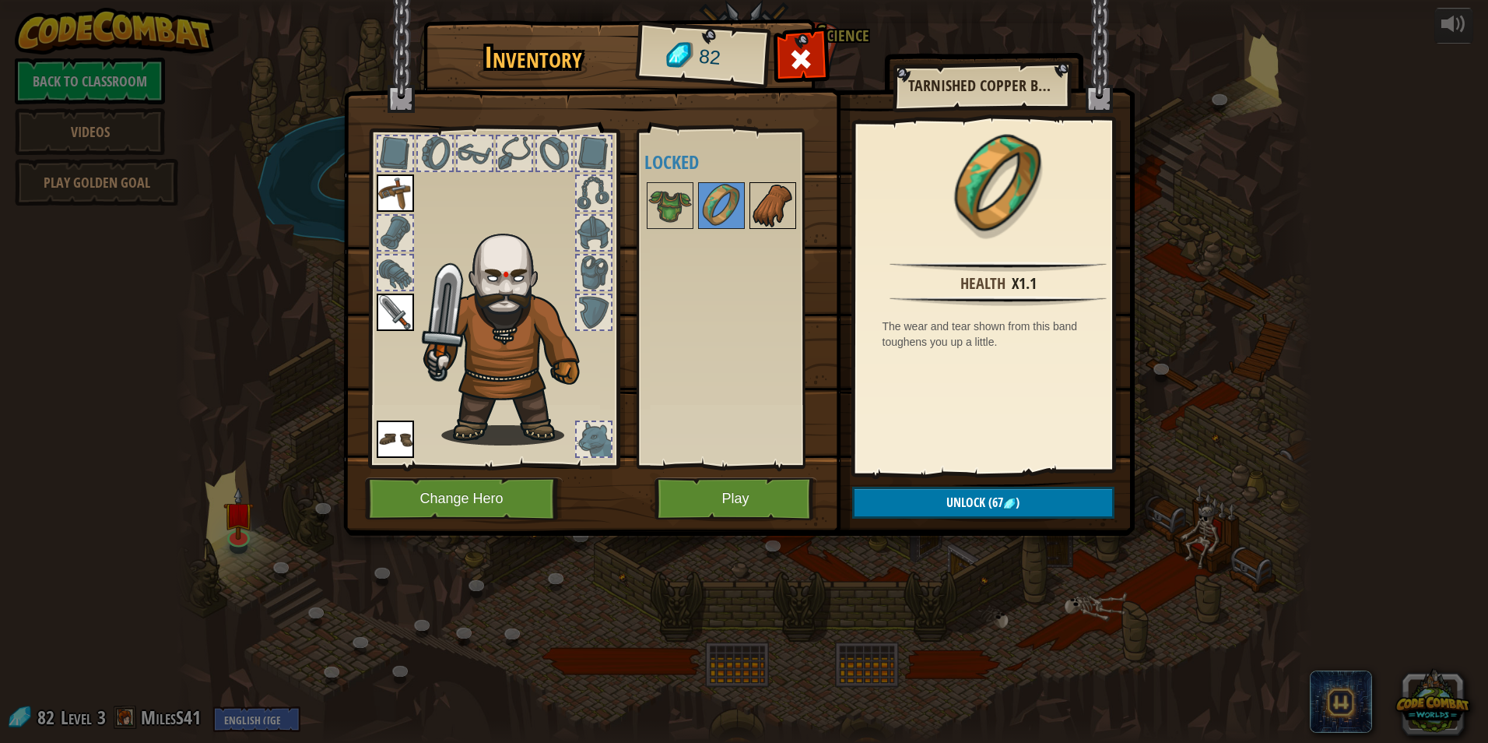
click at [775, 197] on img at bounding box center [773, 206] width 44 height 44
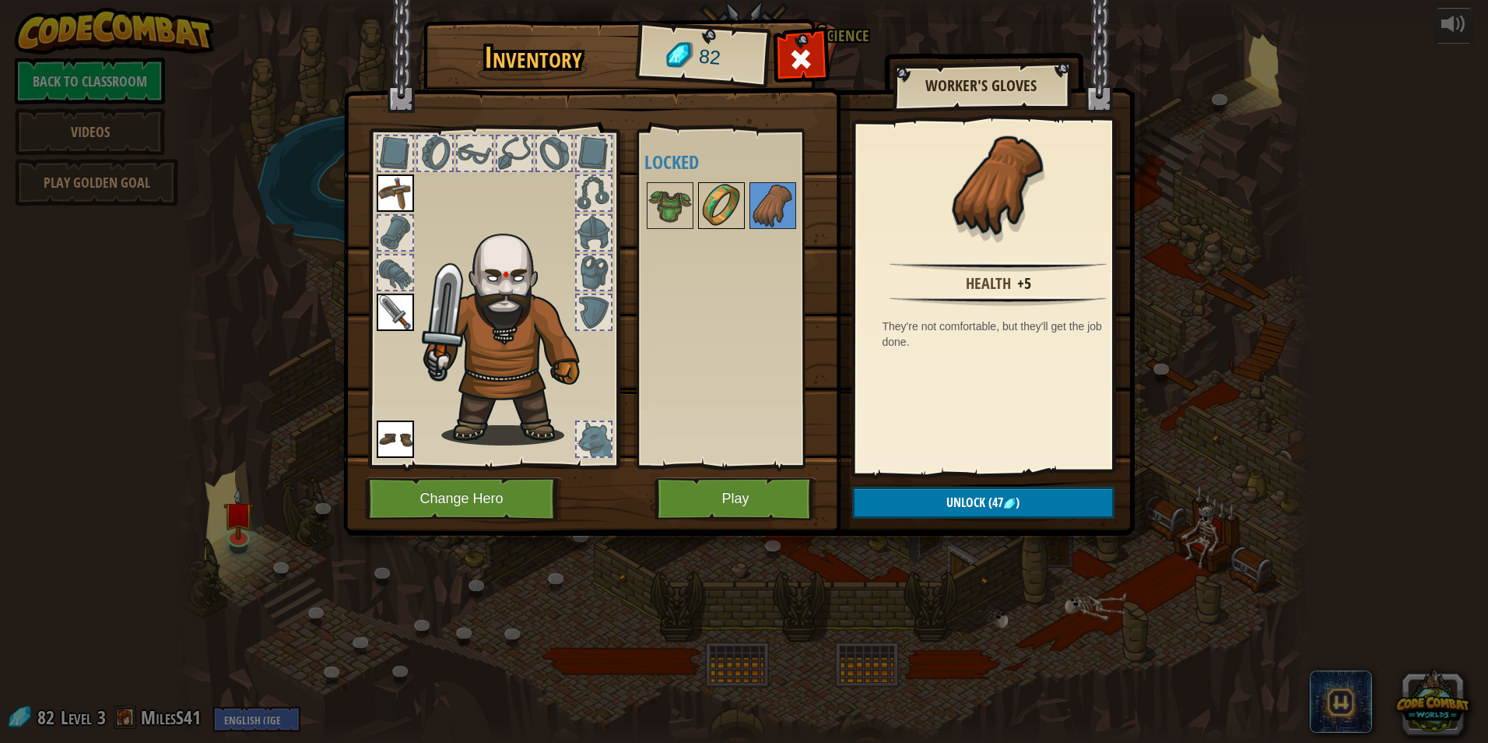
click at [707, 203] on img at bounding box center [722, 206] width 44 height 44
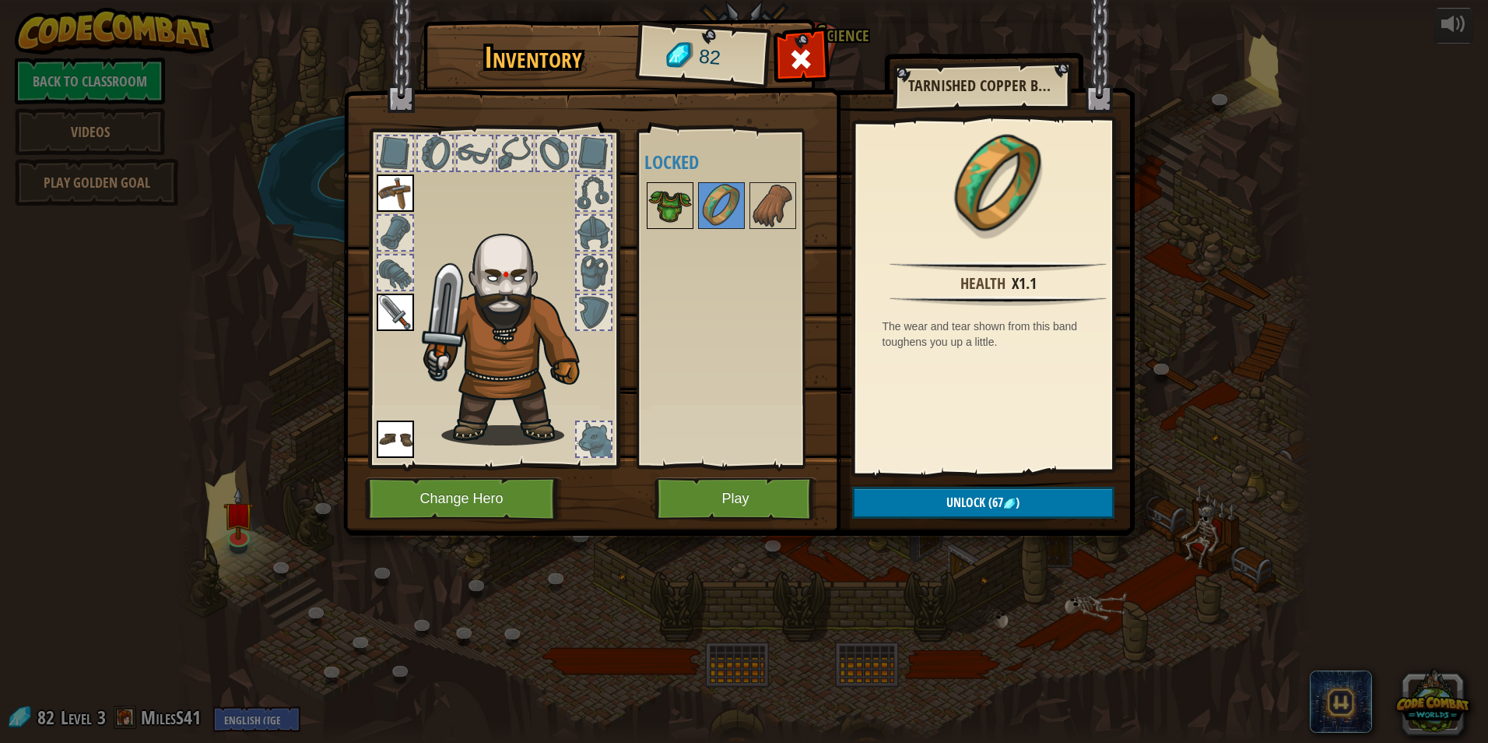
click at [670, 208] on img at bounding box center [670, 206] width 44 height 44
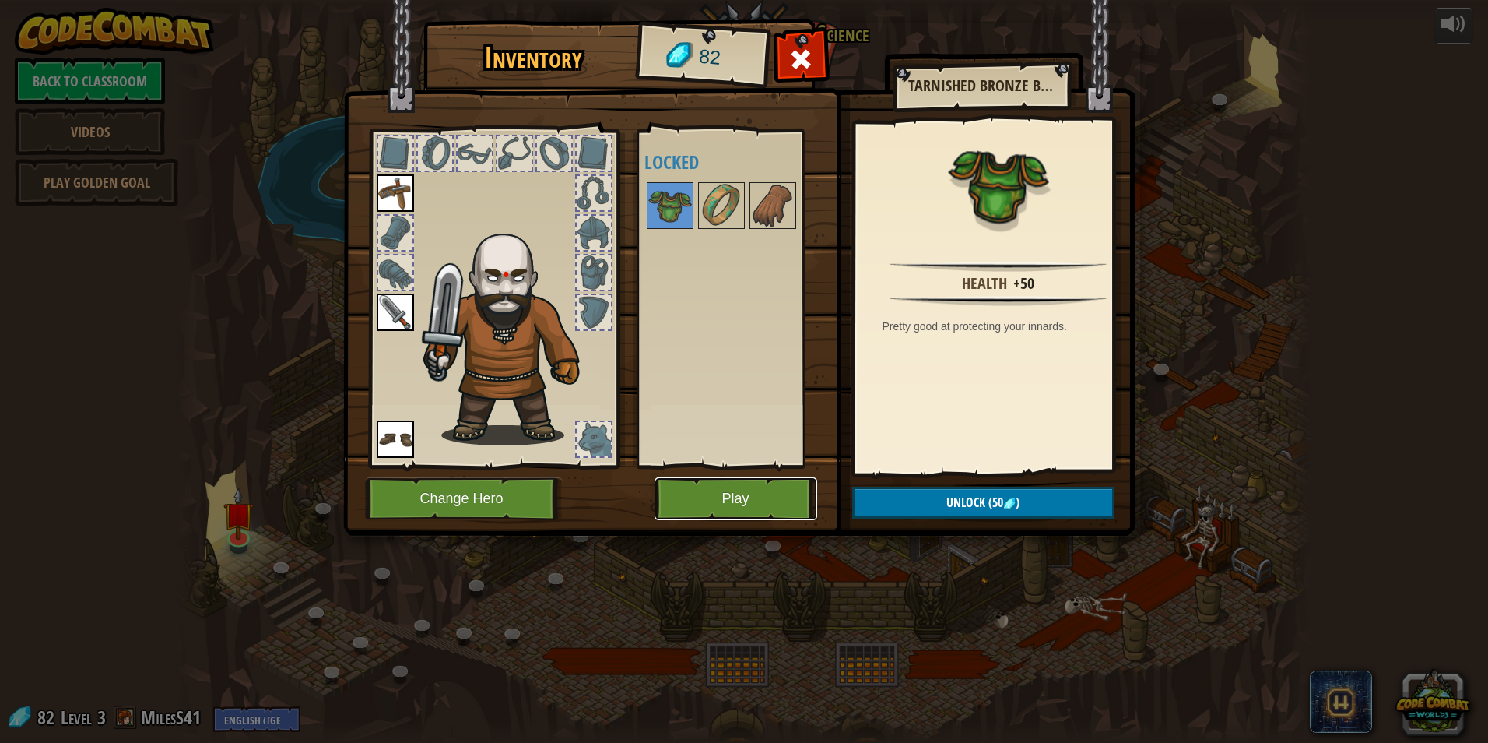
click at [719, 497] on button "Play" at bounding box center [736, 498] width 163 height 43
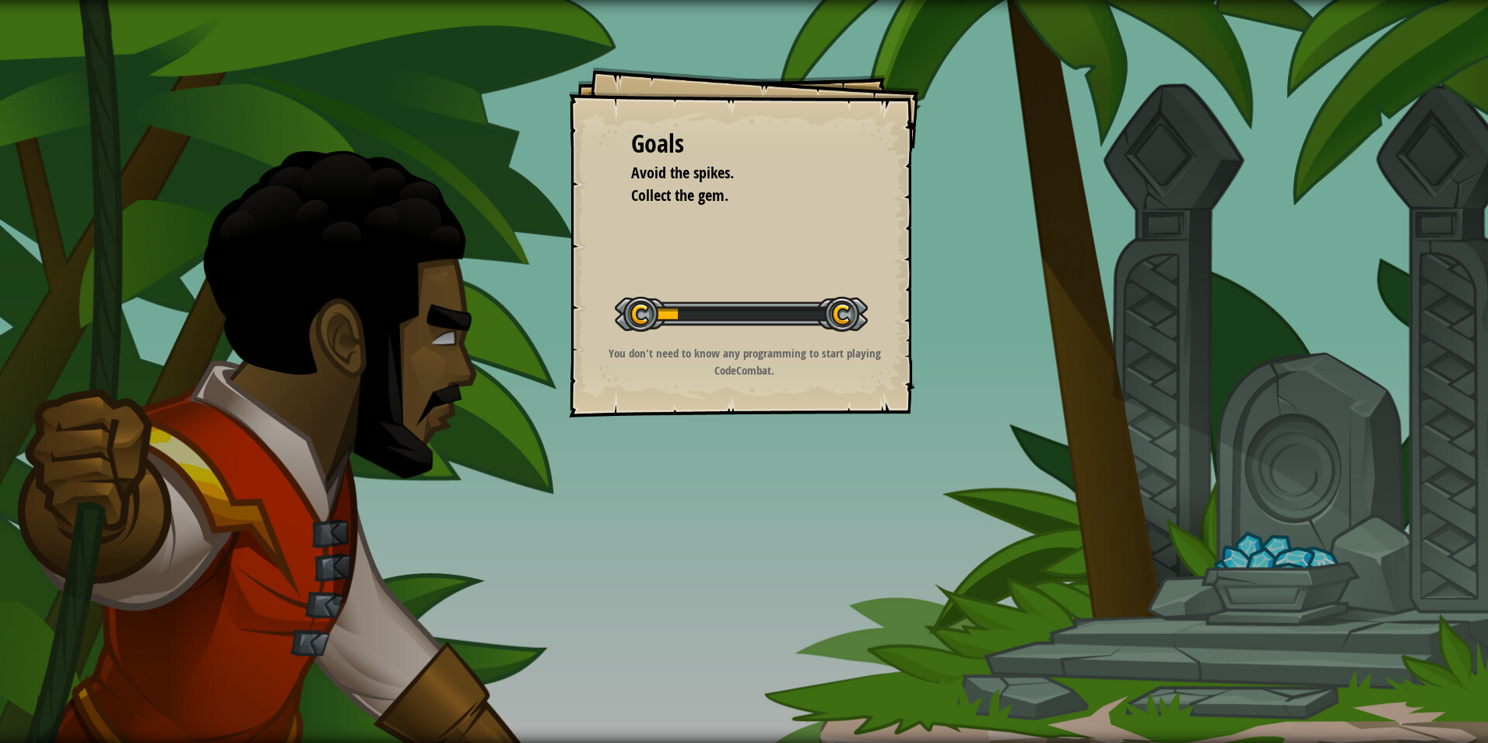
click at [714, 500] on div "Goals Avoid the spikes. Collect the gem. Start Level Error loading from server.…" at bounding box center [744, 371] width 1488 height 743
